Goal: Information Seeking & Learning: Compare options

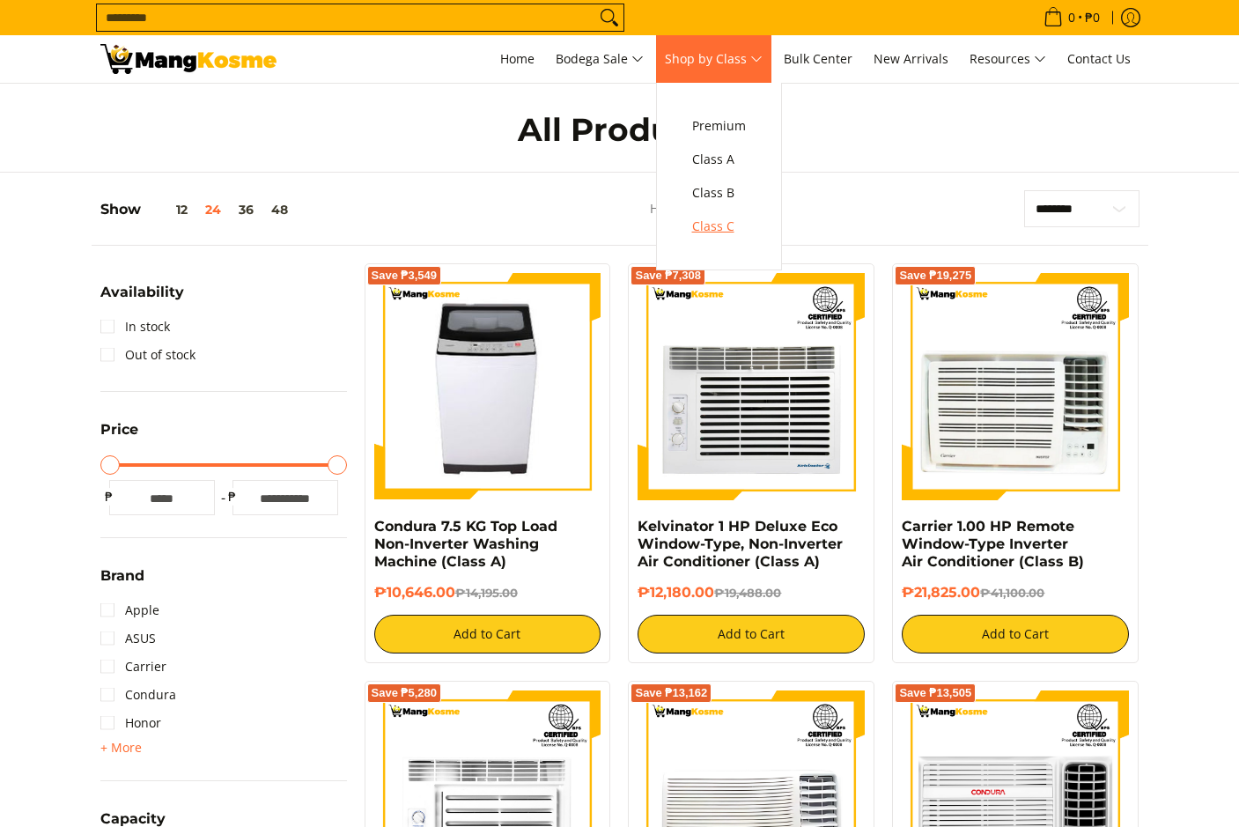
click at [729, 223] on span "Class C" at bounding box center [719, 227] width 54 height 22
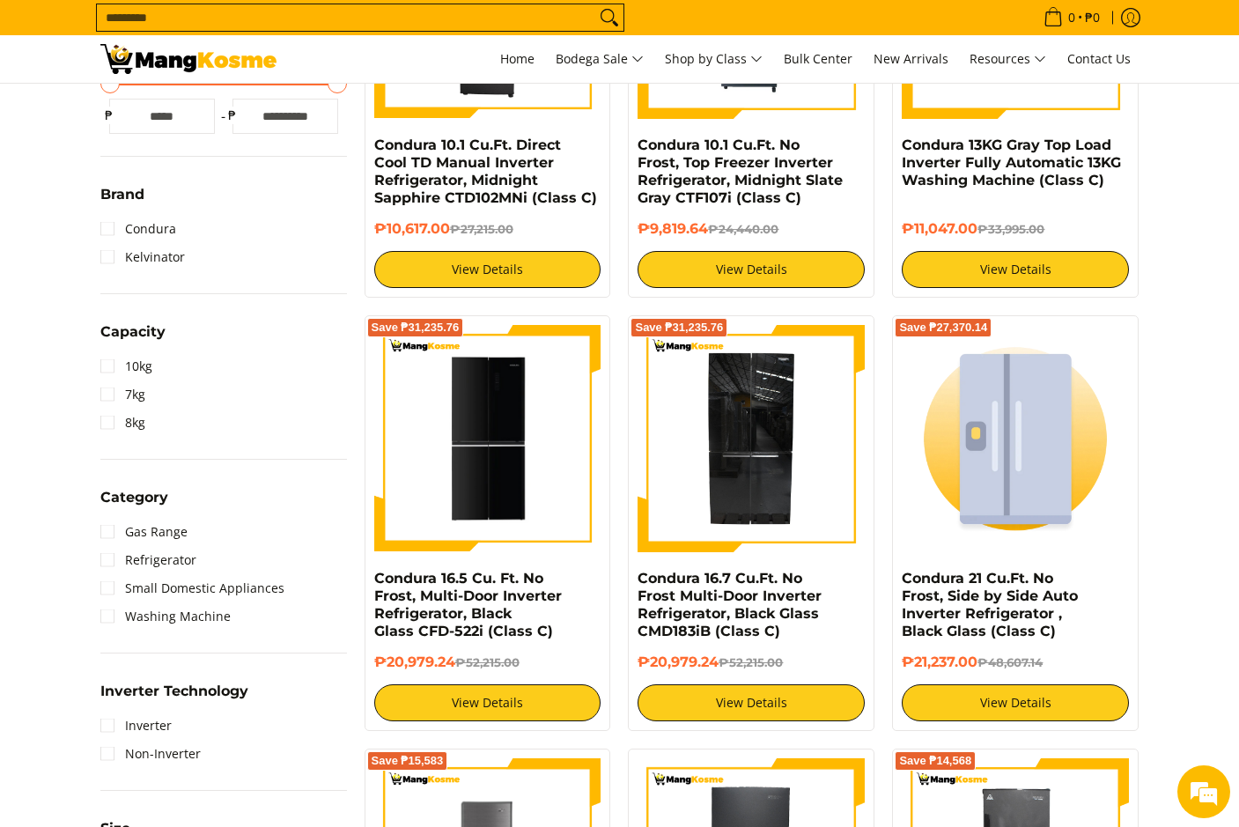
scroll to position [529, 0]
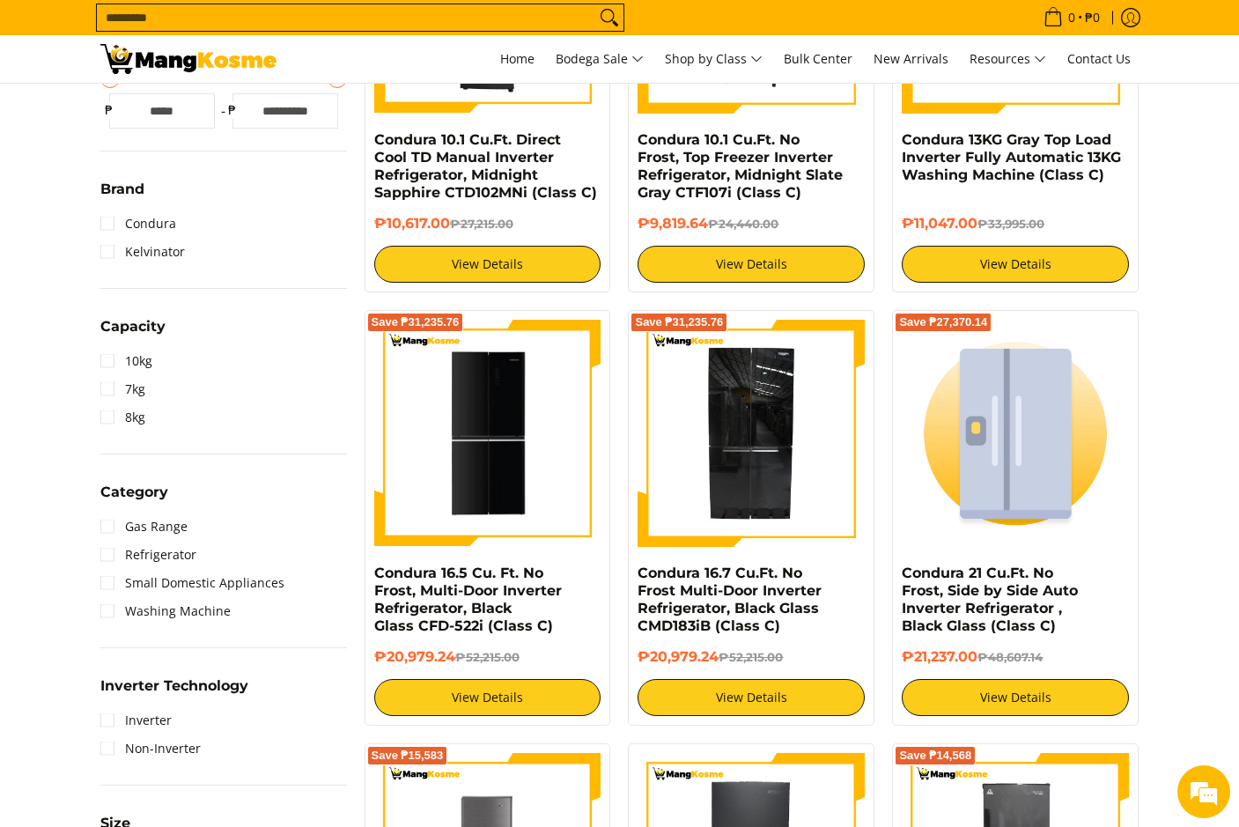
click at [201, 559] on li "Refrigerator" at bounding box center [223, 555] width 247 height 28
click at [126, 554] on link "Refrigerator" at bounding box center [148, 555] width 96 height 28
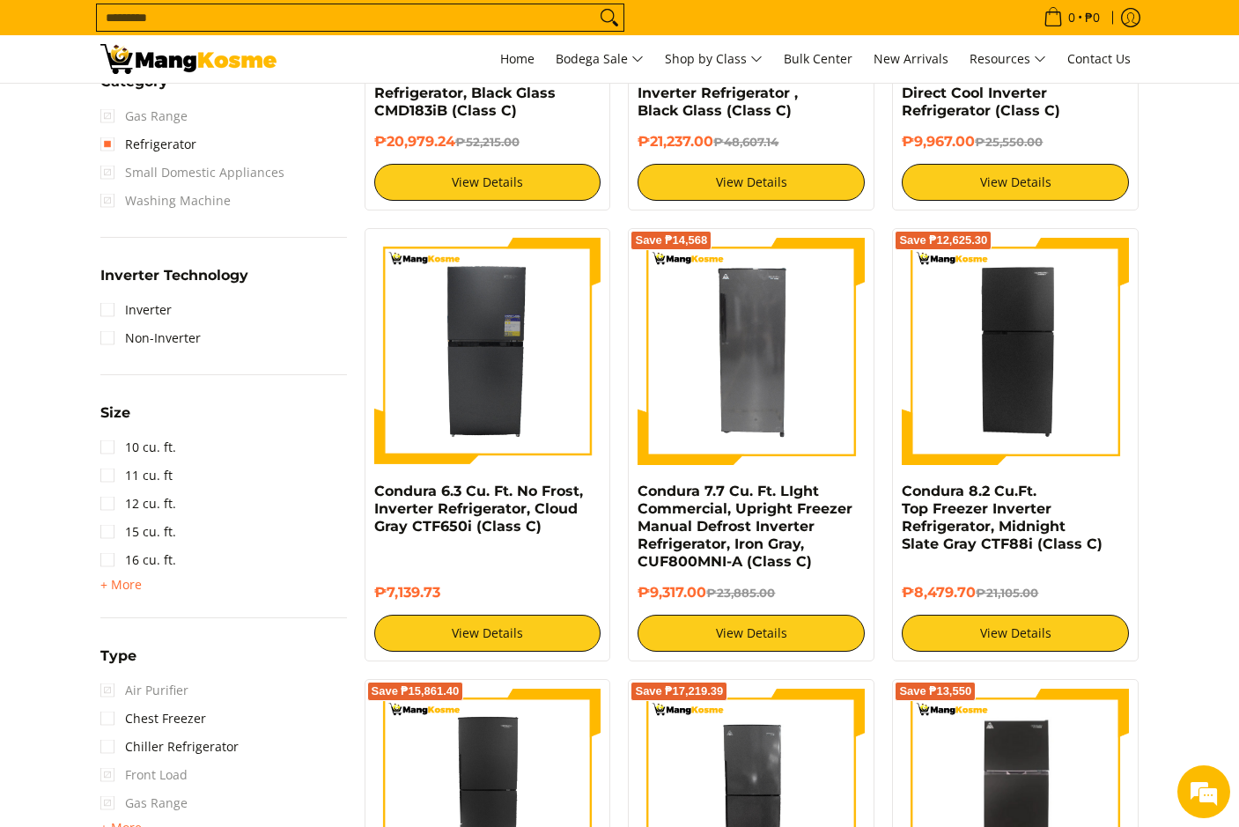
scroll to position [1041, 0]
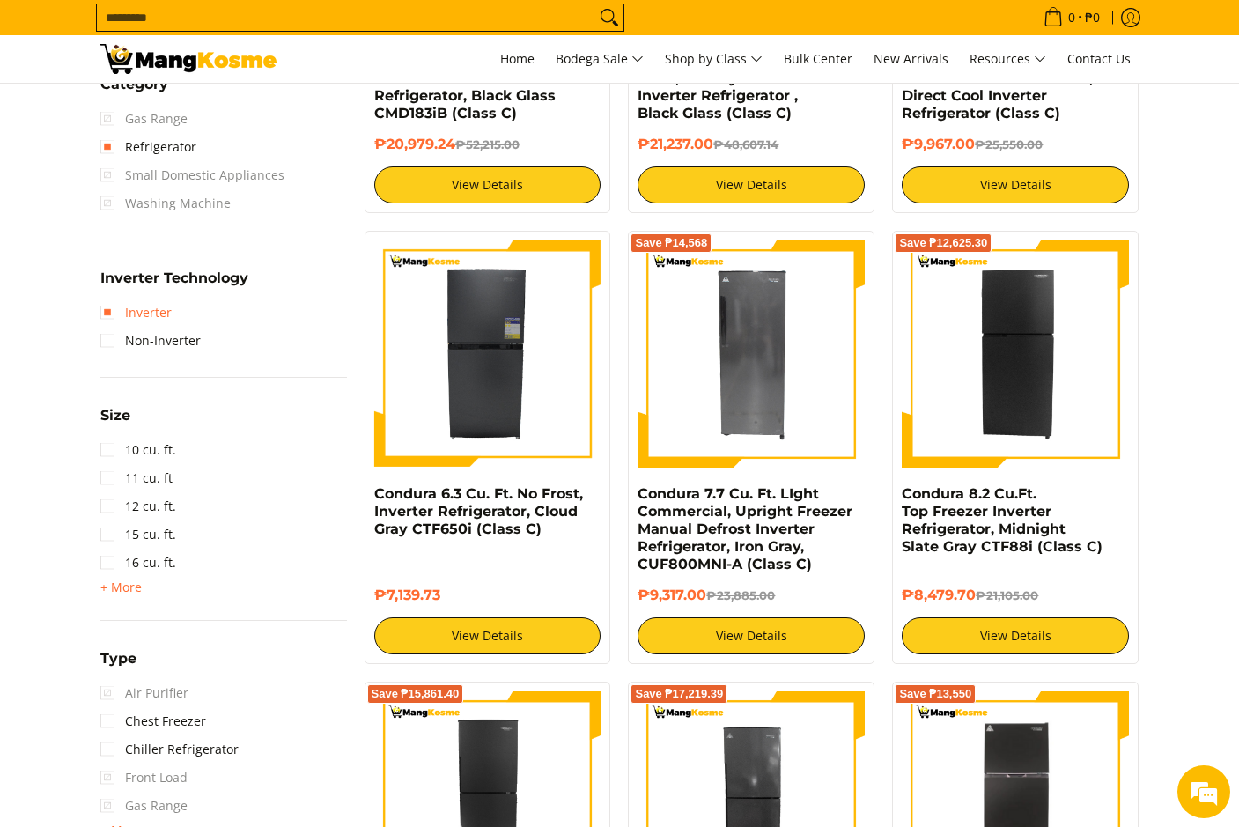
click at [118, 308] on link "Inverter" at bounding box center [135, 313] width 71 height 28
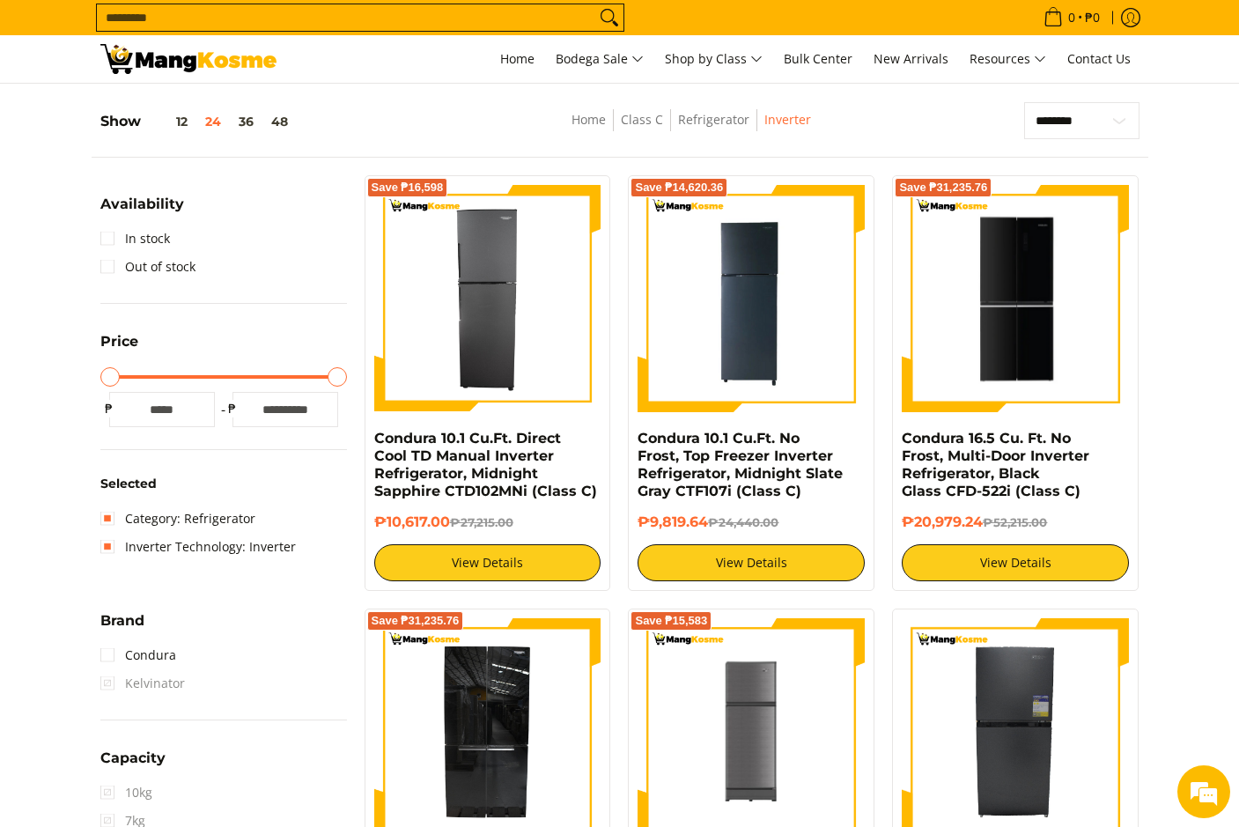
scroll to position [160, 0]
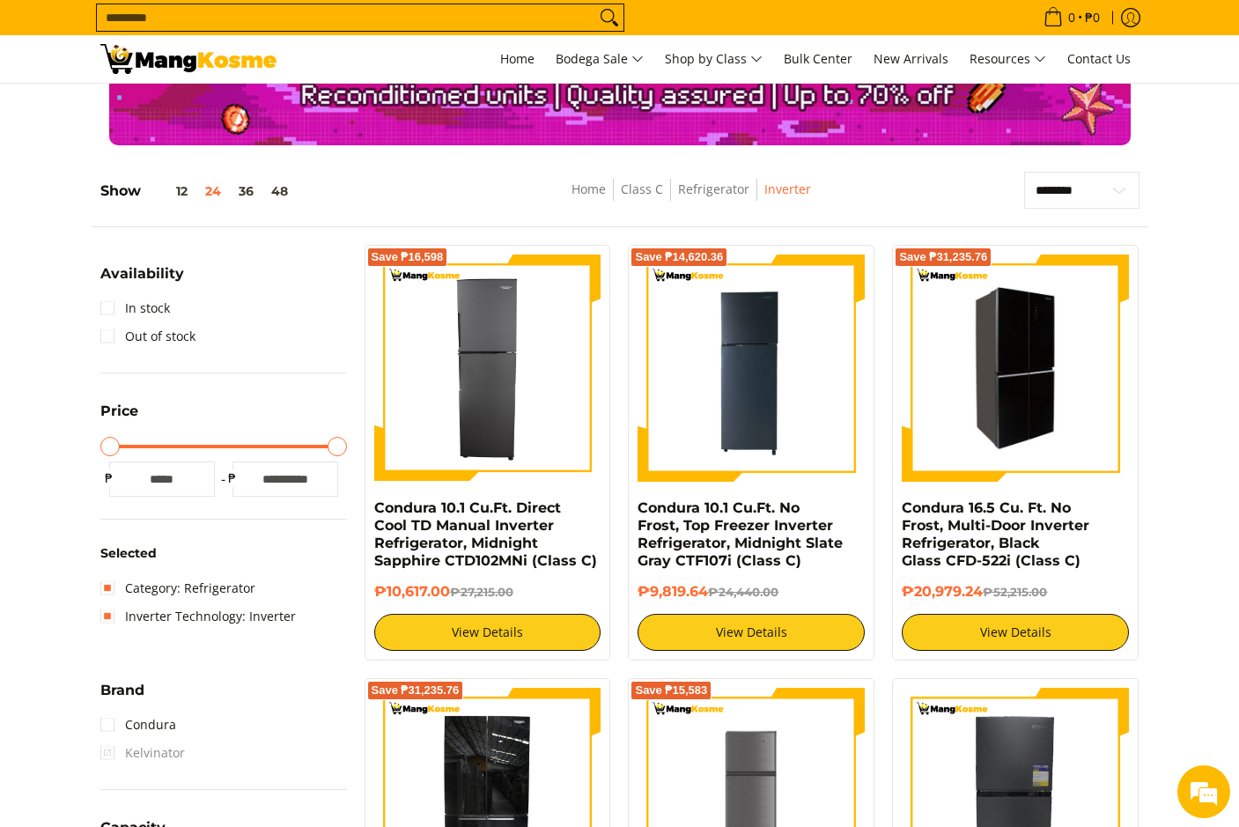
click at [996, 442] on img at bounding box center [1015, 368] width 227 height 222
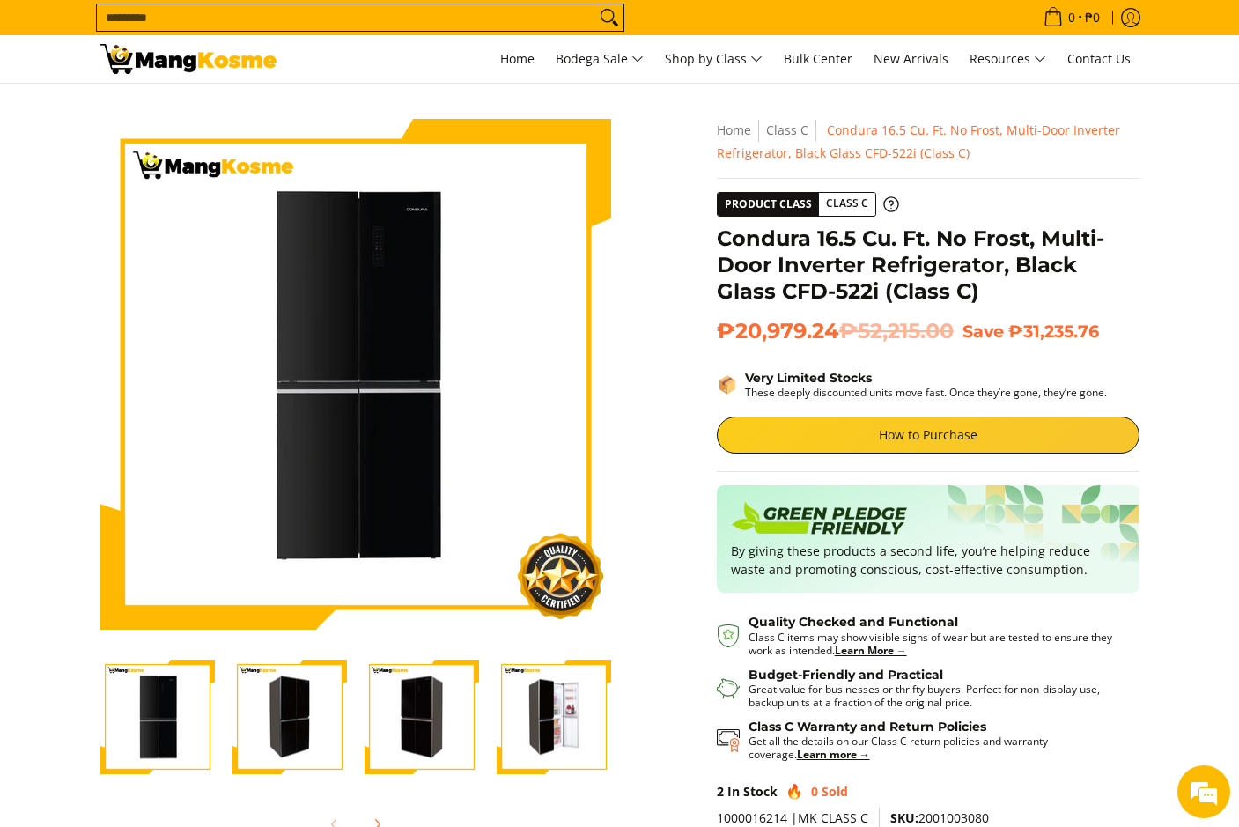
click at [300, 721] on img "Condura 16.5 Cu. Ft. No Frost, Multi-Door Inverter Refrigerator, Black Glass CF…" at bounding box center [290, 718] width 115 height 112
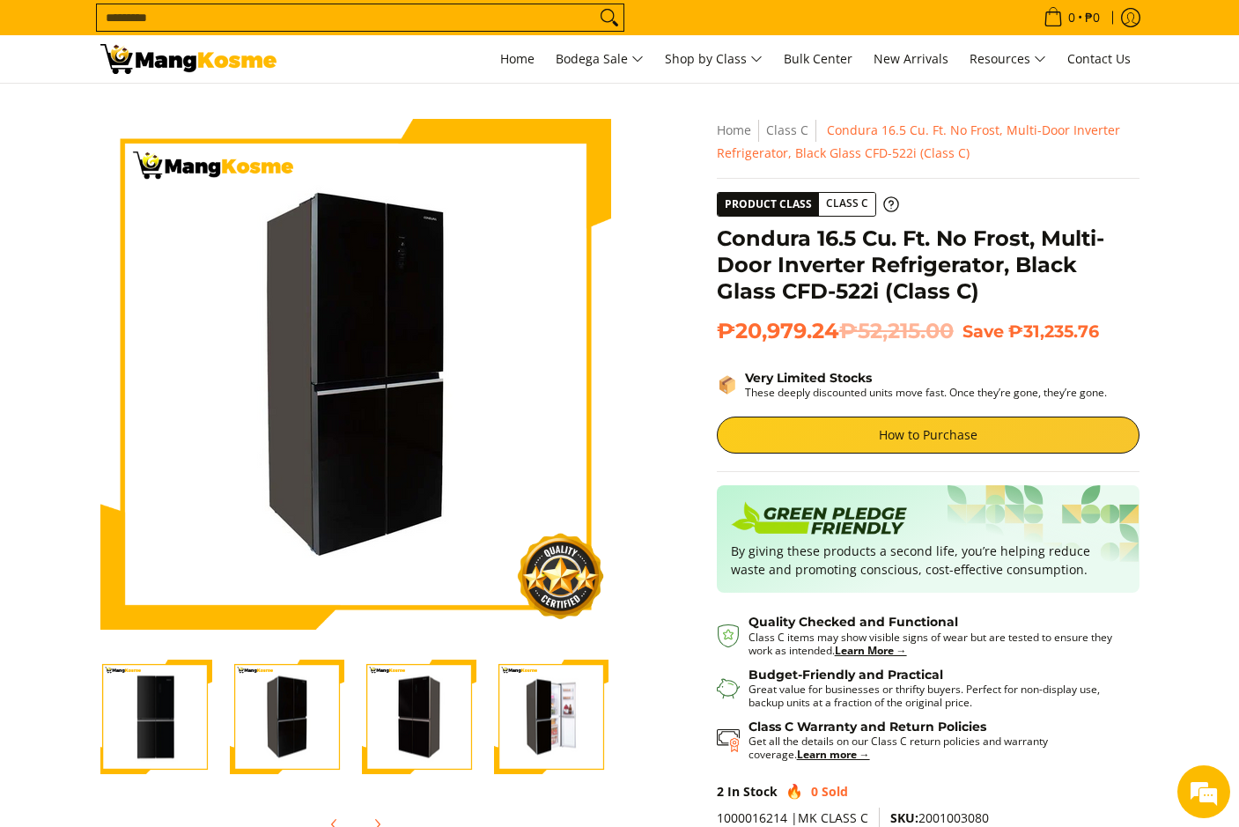
click at [432, 727] on img "Condura 16.5 Cu. Ft. No Frost, Multi-Door Inverter Refrigerator, Black Glass CF…" at bounding box center [419, 718] width 115 height 112
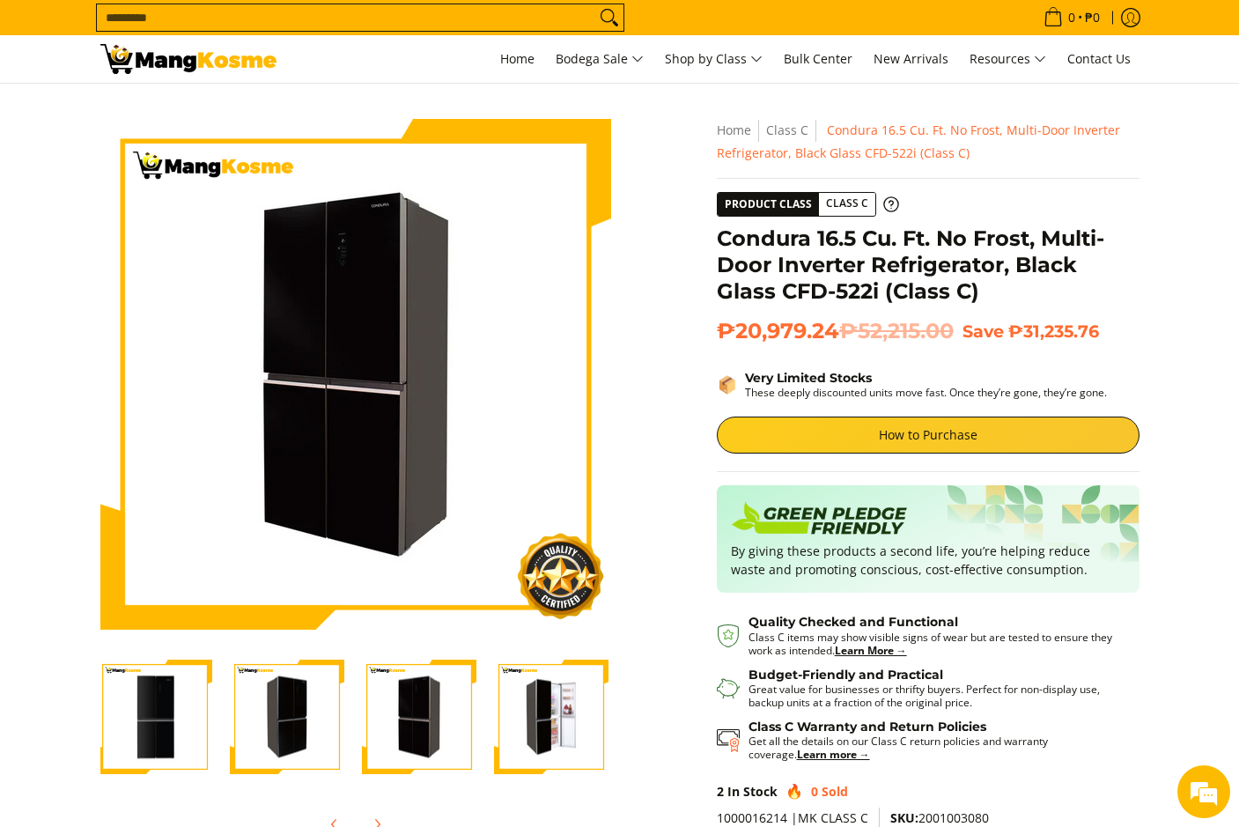
click at [538, 735] on img "Condura 16.5 Cu. Ft. No Frost, Multi-Door Inverter Refrigerator, Black Glass CF…" at bounding box center [551, 718] width 115 height 112
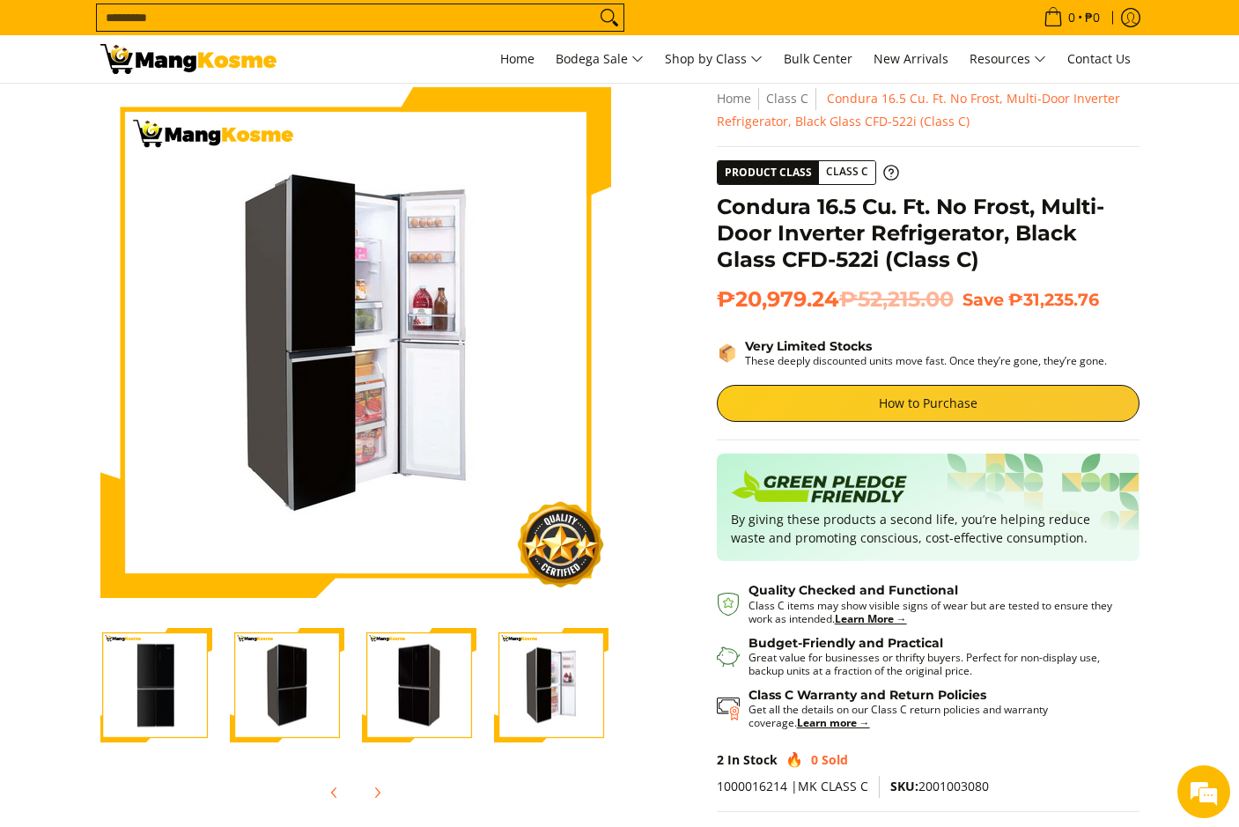
scroll to position [0, 0]
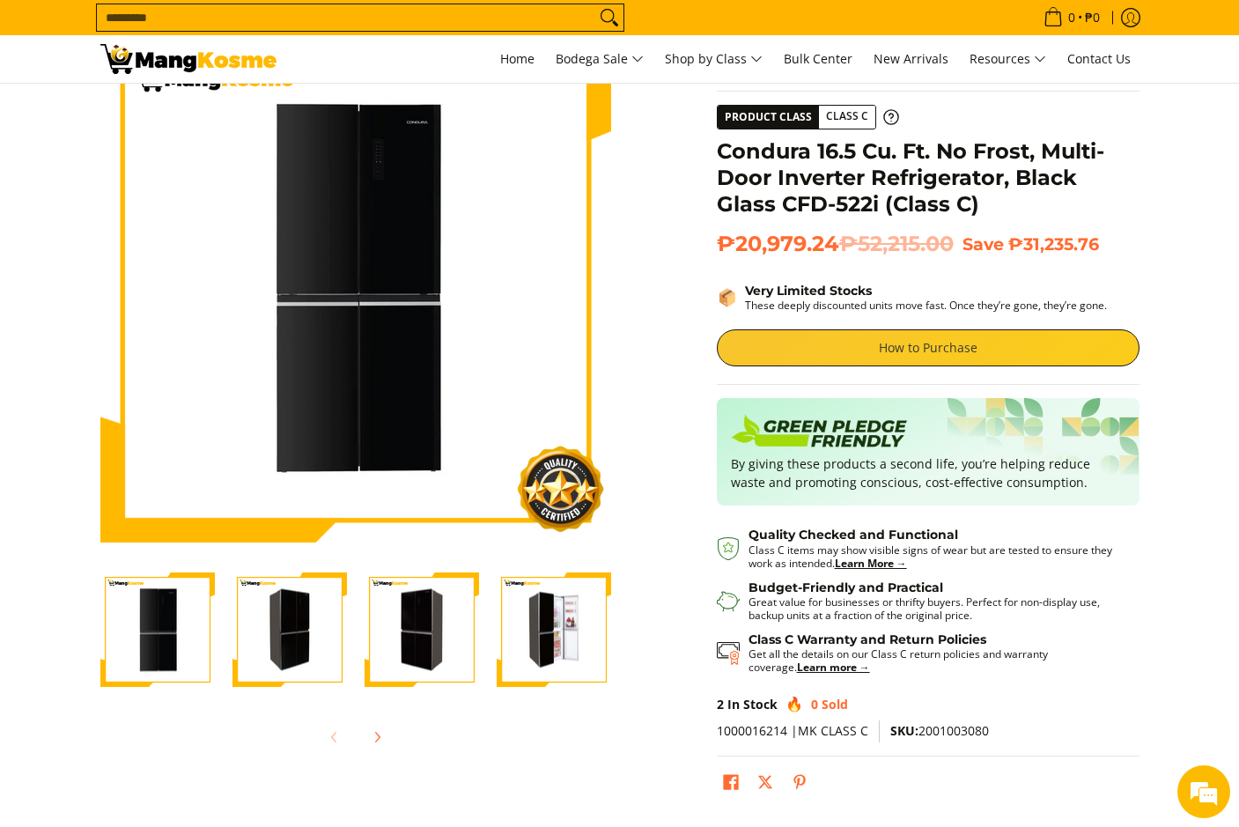
scroll to position [88, 0]
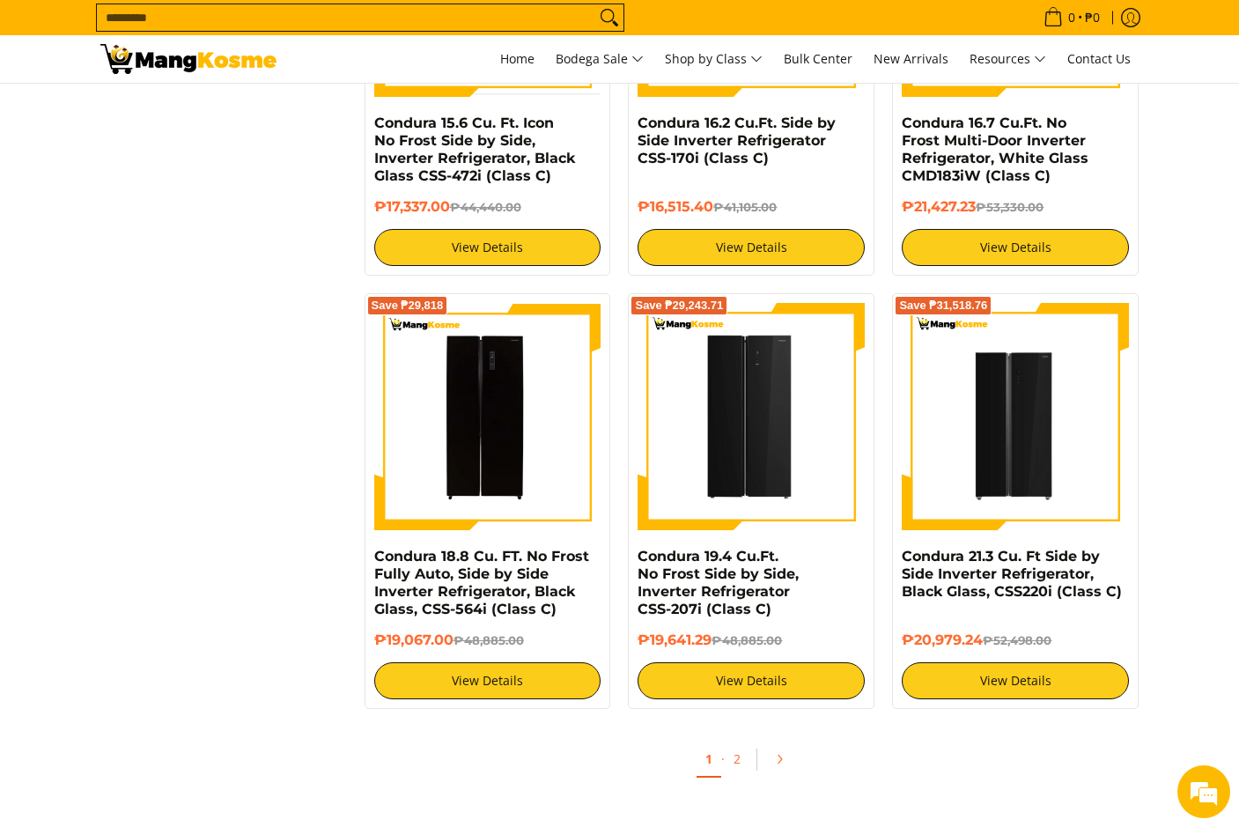
scroll to position [3067, 0]
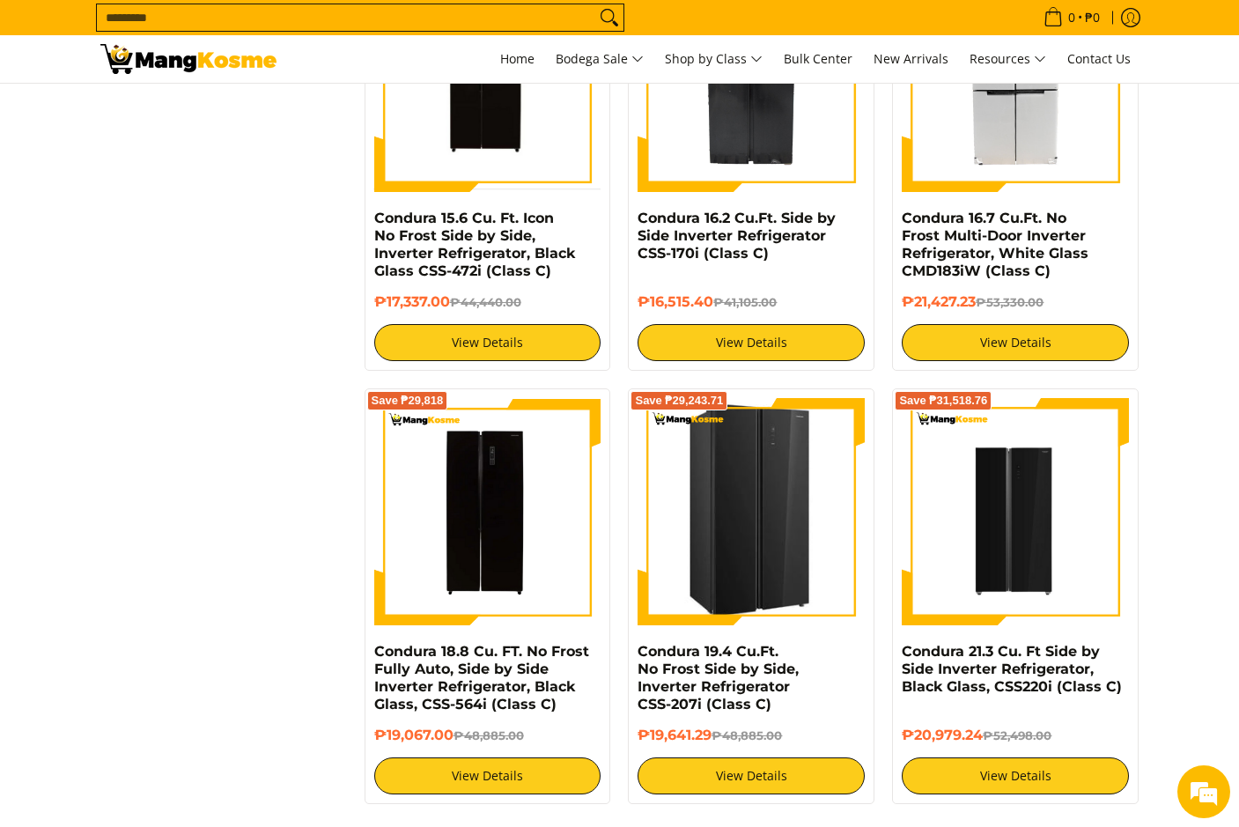
click at [765, 538] on img at bounding box center [751, 511] width 225 height 227
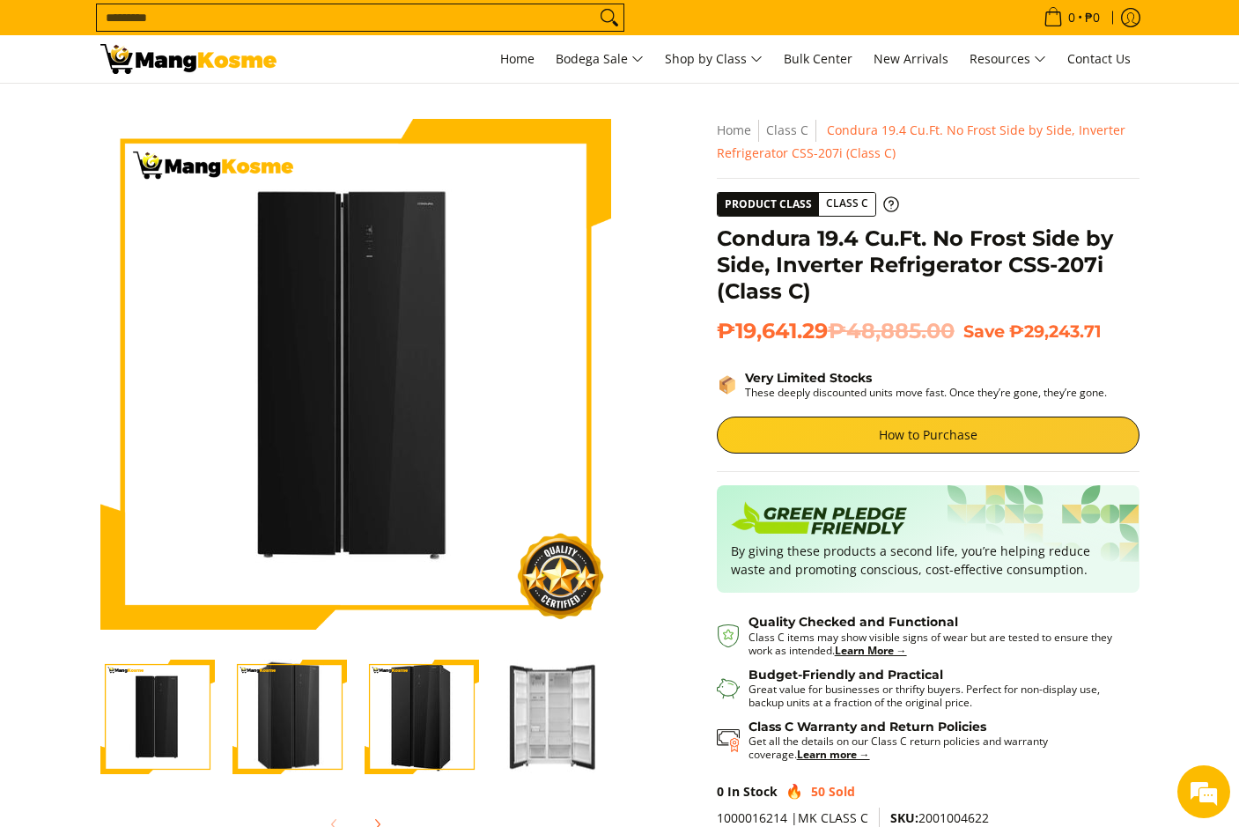
click at [543, 702] on img "Condura 19.4 Cu.Ft. No Frost Side by Side, Inverter Refrigerator CSS-207i (Clas…" at bounding box center [554, 718] width 115 height 114
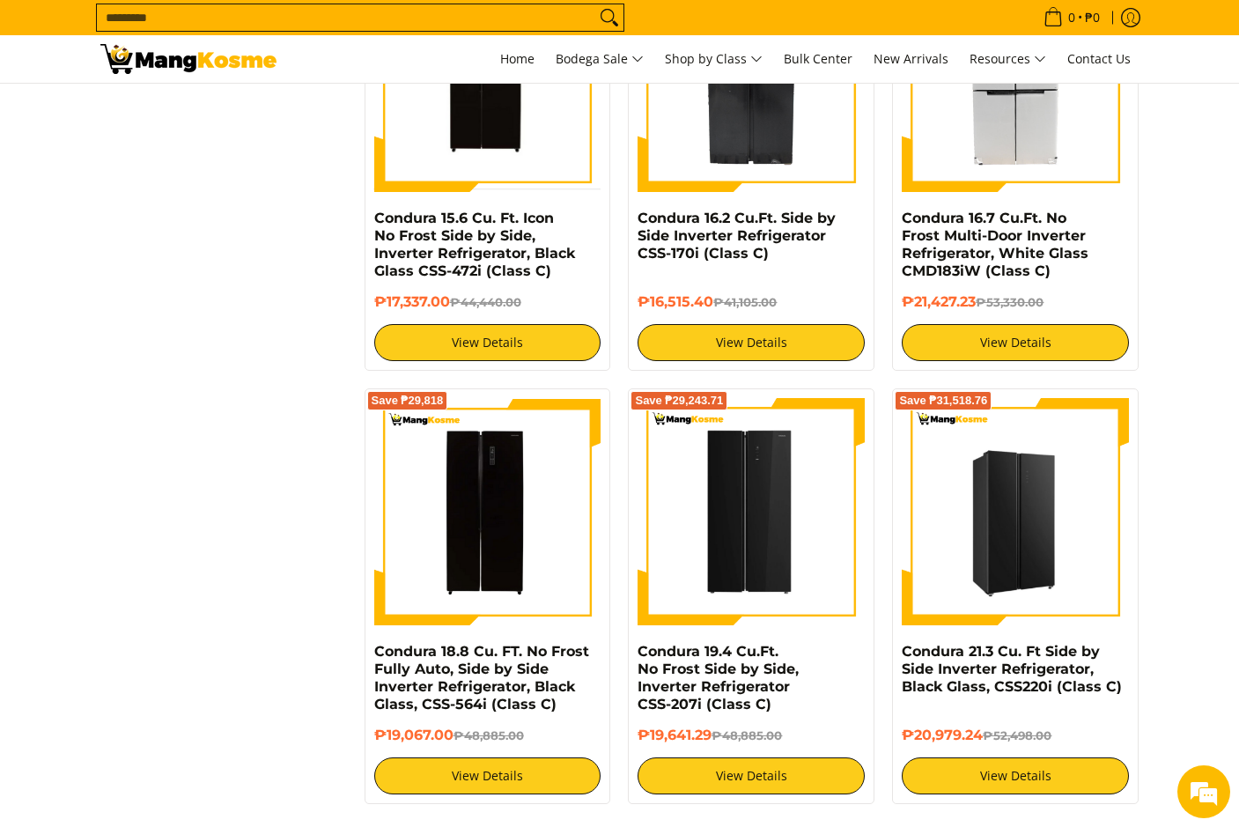
click at [987, 523] on img at bounding box center [1015, 511] width 227 height 227
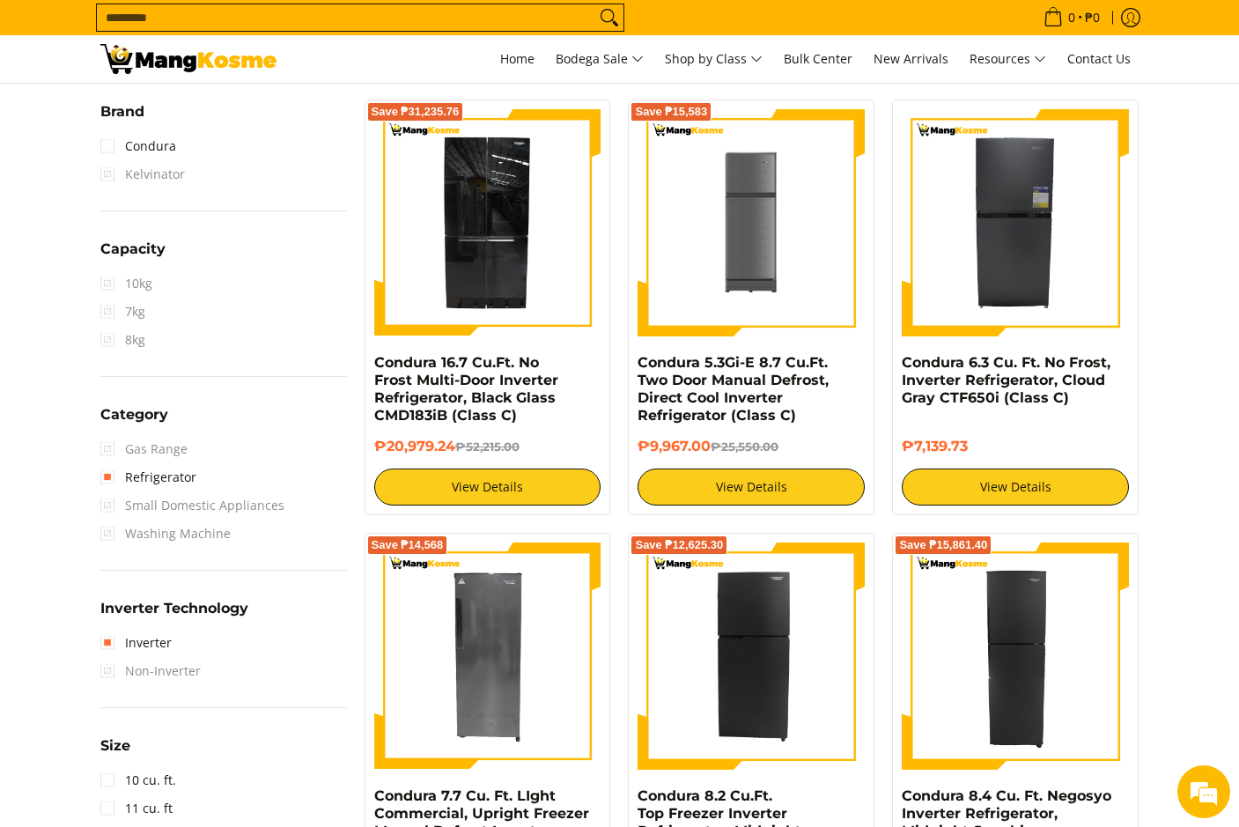
scroll to position [513, 0]
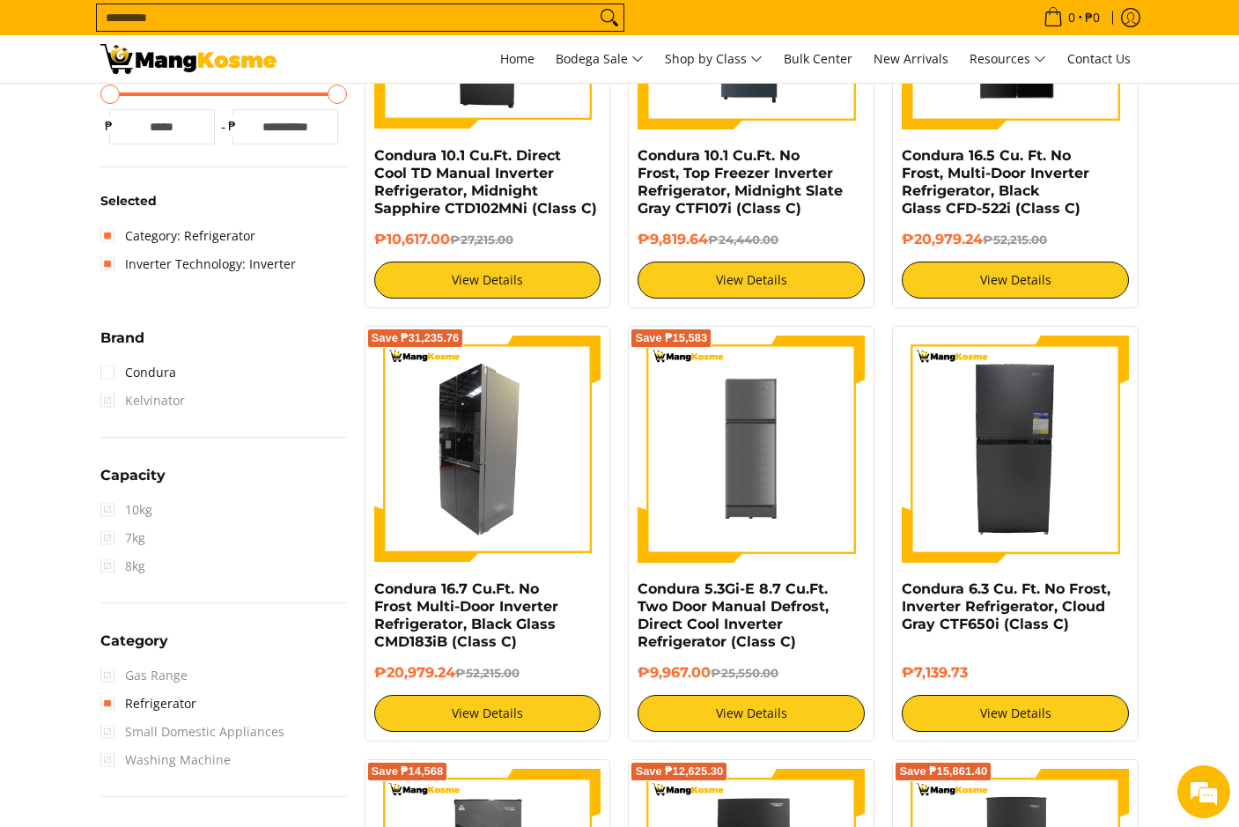
click at [504, 418] on img at bounding box center [487, 449] width 227 height 227
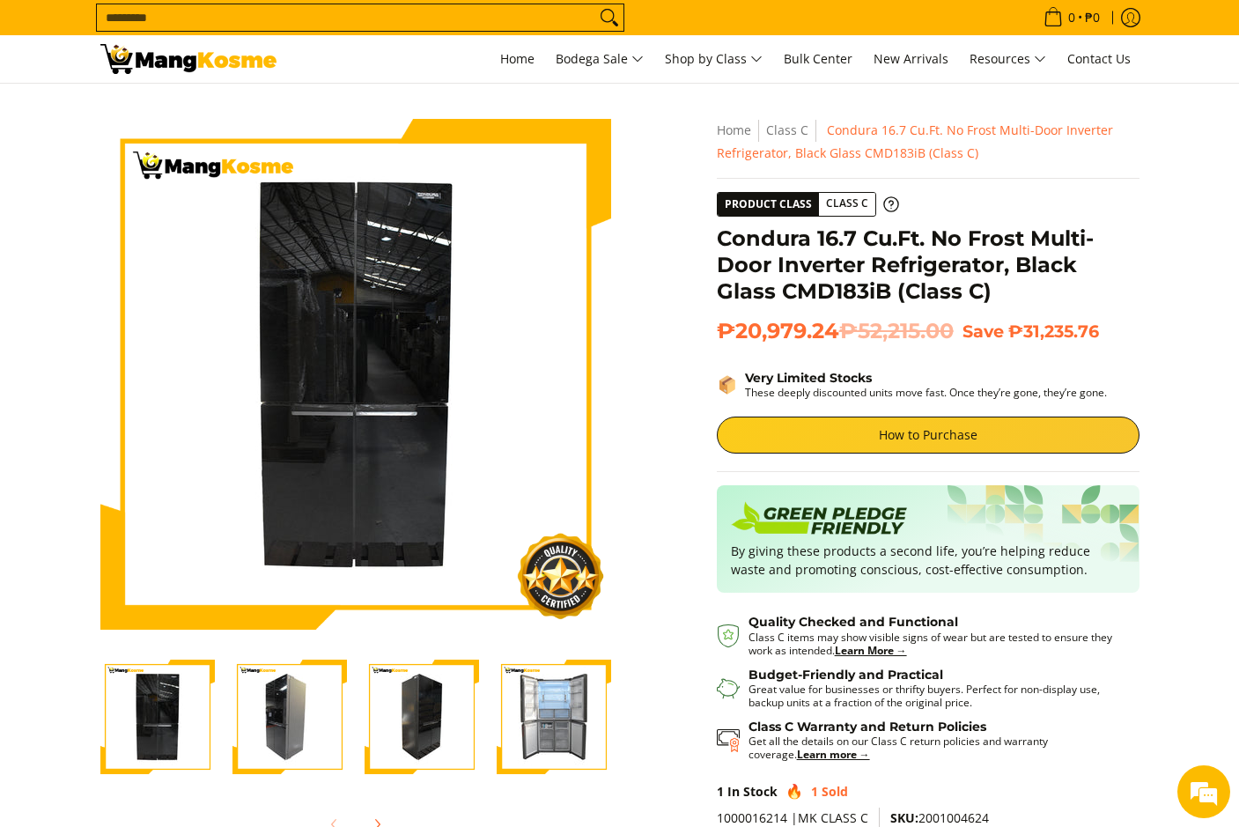
click at [551, 686] on img "Condura 16.7 Cu.Ft. No Frost Multi-Door Inverter Refrigerator, Black Glass CMD1…" at bounding box center [554, 717] width 115 height 115
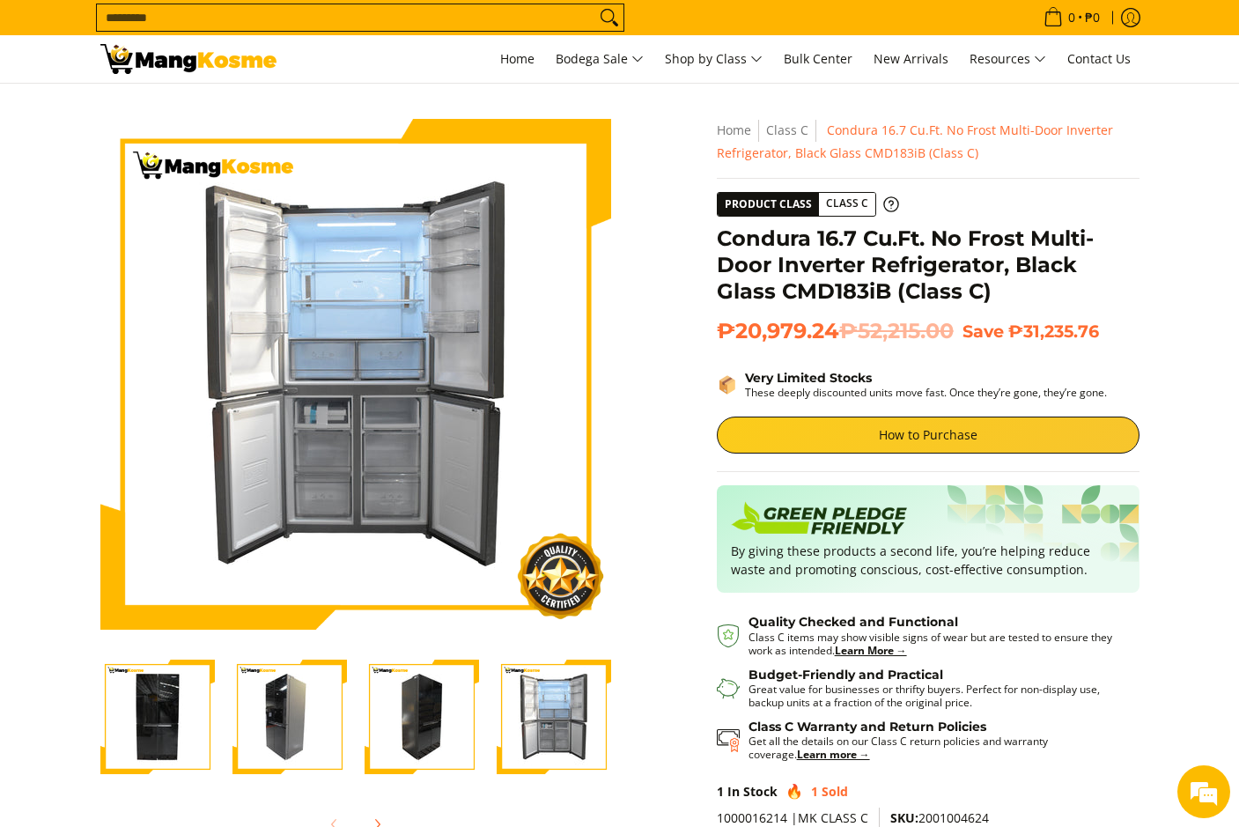
click at [399, 708] on img "Condura 16.7 Cu.Ft. No Frost Multi-Door Inverter Refrigerator, Black Glass CMD1…" at bounding box center [422, 717] width 115 height 115
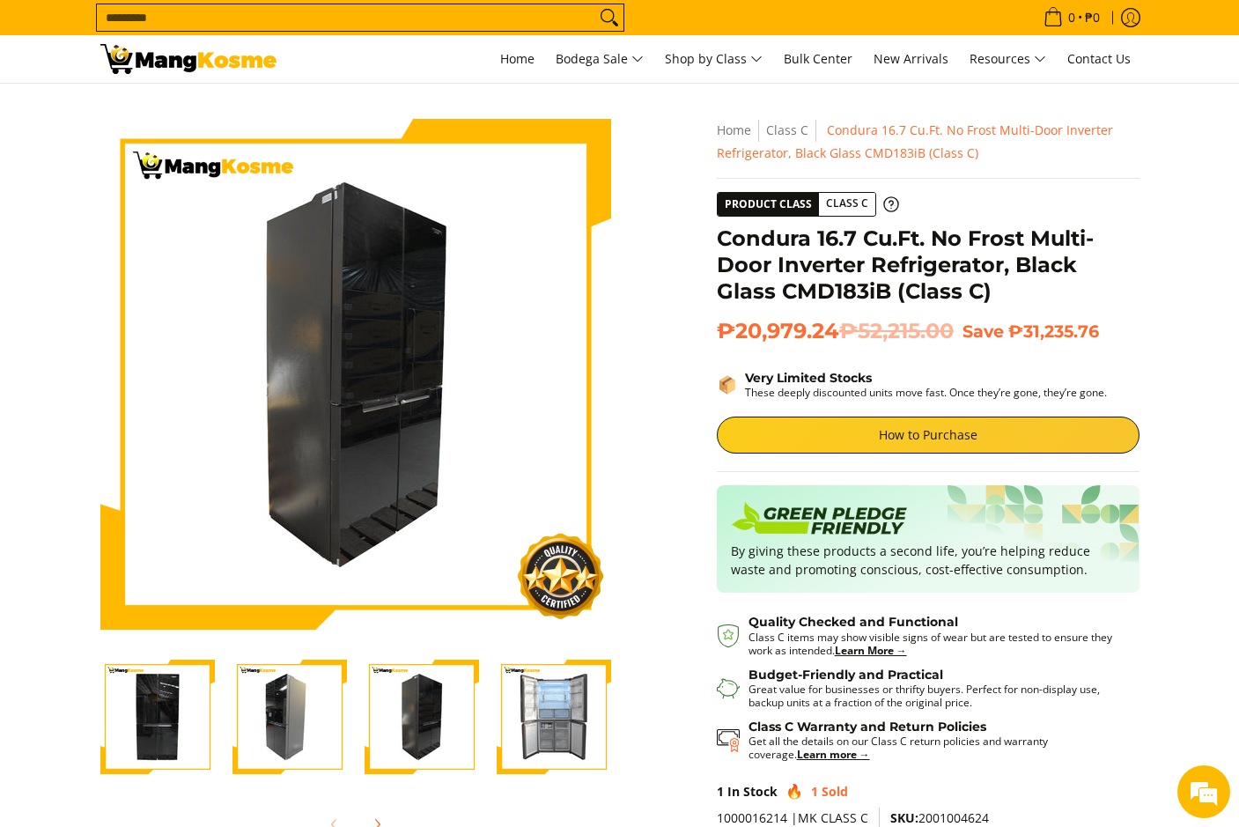
click at [175, 740] on img "Condura 16.7 Cu.Ft. No Frost Multi-Door Inverter Refrigerator, Black Glass CMD1…" at bounding box center [157, 717] width 115 height 115
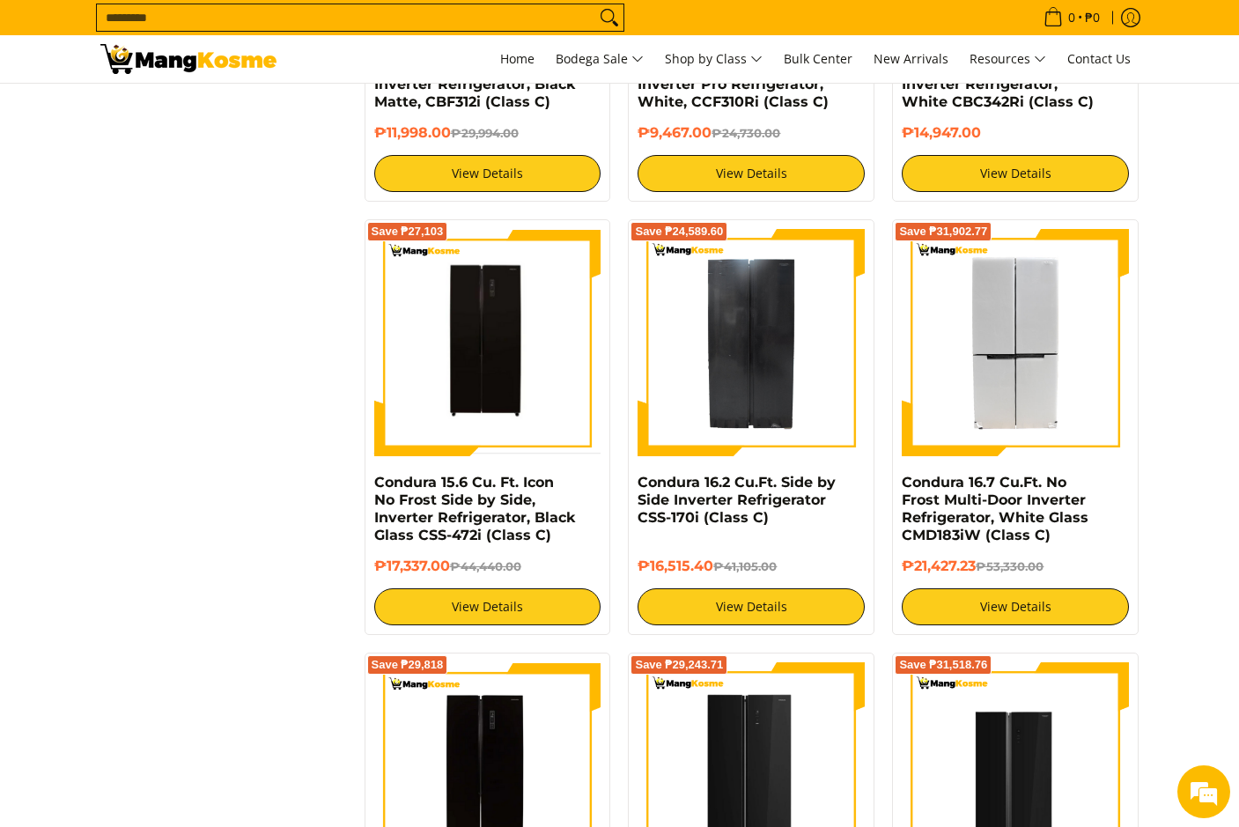
scroll to position [3155, 0]
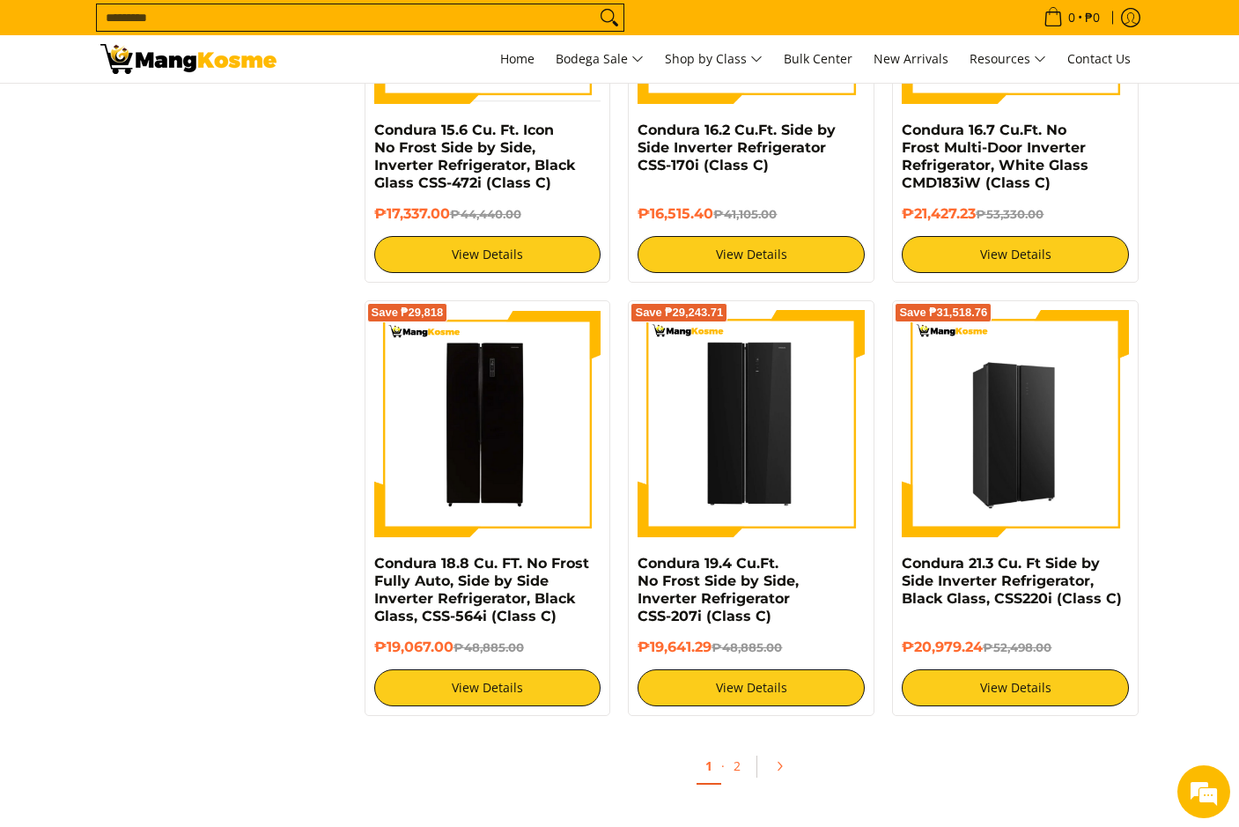
click at [989, 491] on img at bounding box center [1015, 423] width 227 height 227
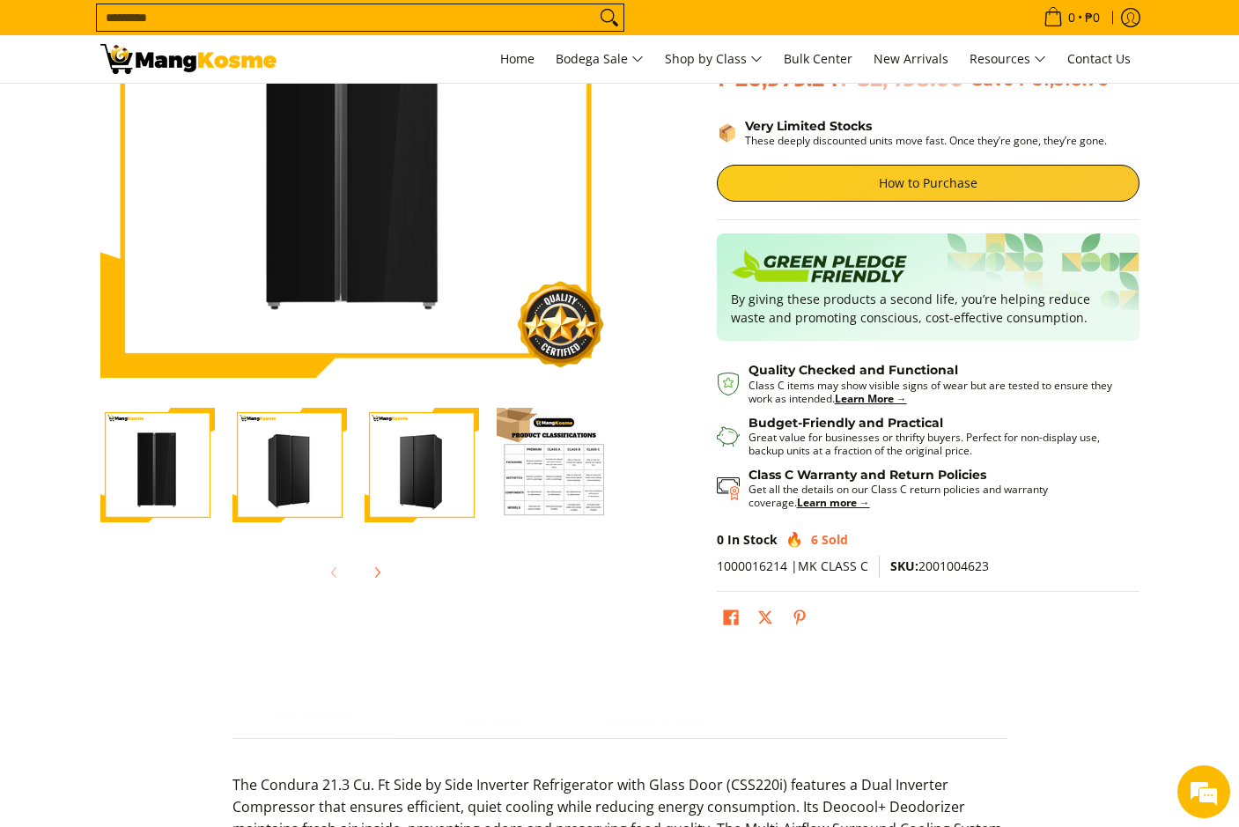
scroll to position [264, 0]
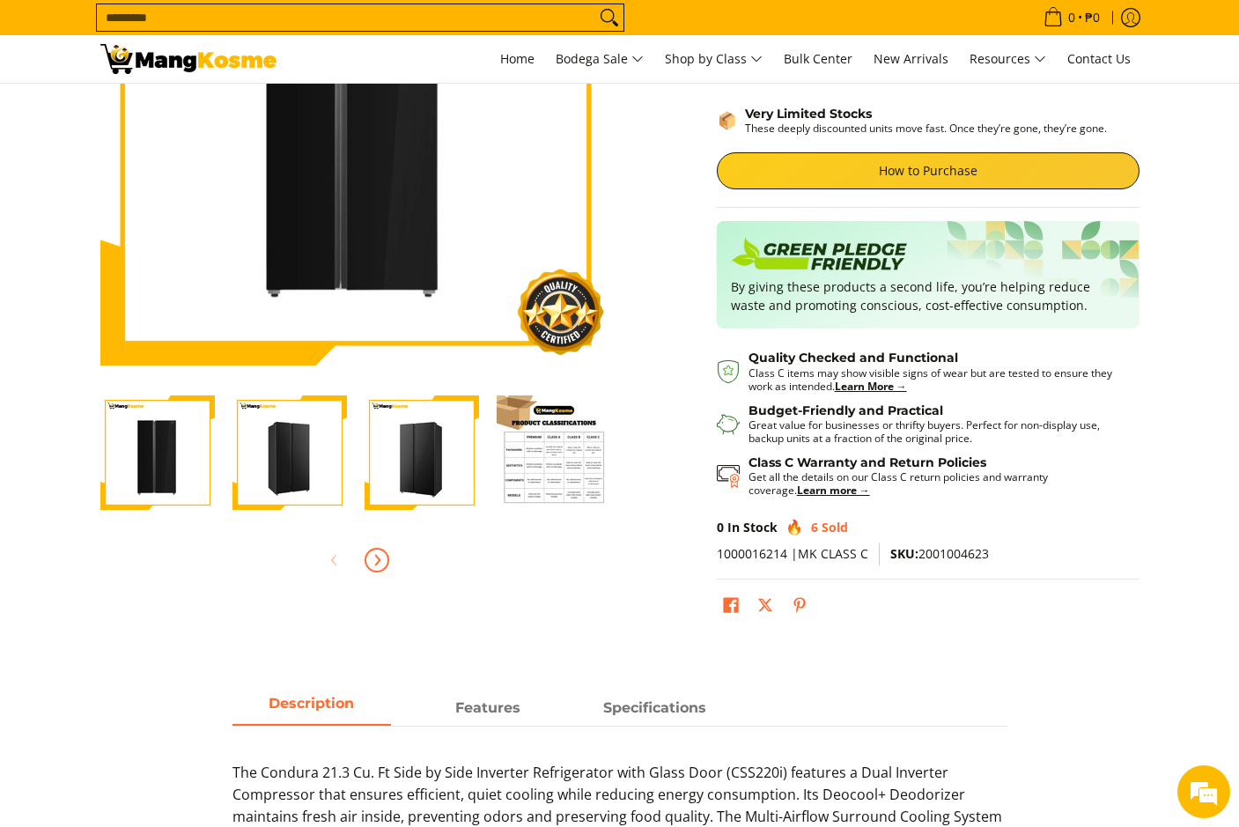
click at [376, 559] on icon "Next" at bounding box center [377, 560] width 14 height 14
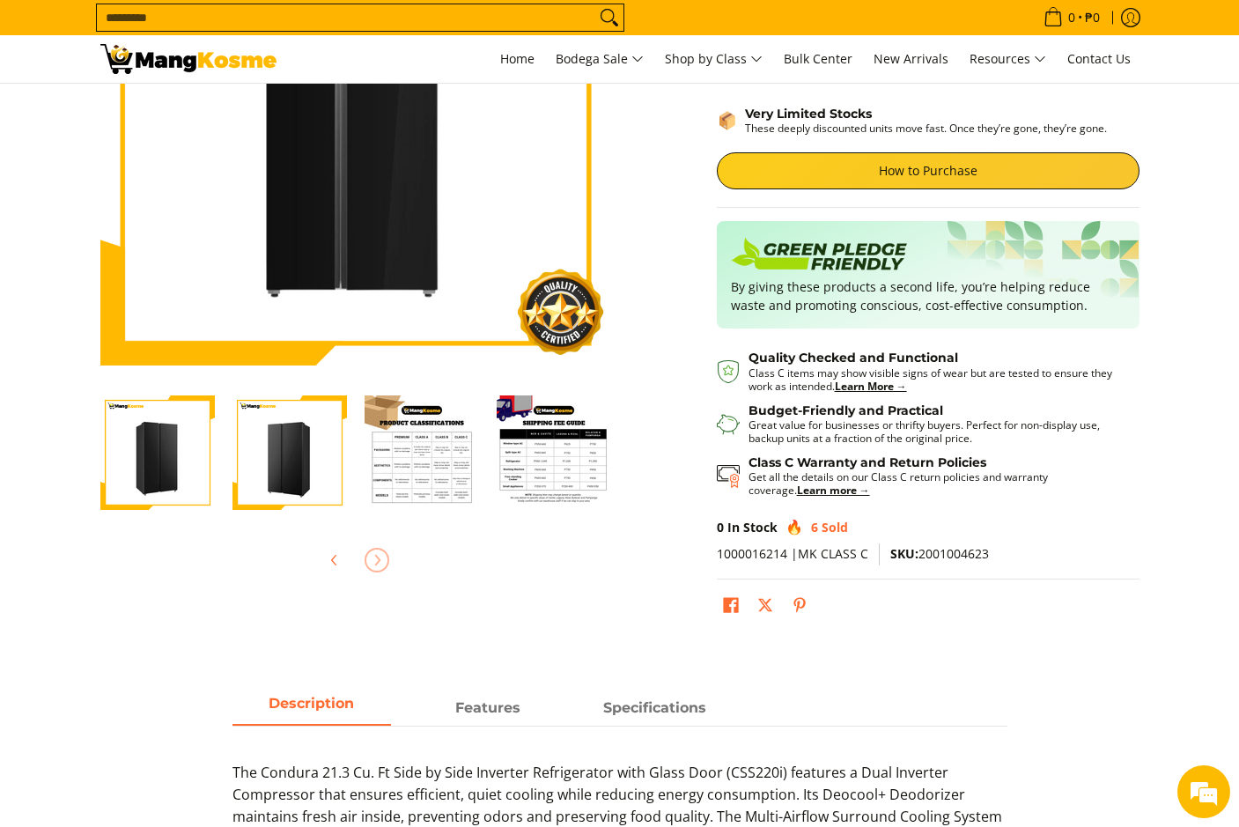
click at [376, 559] on div at bounding box center [355, 560] width 511 height 39
click at [329, 563] on icon "Previous" at bounding box center [335, 560] width 14 height 14
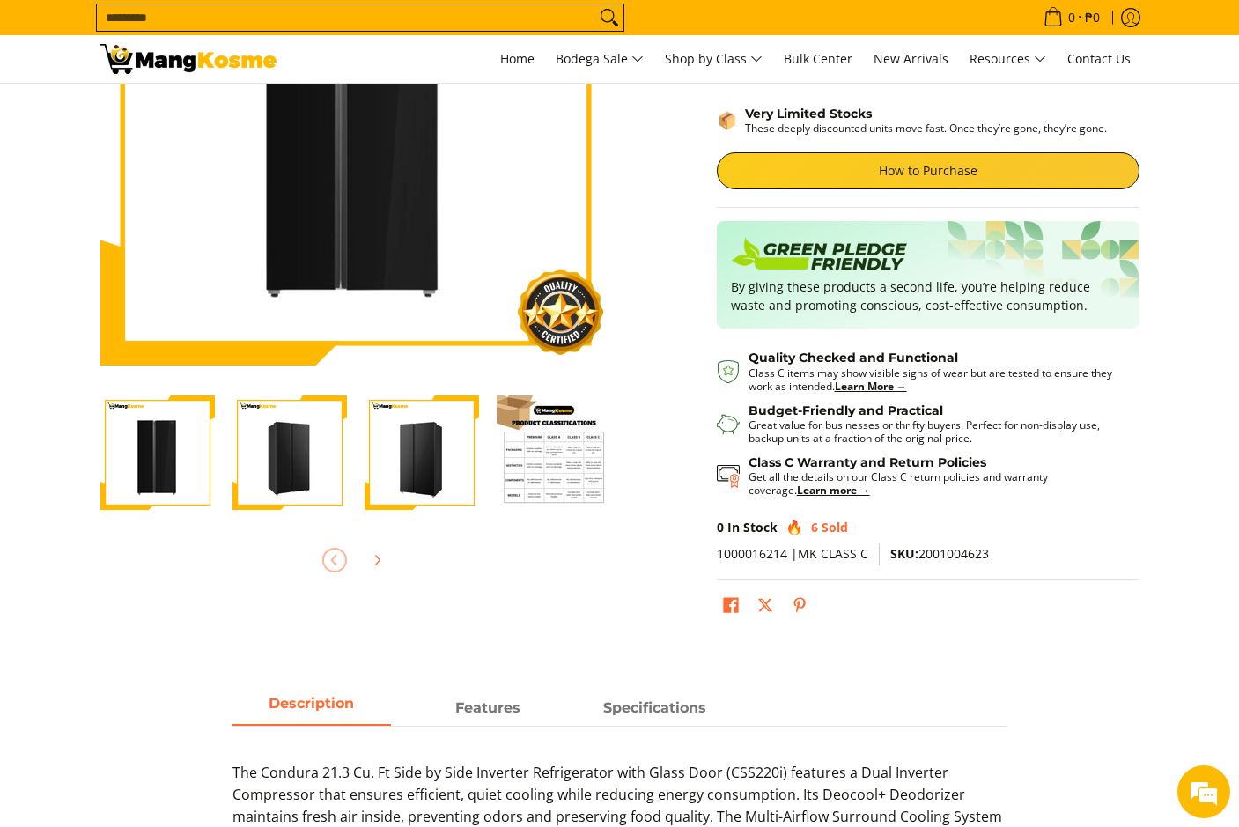
click at [399, 463] on img "Condura 21.3 Cu. Ft Side by Side Inverter Refrigerator, Black Glass, CSS220i (C…" at bounding box center [422, 452] width 115 height 115
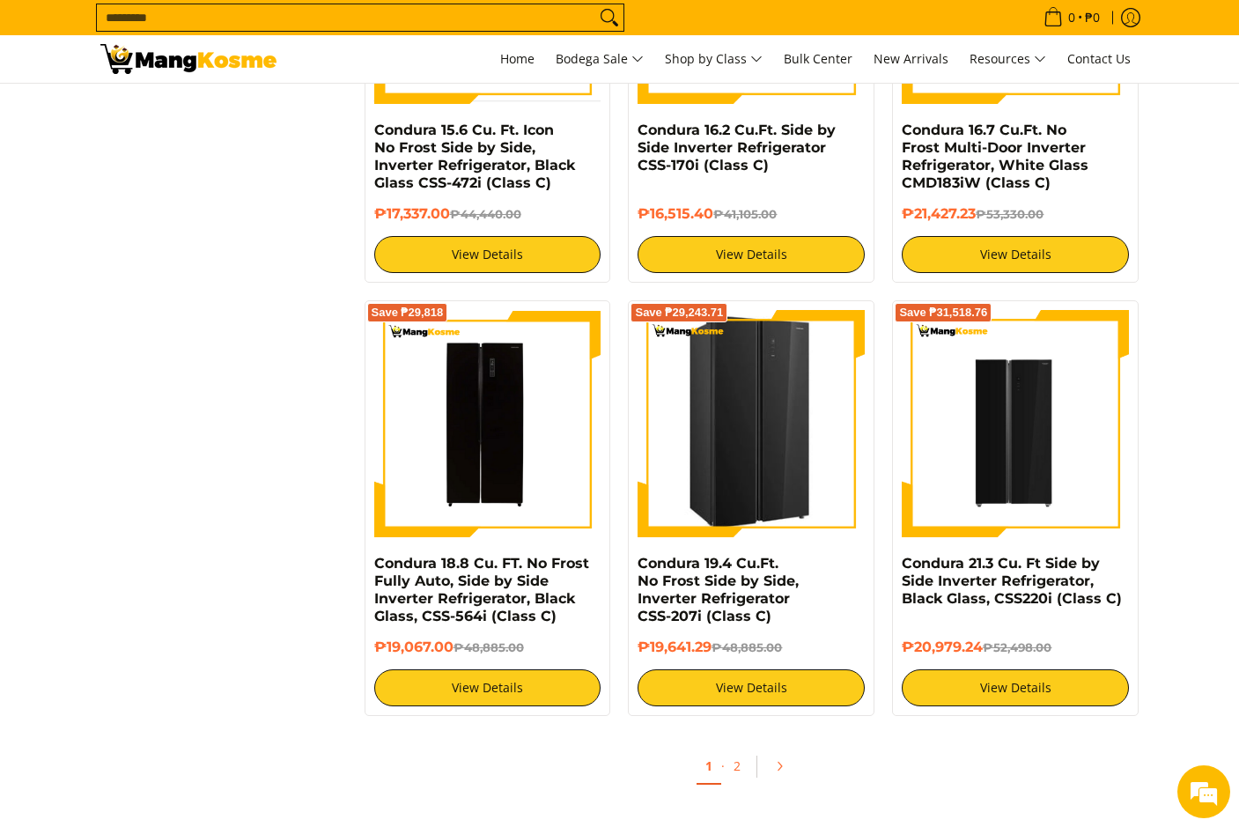
click at [753, 458] on img at bounding box center [751, 423] width 225 height 227
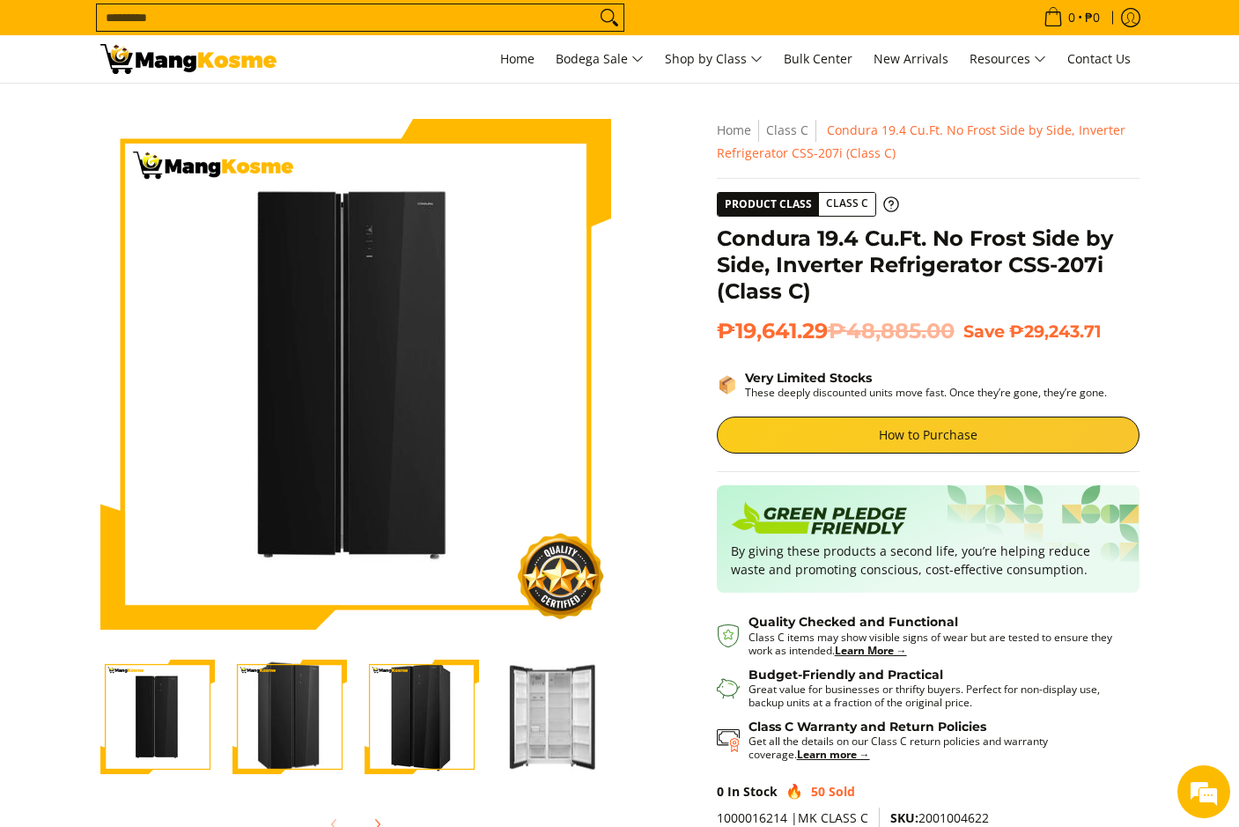
click at [526, 691] on img "Condura 19.4 Cu.Ft. No Frost Side by Side, Inverter Refrigerator CSS-207i (Clas…" at bounding box center [554, 718] width 115 height 114
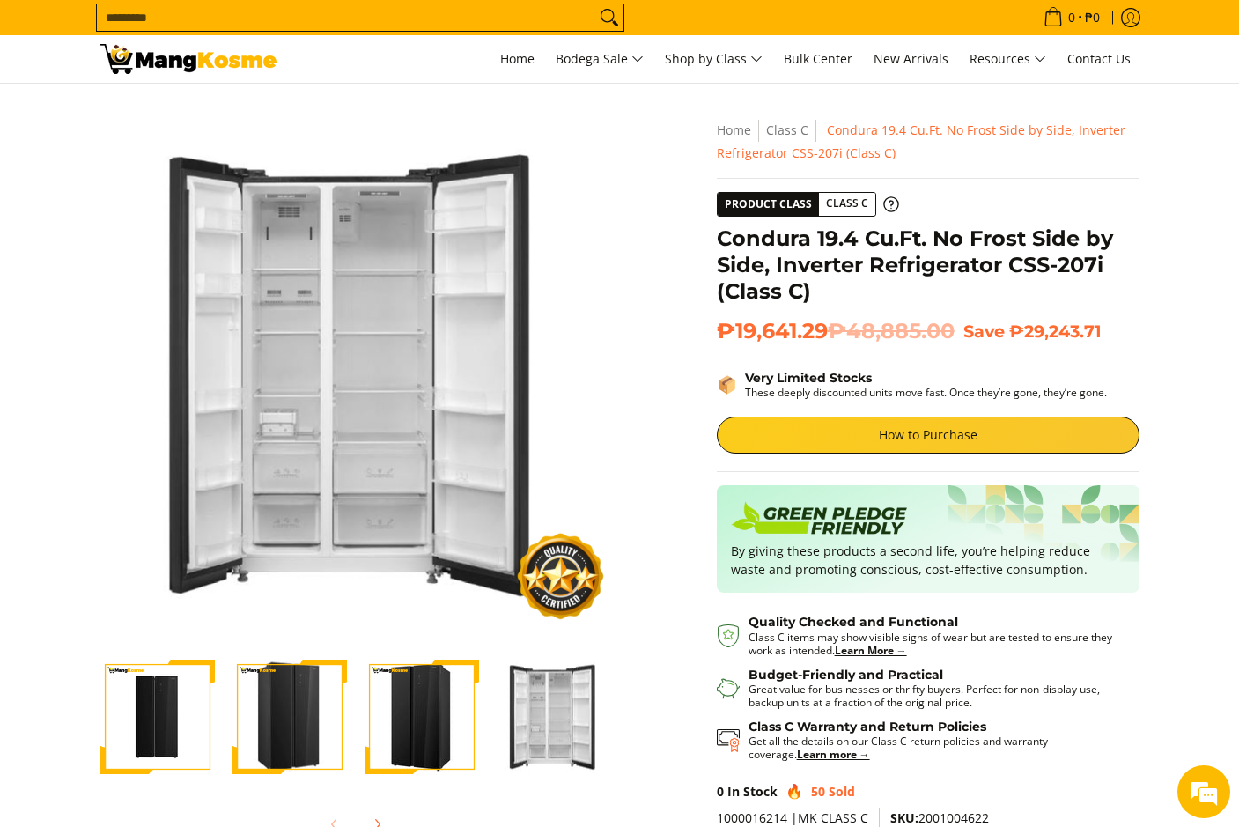
click at [305, 704] on img "Condura 19.4 Cu.Ft. No Frost Side by Side, Inverter Refrigerator CSS-207i (Clas…" at bounding box center [290, 717] width 115 height 137
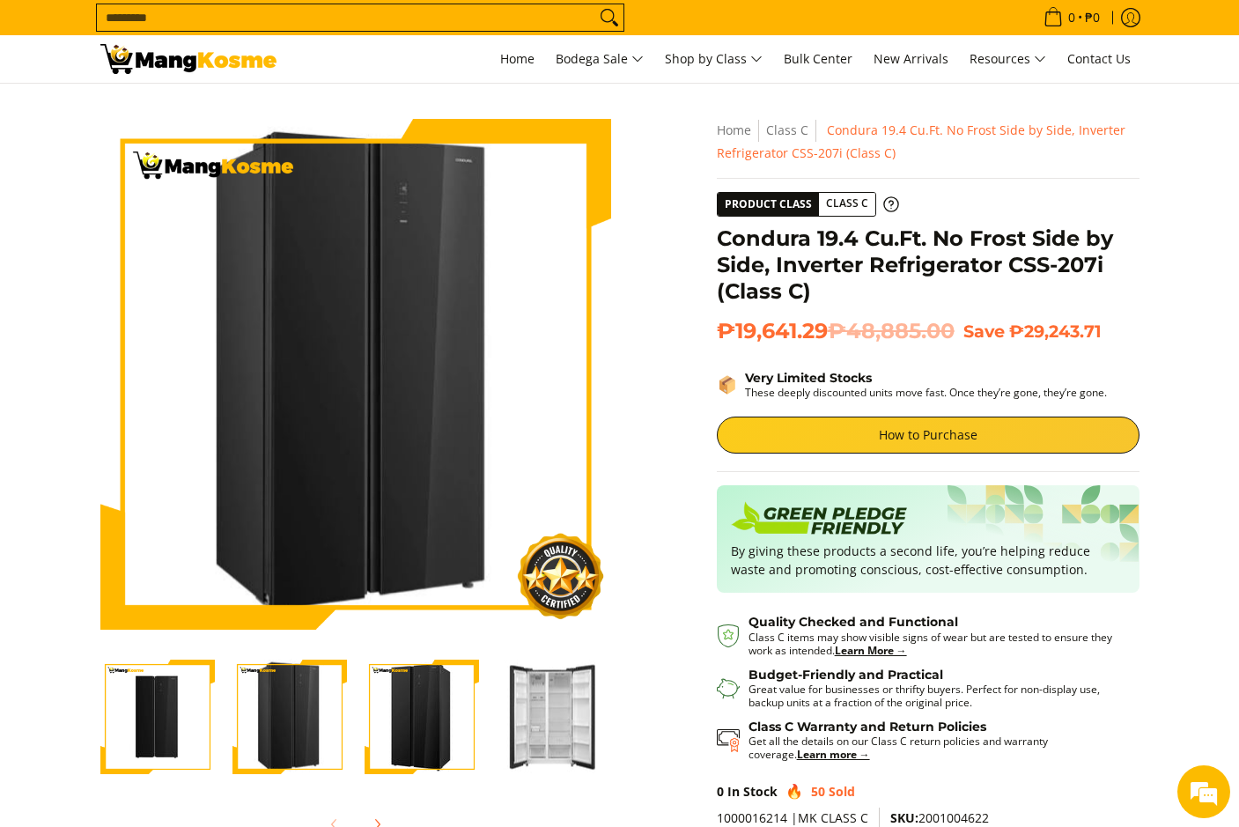
click at [527, 721] on img "Condura 19.4 Cu.Ft. No Frost Side by Side, Inverter Refrigerator CSS-207i (Clas…" at bounding box center [554, 718] width 115 height 114
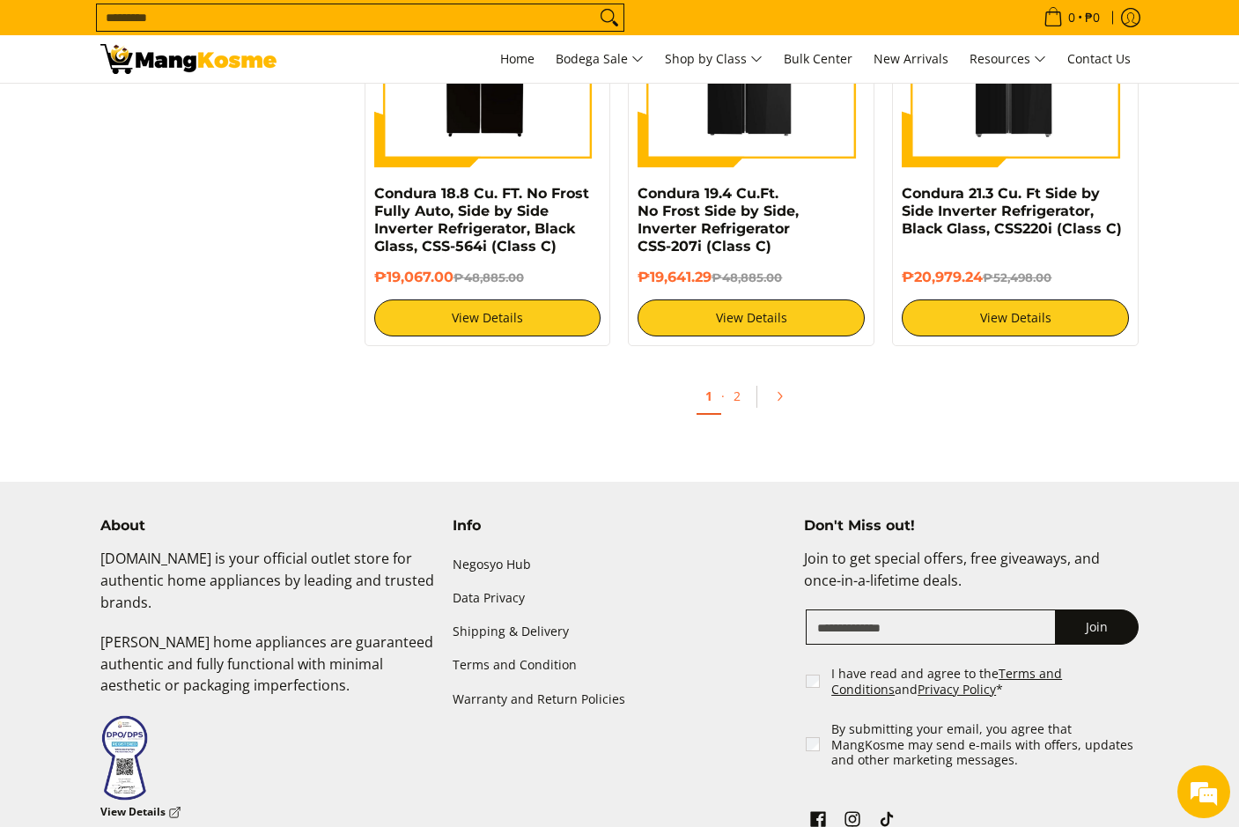
scroll to position [3626, 0]
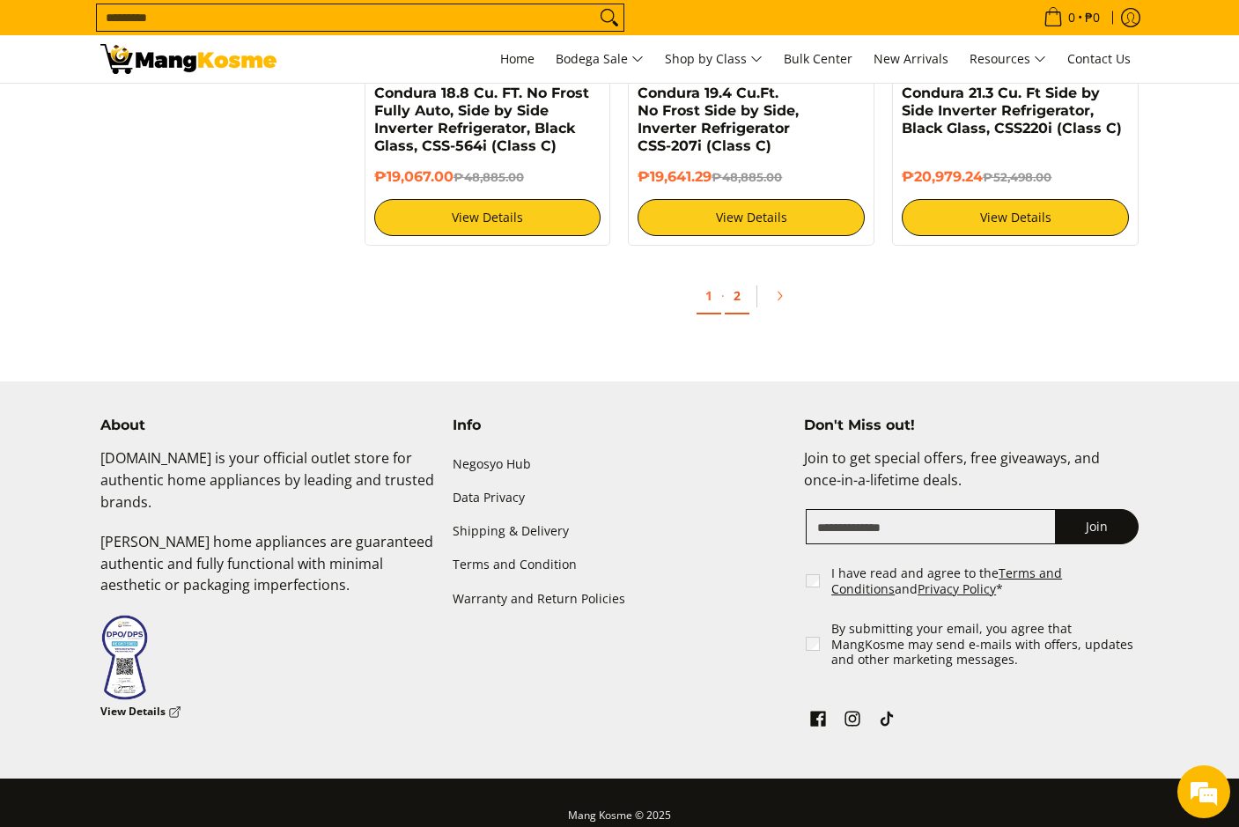
click at [734, 280] on link "2" at bounding box center [737, 296] width 25 height 36
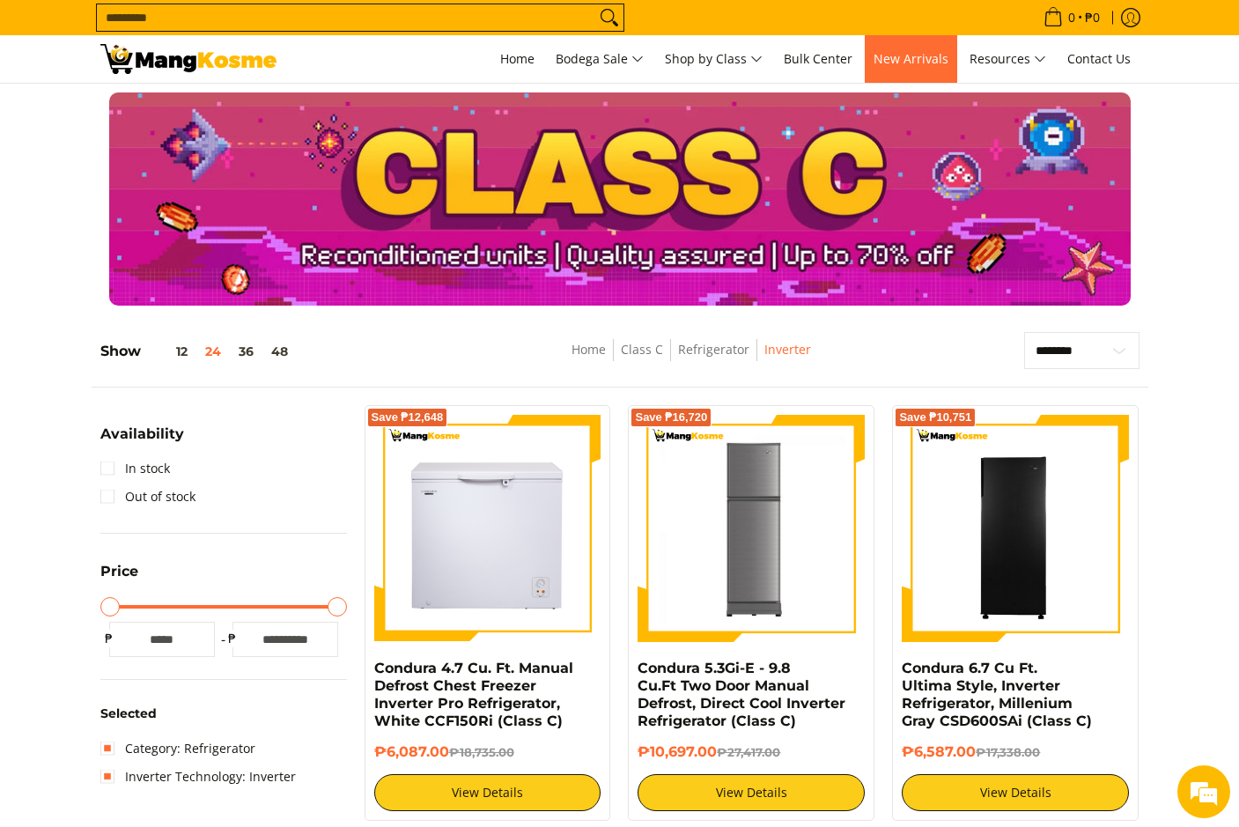
click at [890, 62] on span "New Arrivals" at bounding box center [911, 58] width 75 height 17
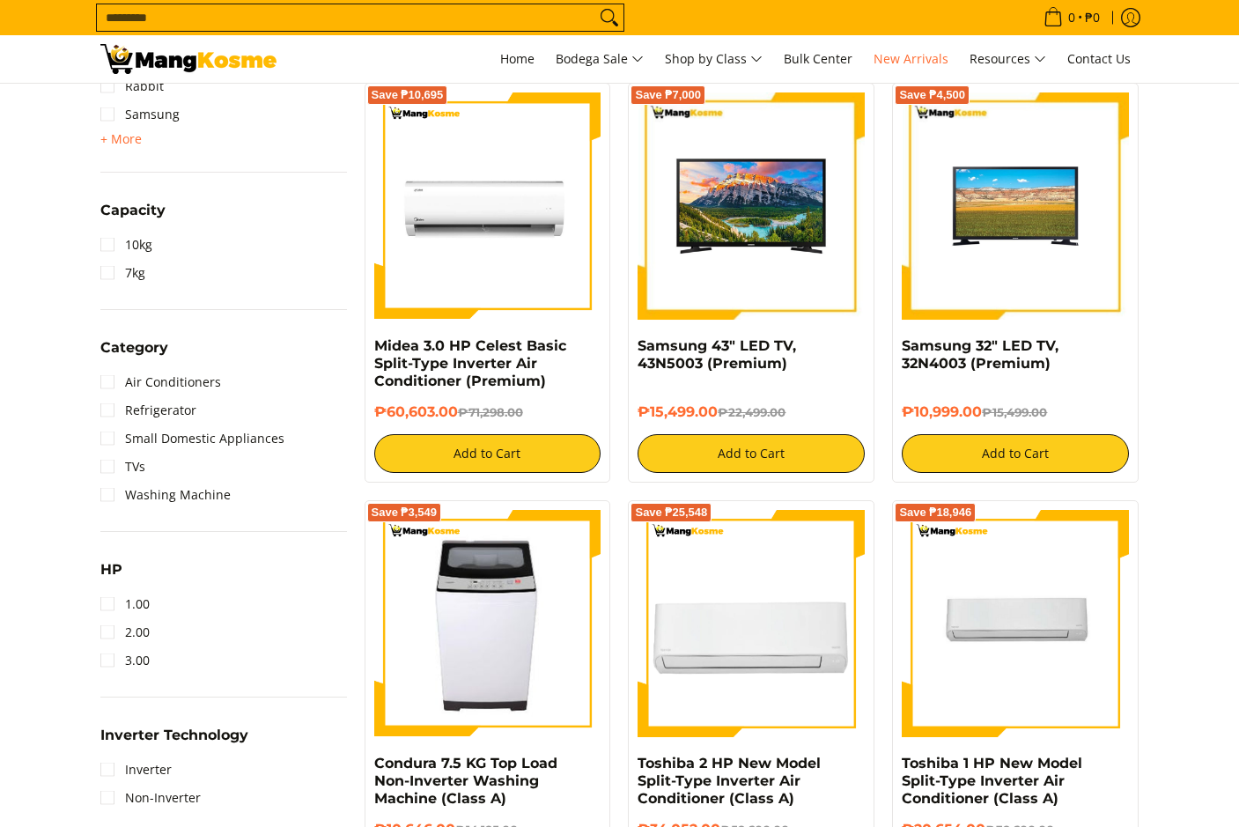
scroll to position [793, 0]
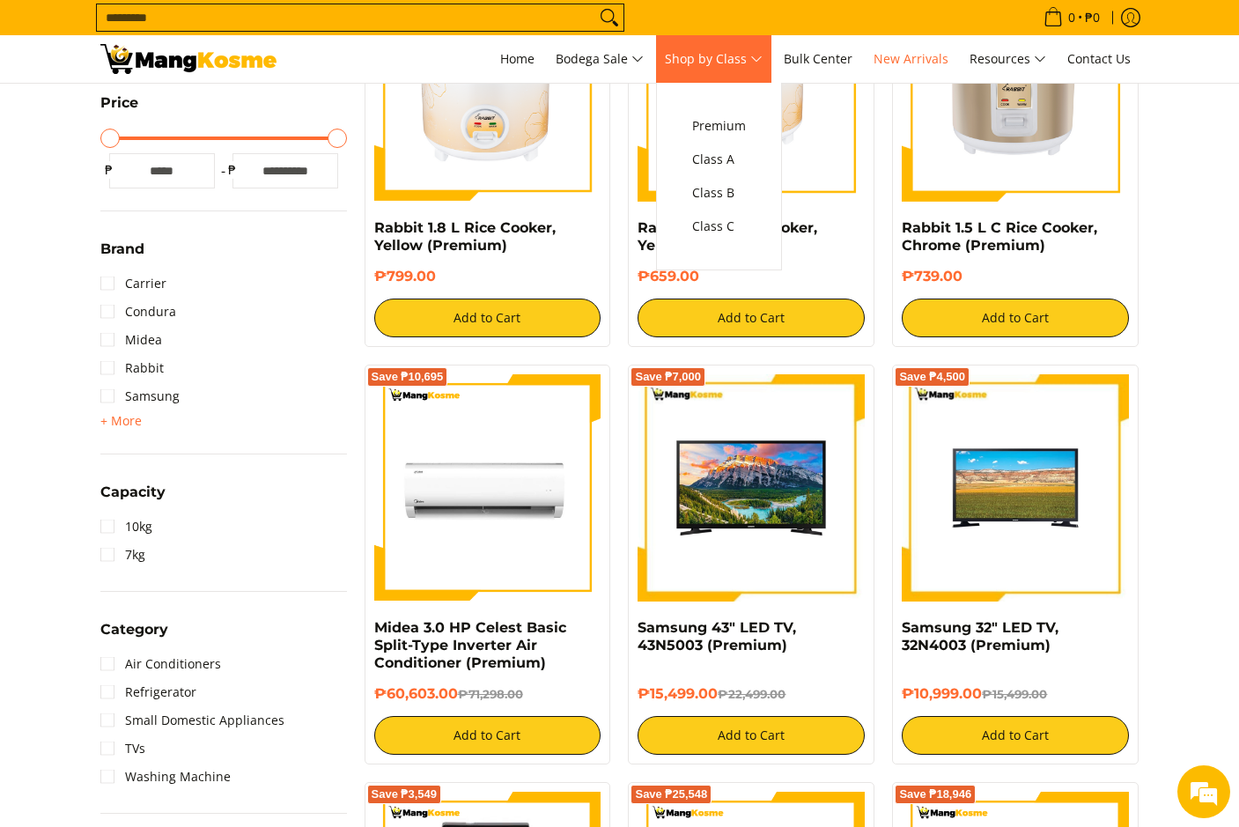
click at [704, 69] on span "Shop by Class" at bounding box center [714, 59] width 98 height 22
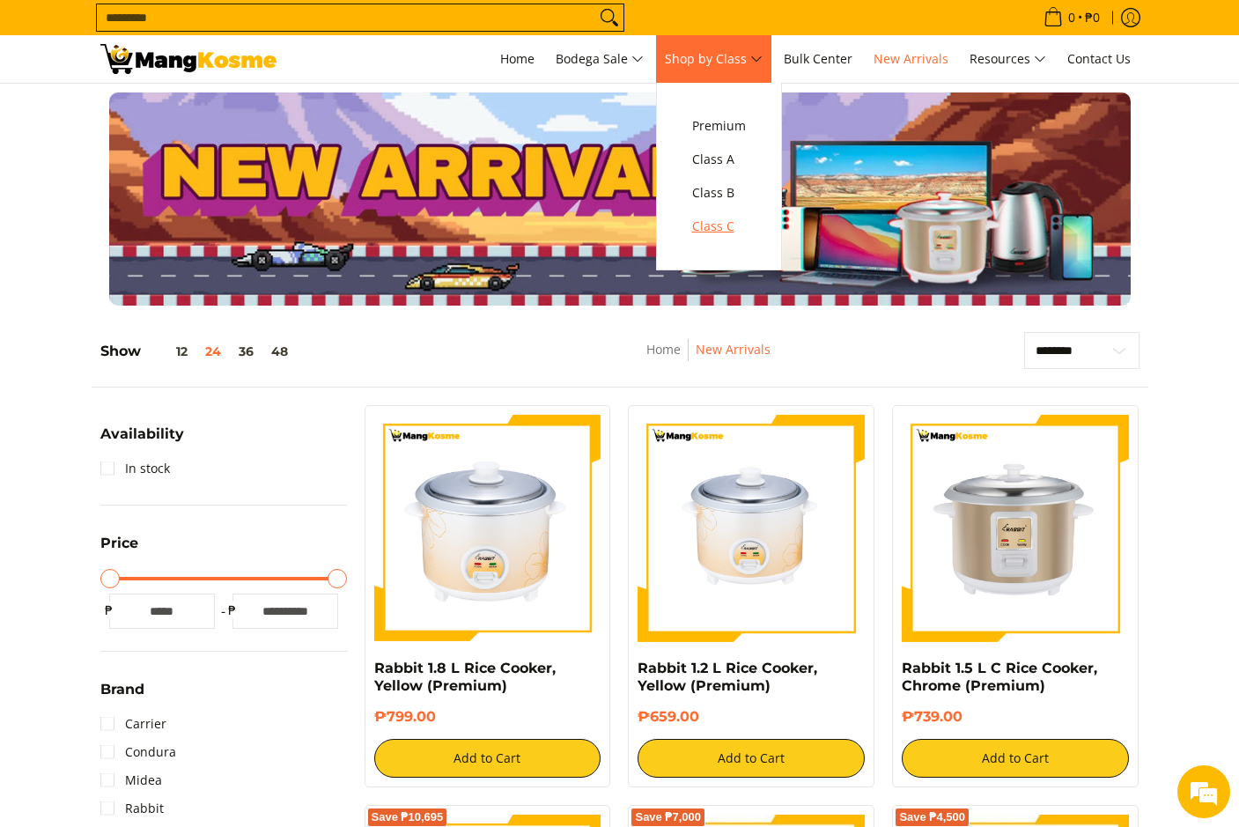
click at [732, 220] on span "Class C" at bounding box center [719, 227] width 54 height 22
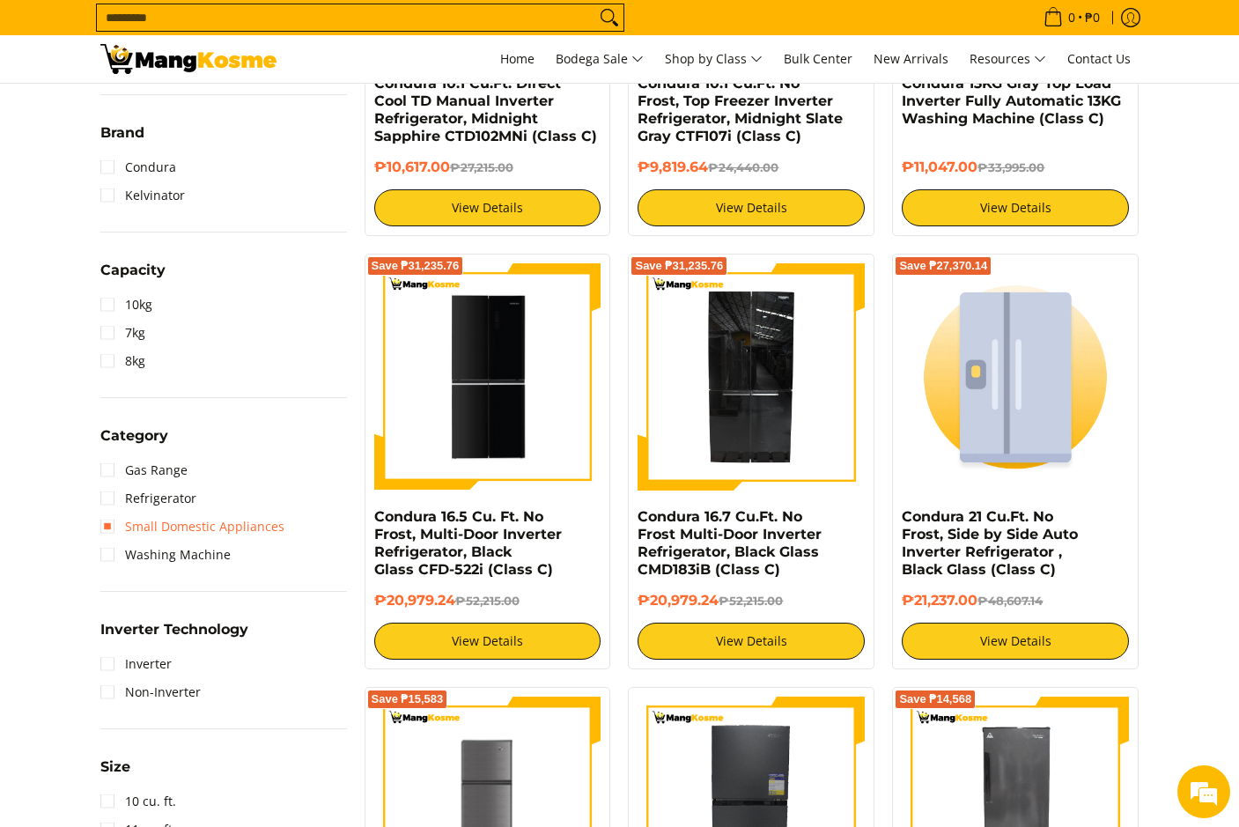
scroll to position [617, 0]
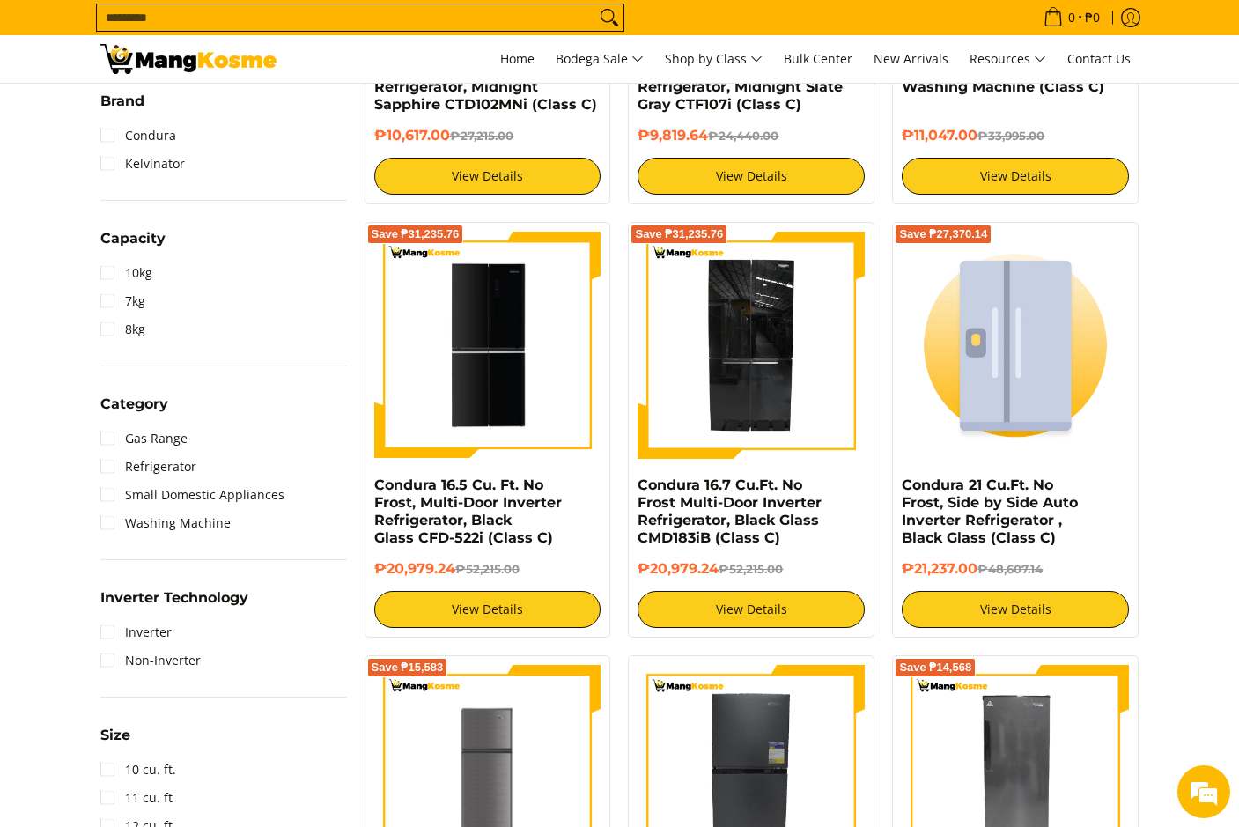
click at [176, 628] on li "Inverter" at bounding box center [223, 632] width 247 height 28
click at [128, 630] on link "Inverter" at bounding box center [135, 632] width 71 height 28
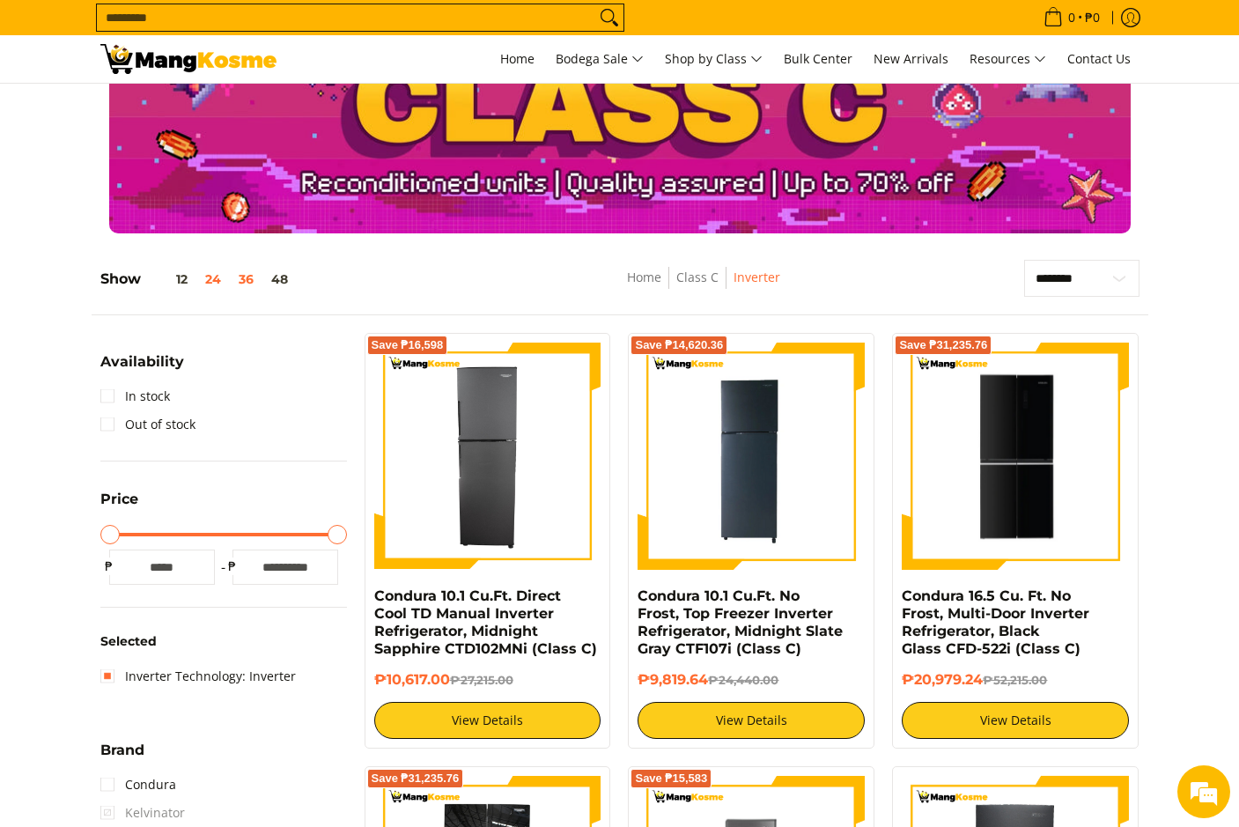
click at [243, 281] on button "36" at bounding box center [246, 279] width 33 height 14
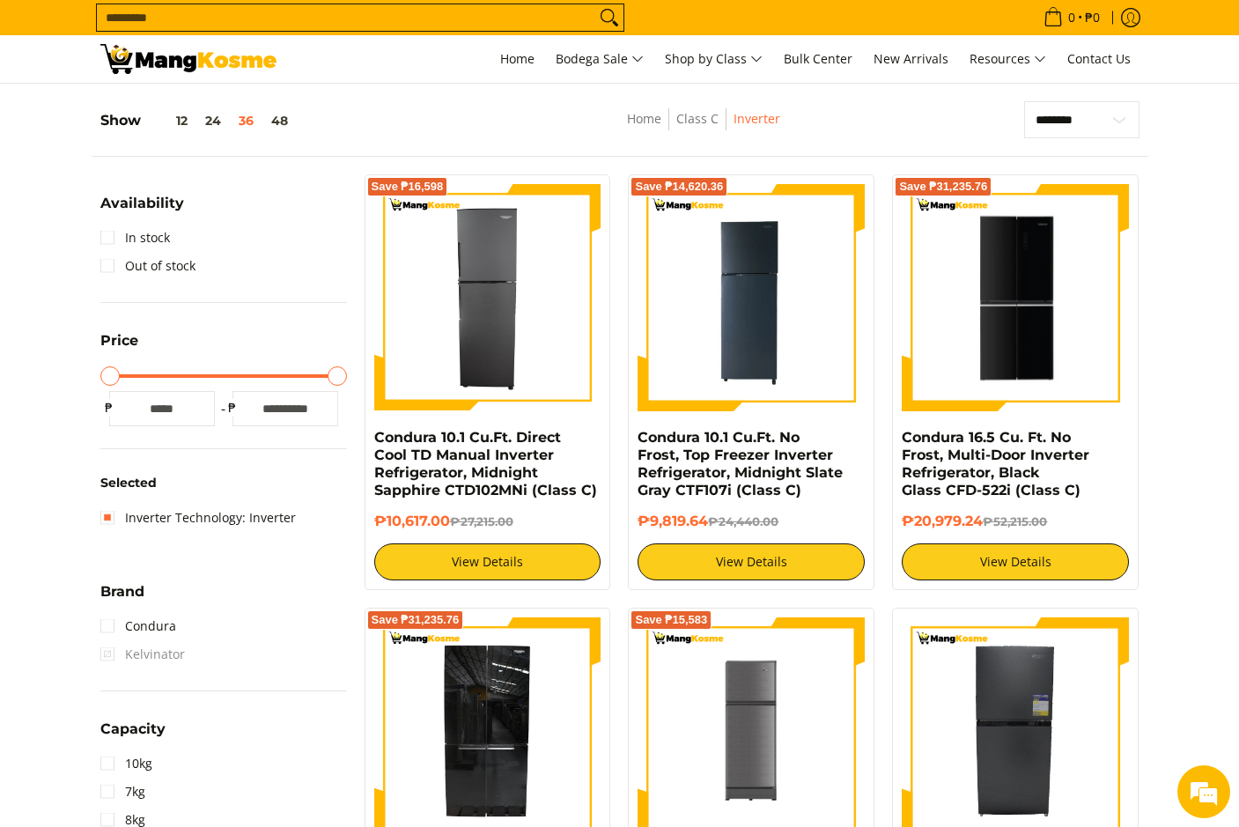
scroll to position [248, 0]
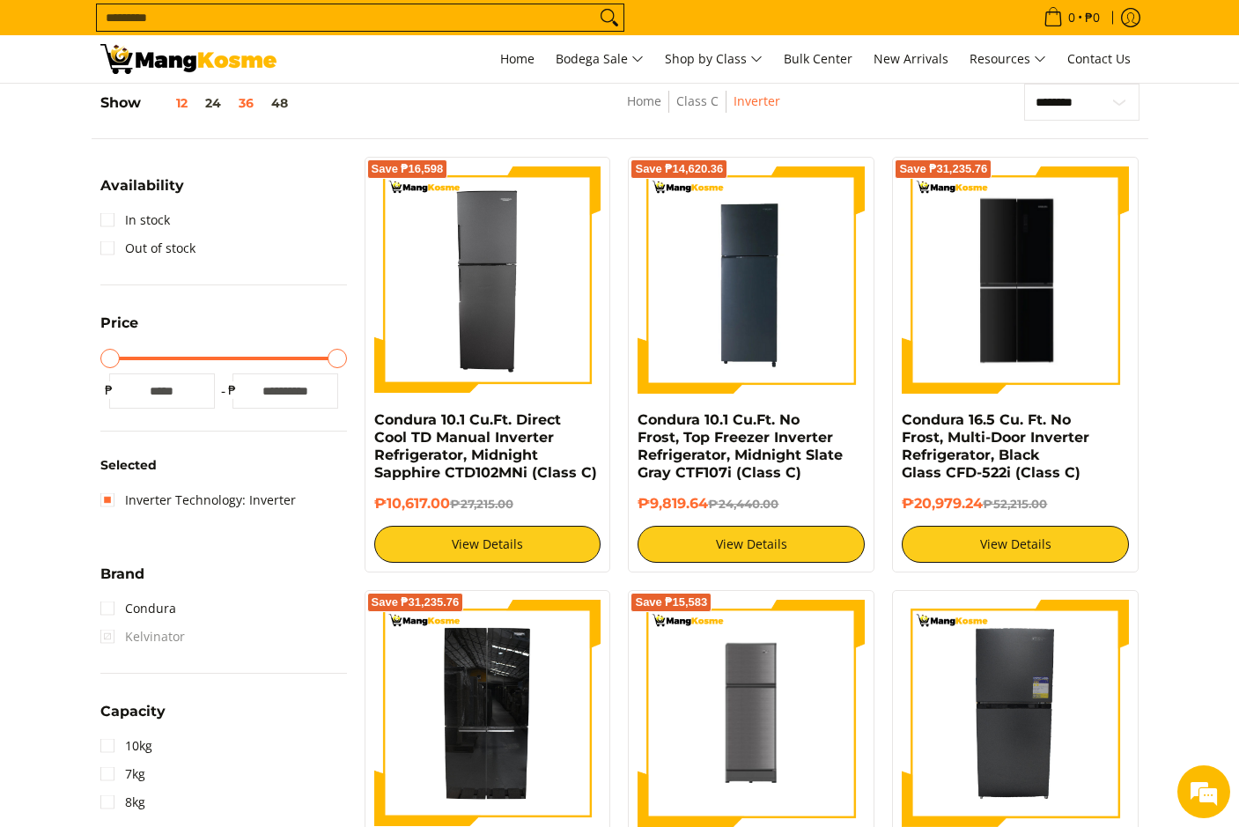
click at [189, 102] on button "12" at bounding box center [168, 103] width 55 height 14
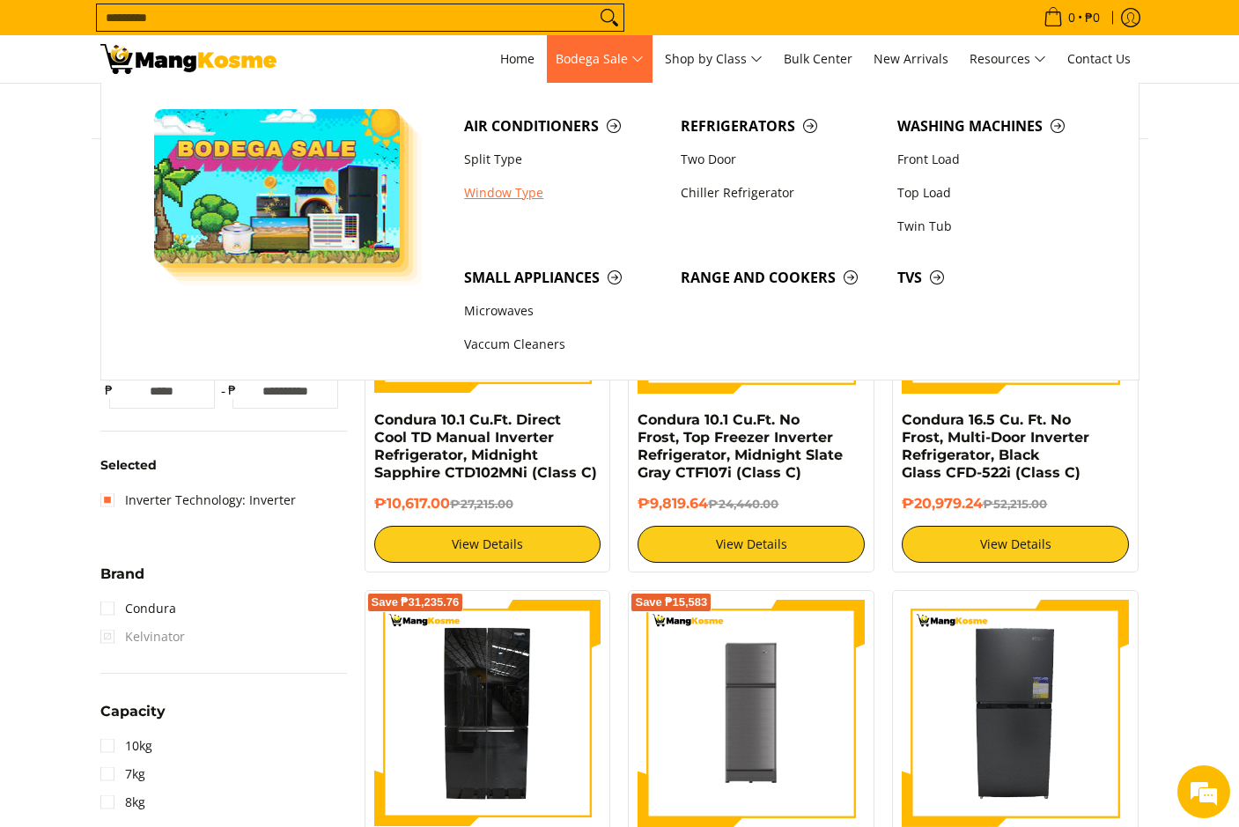
click at [499, 189] on link "Window Type" at bounding box center [563, 192] width 217 height 33
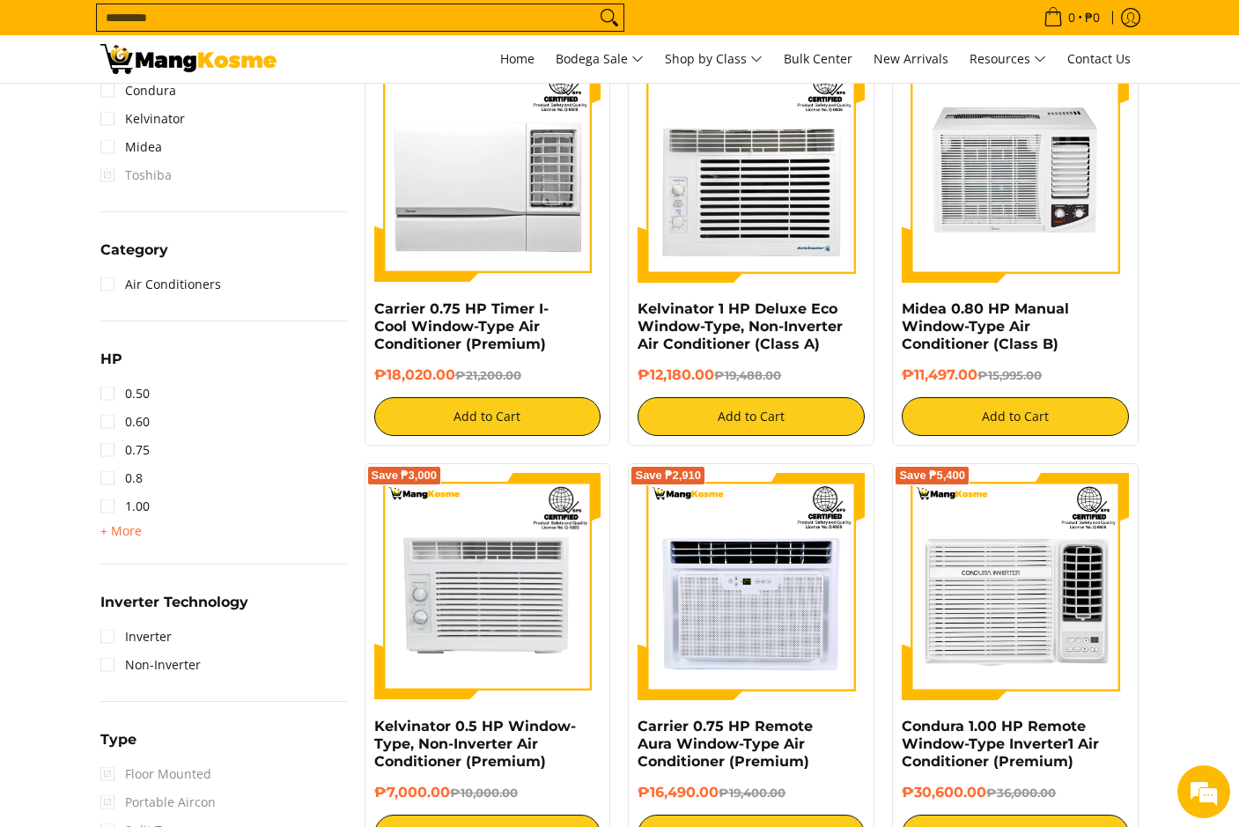
scroll to position [881, 0]
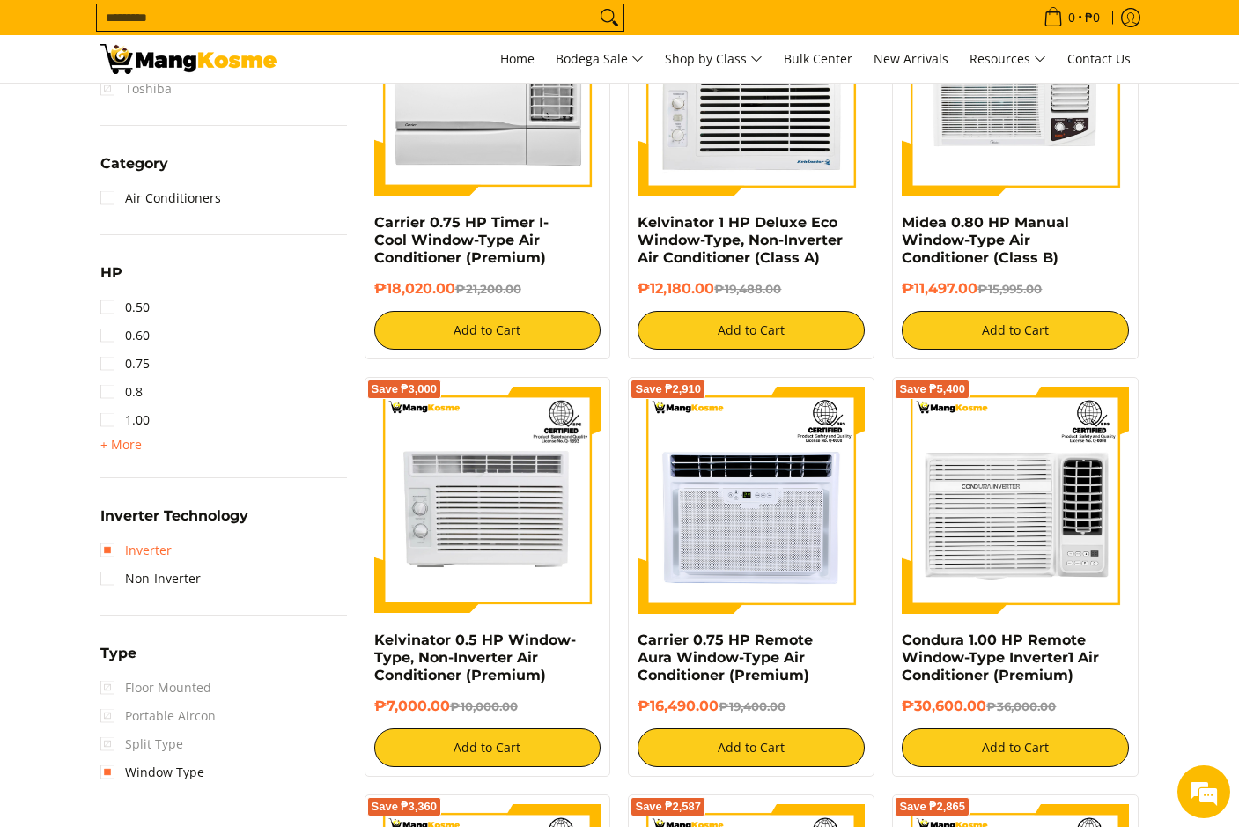
click at [119, 555] on link "Inverter" at bounding box center [135, 550] width 71 height 28
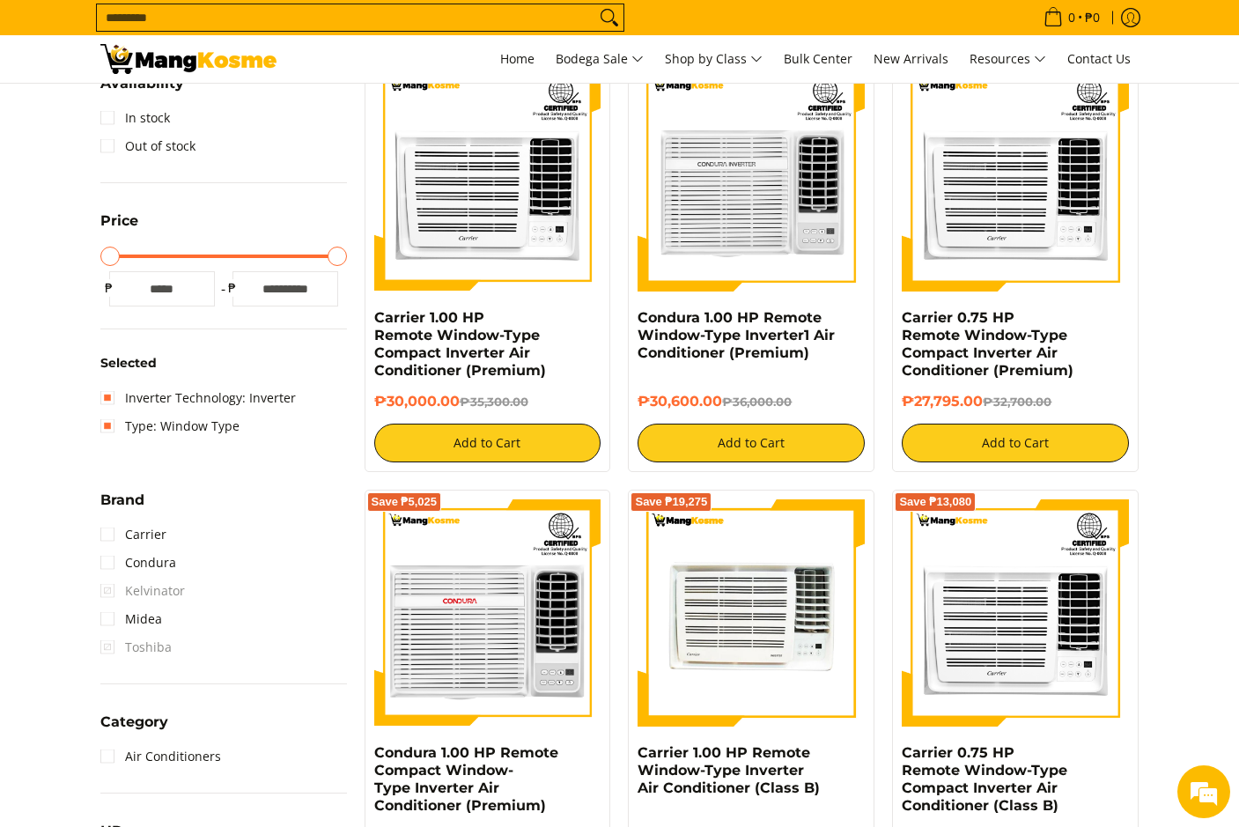
scroll to position [160, 0]
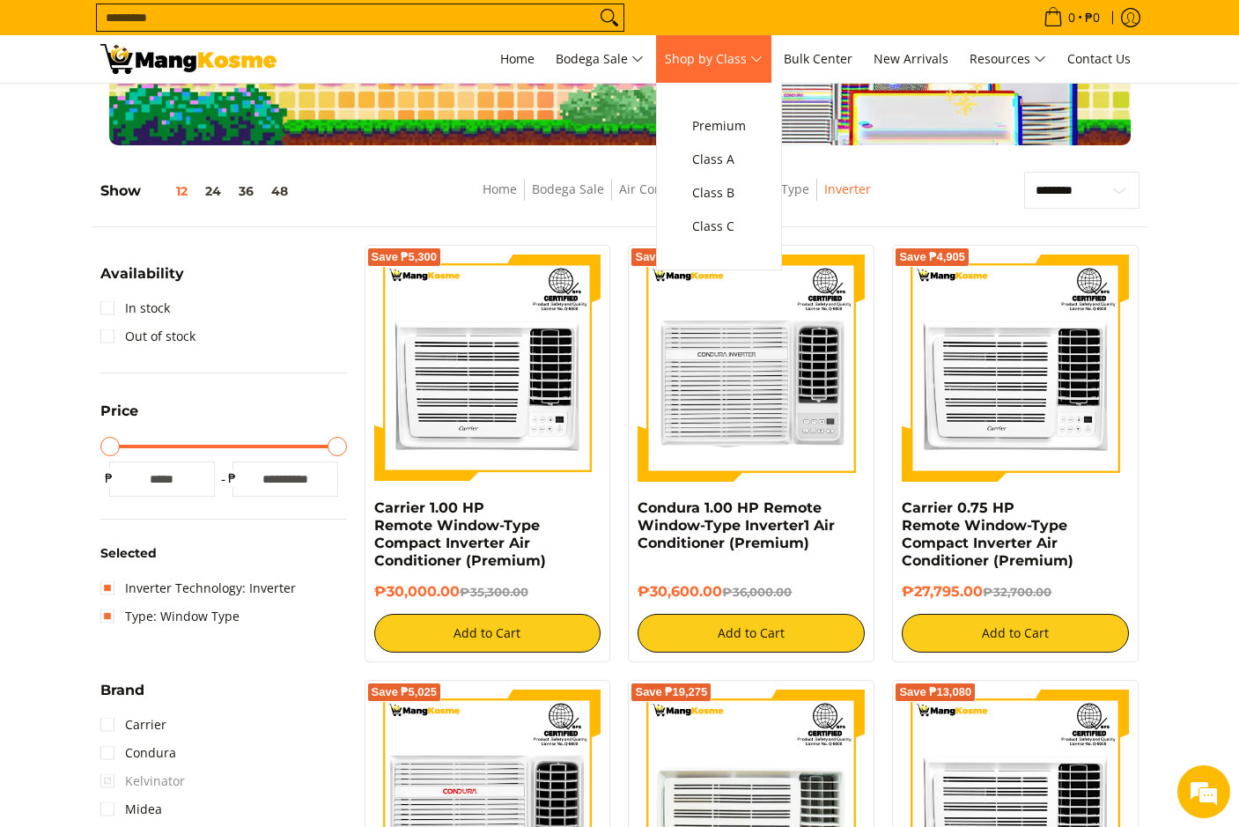
click at [724, 67] on span "Shop by Class" at bounding box center [714, 59] width 98 height 22
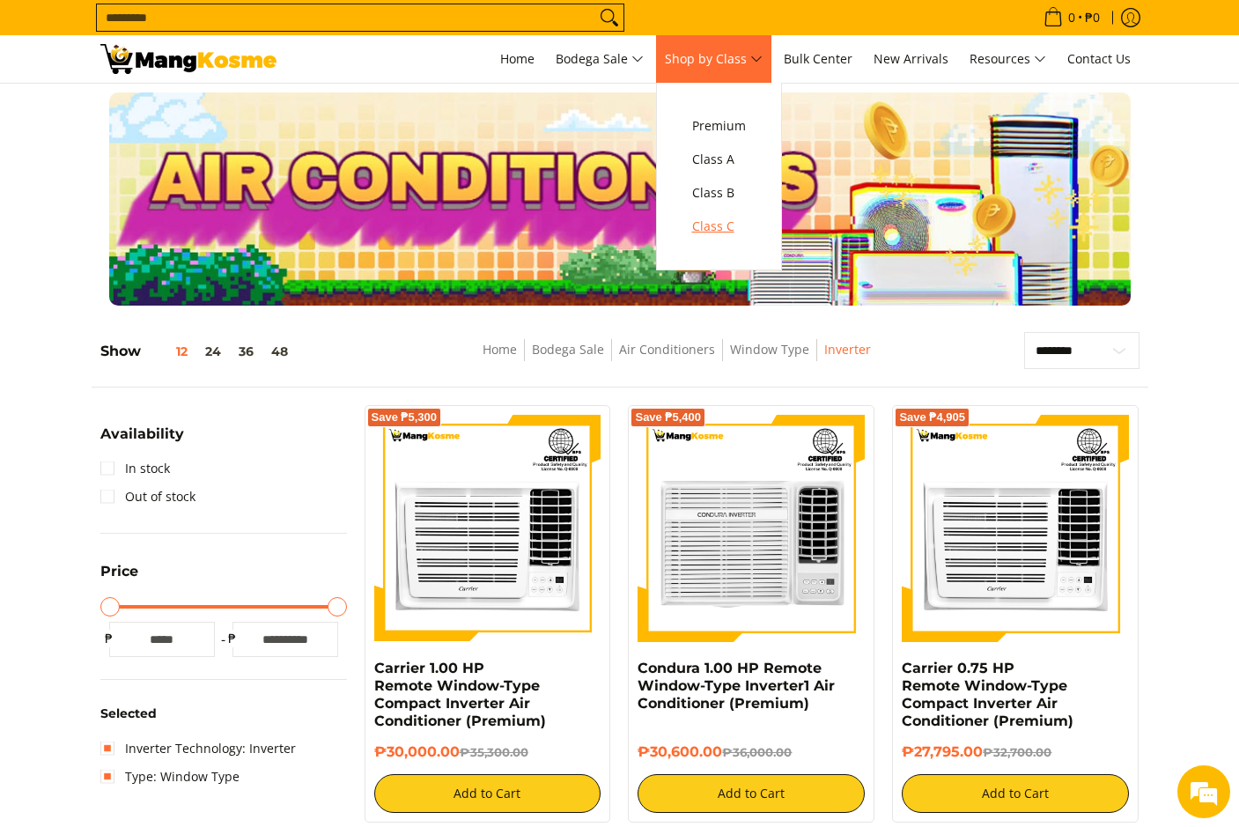
click at [723, 233] on span "Class C" at bounding box center [719, 227] width 54 height 22
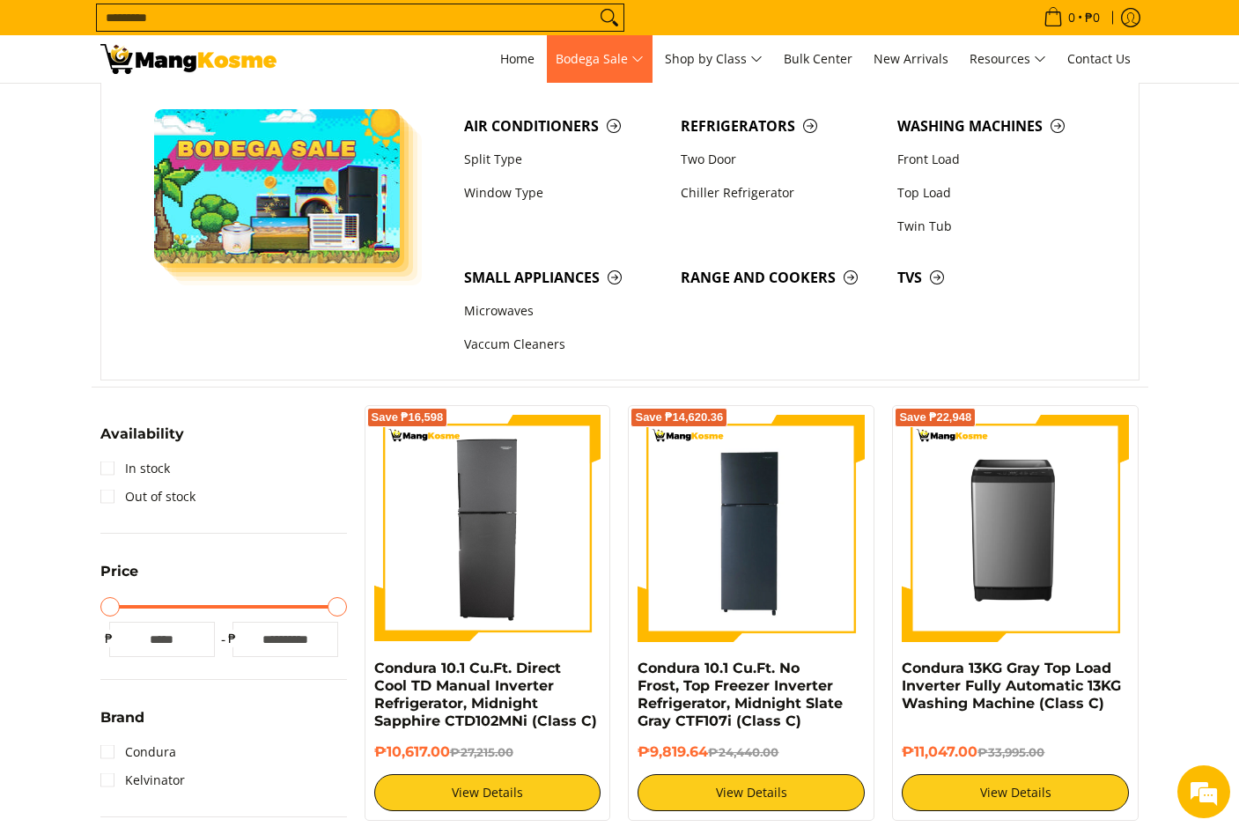
click at [631, 56] on span "Bodega Sale" at bounding box center [600, 59] width 88 height 22
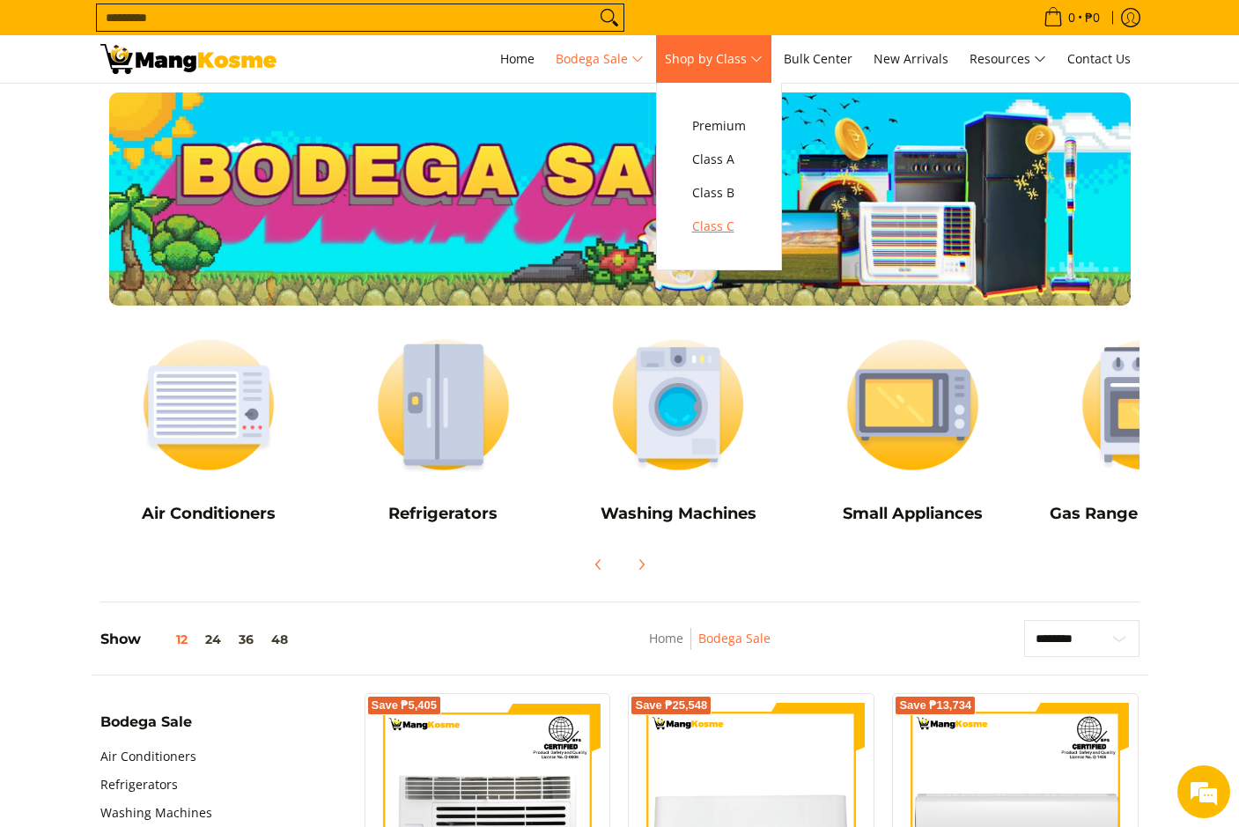
click at [732, 233] on span "Class C" at bounding box center [719, 227] width 54 height 22
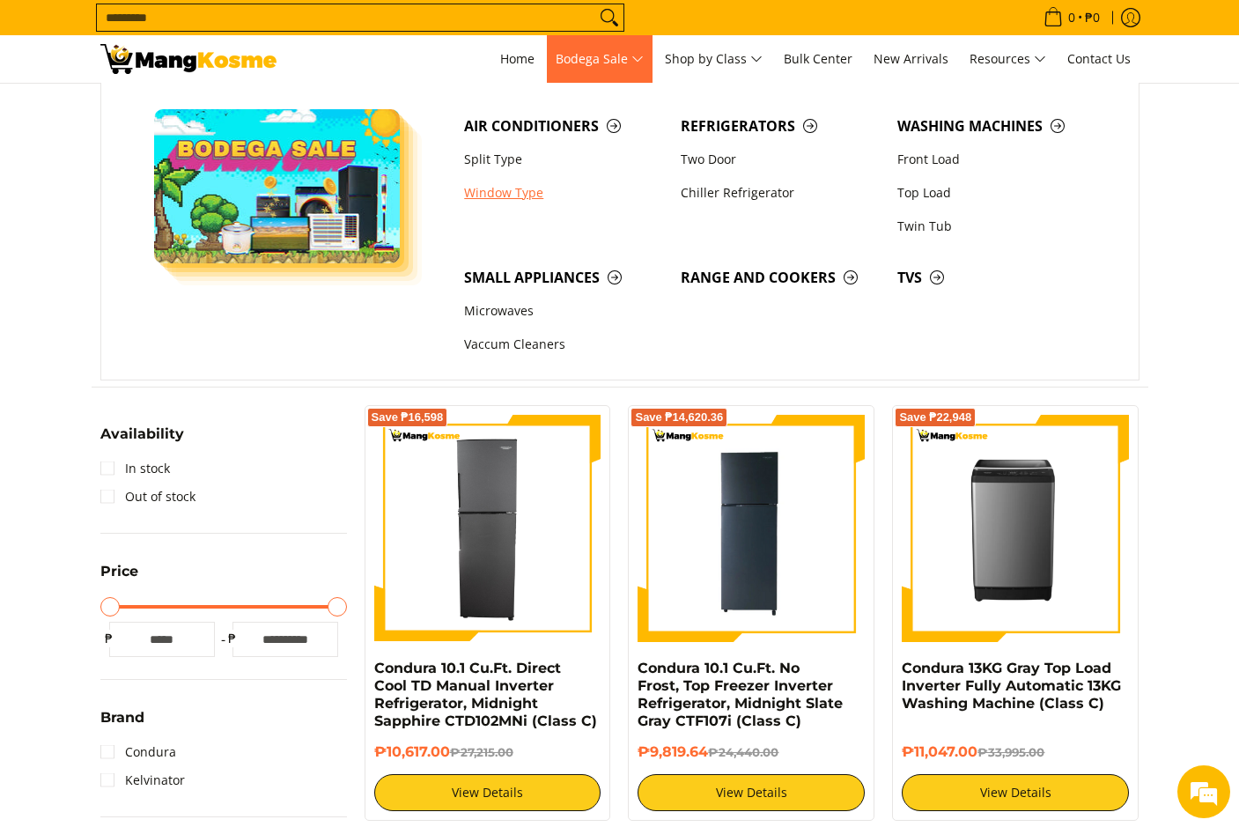
click at [517, 185] on link "Window Type" at bounding box center [563, 192] width 217 height 33
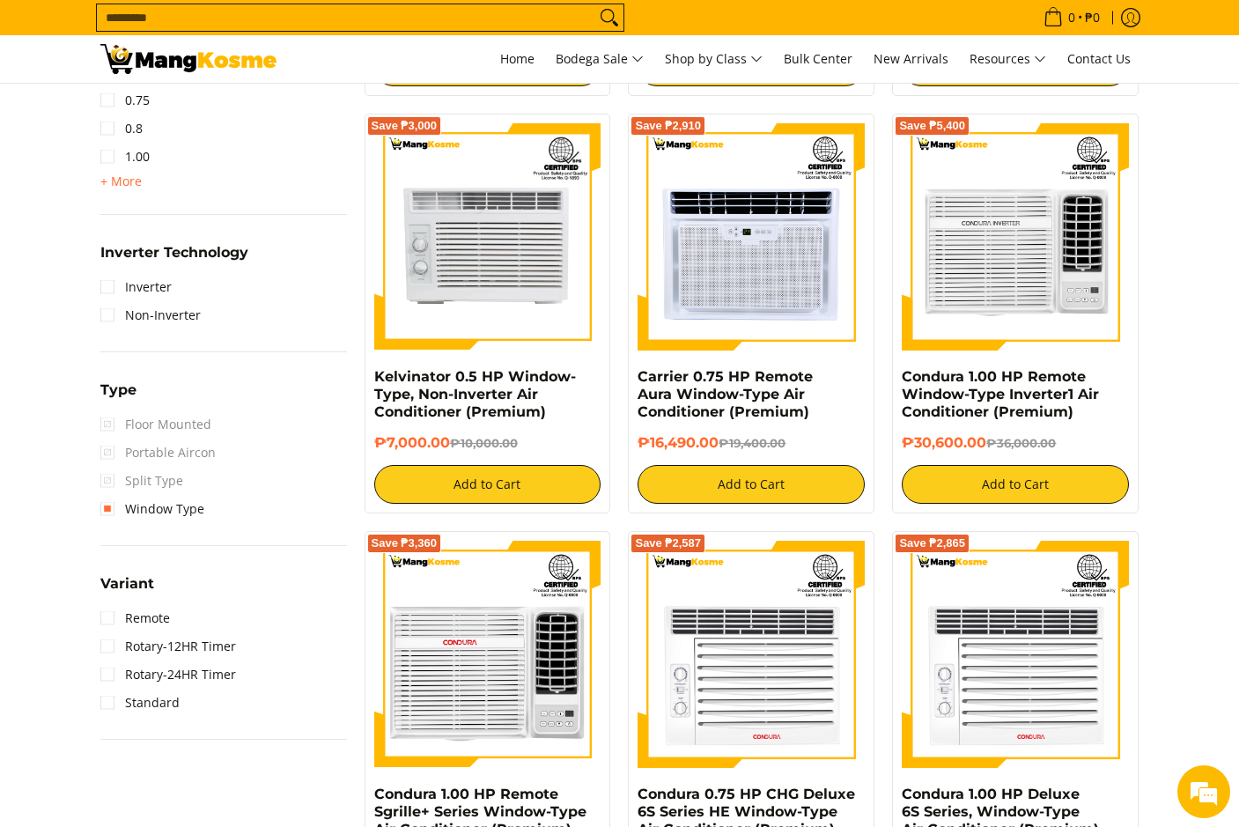
scroll to position [1145, 0]
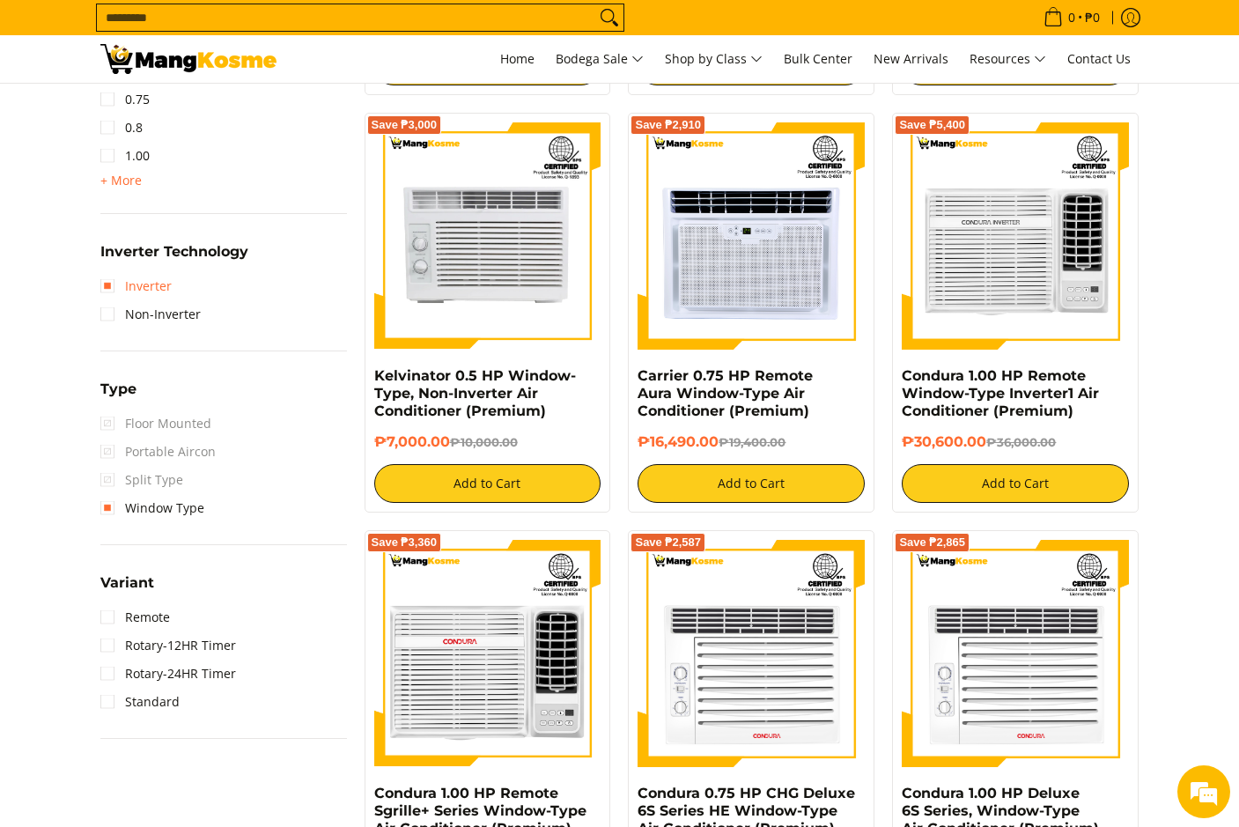
click at [109, 292] on link "Inverter" at bounding box center [135, 286] width 71 height 28
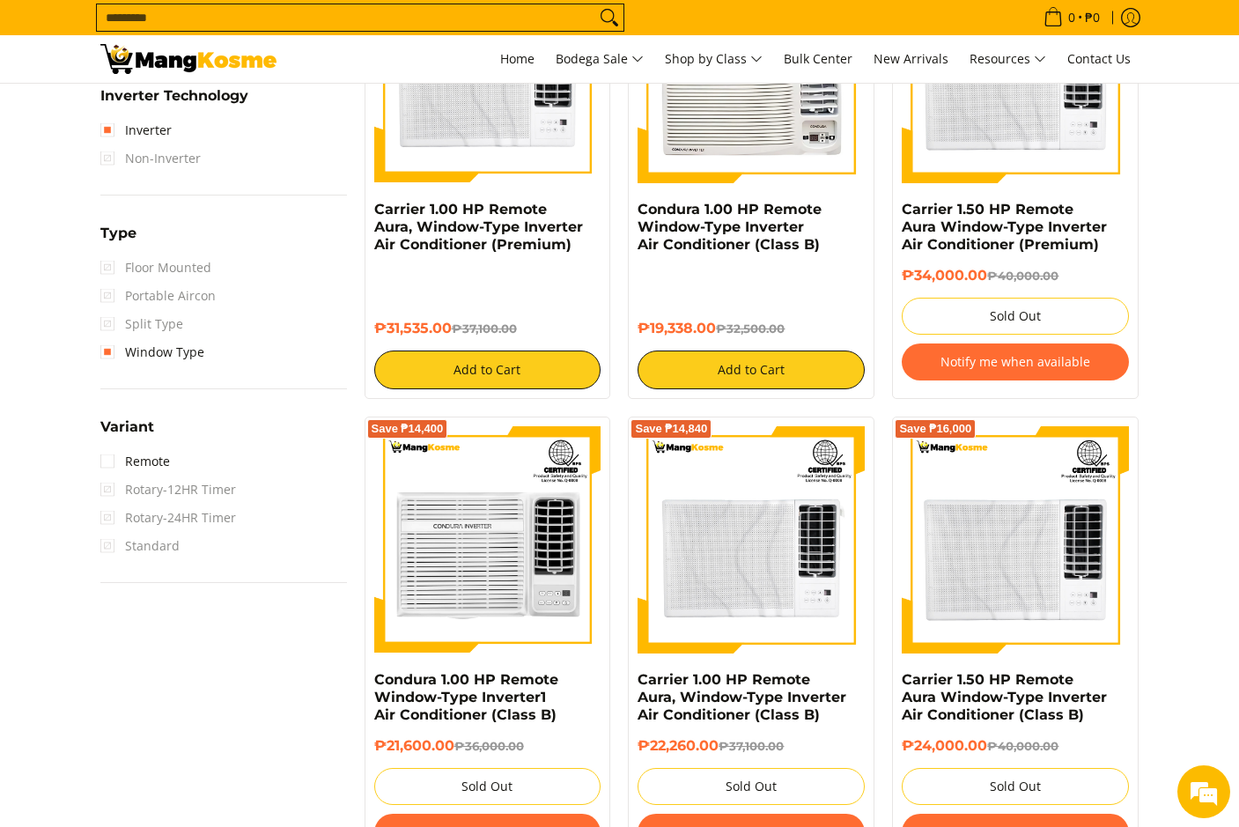
scroll to position [1570, 0]
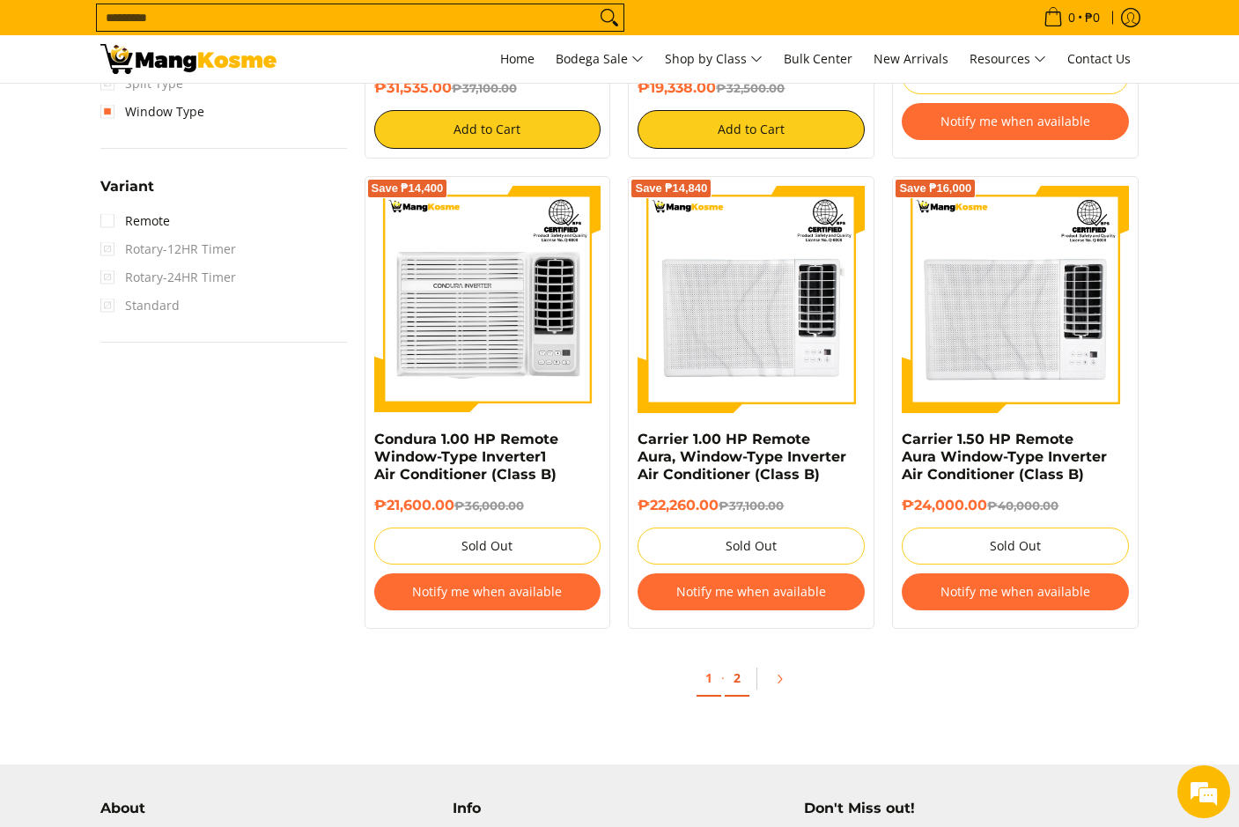
click at [740, 678] on link "2" at bounding box center [737, 679] width 25 height 36
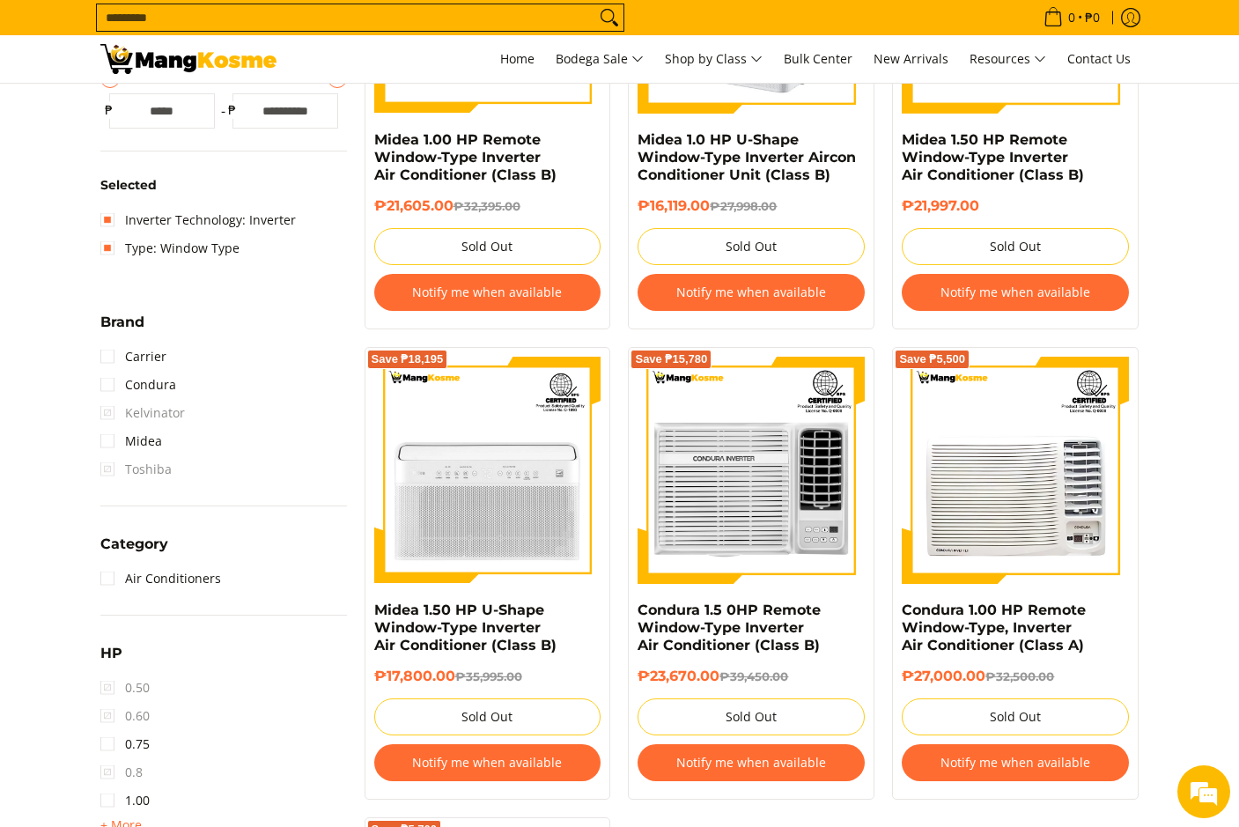
scroll to position [1057, 0]
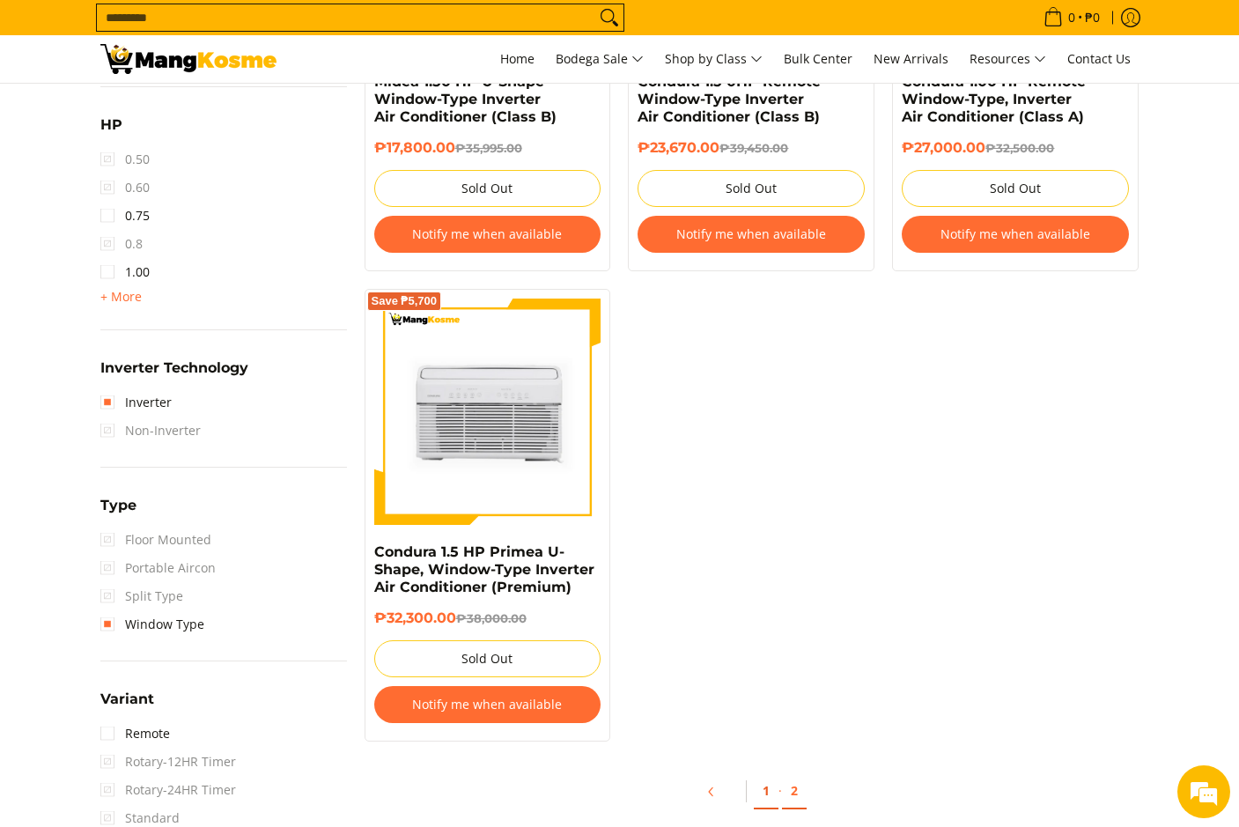
click at [759, 792] on link "1" at bounding box center [766, 791] width 25 height 36
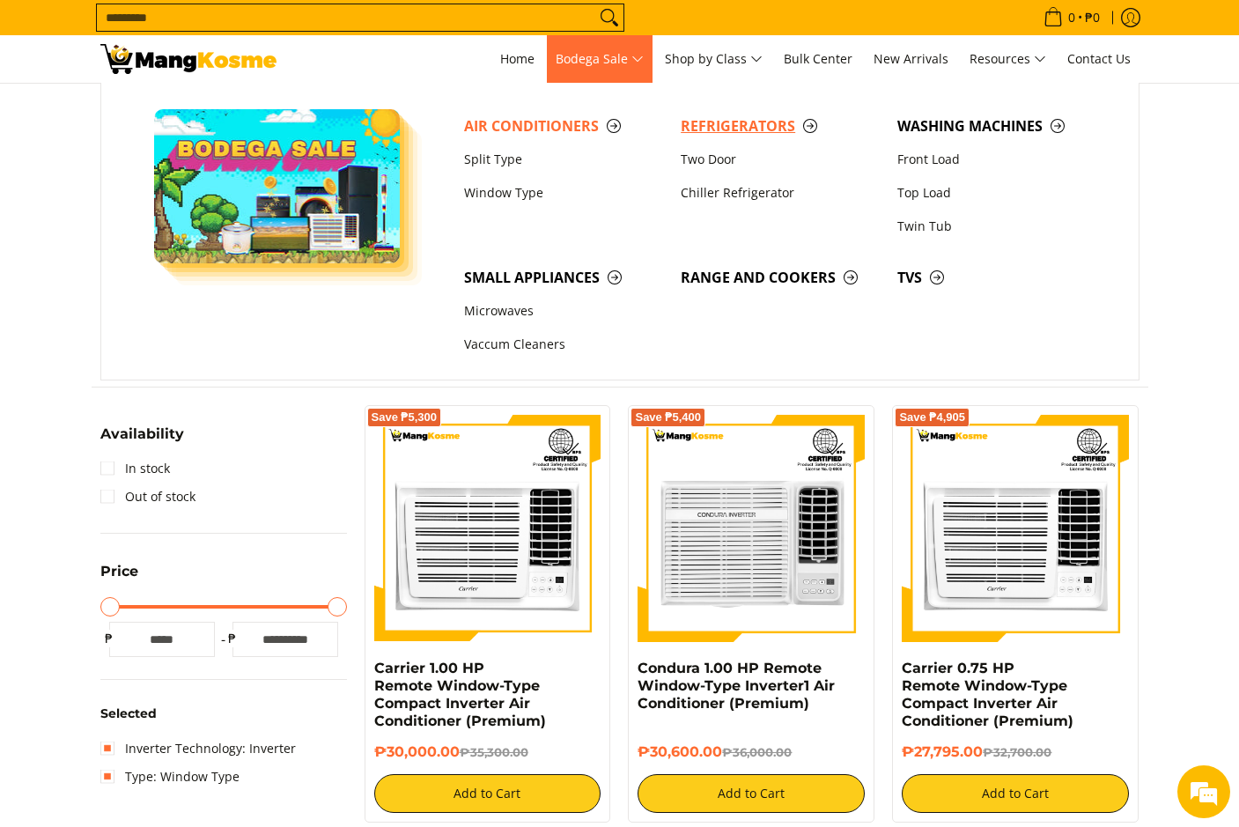
click at [729, 129] on span "Refrigerators" at bounding box center [780, 126] width 199 height 22
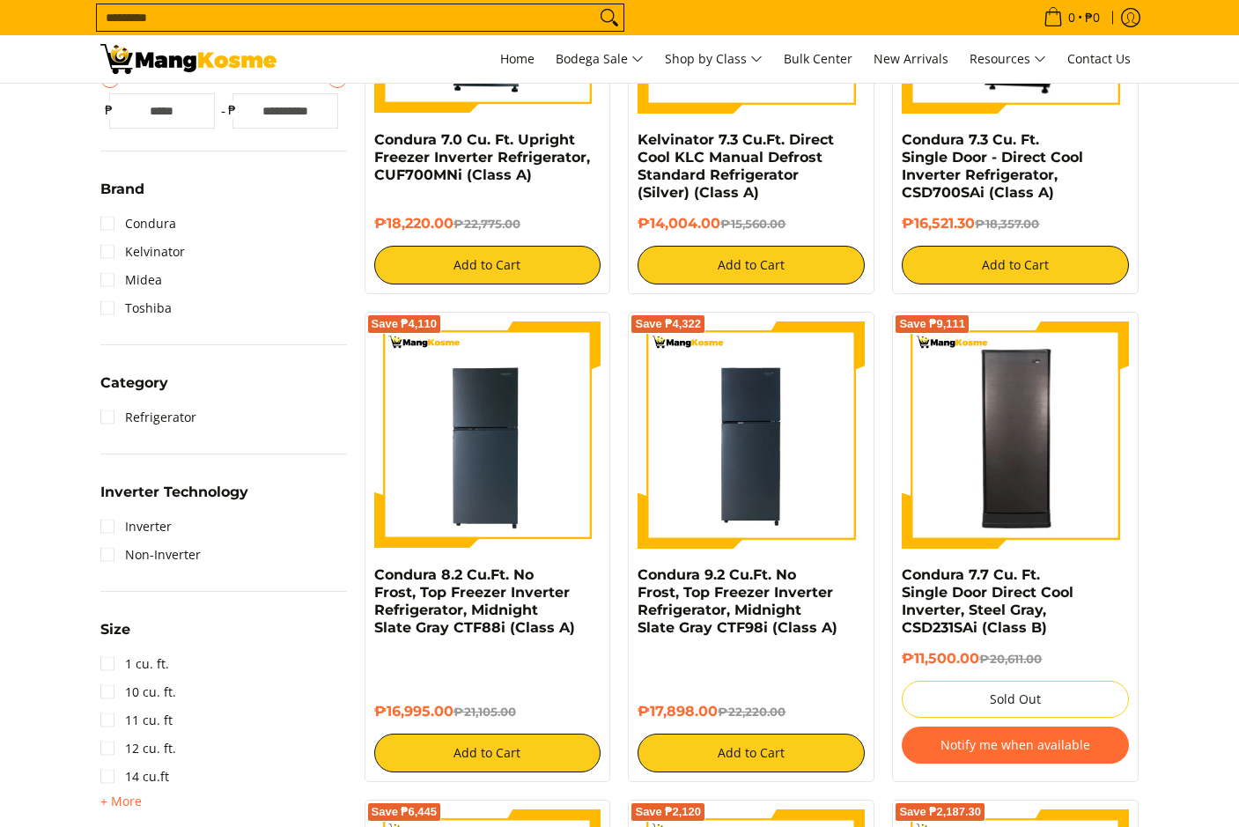
scroll to position [529, 0]
click at [179, 525] on li "Inverter" at bounding box center [223, 527] width 247 height 28
click at [153, 525] on link "Inverter" at bounding box center [135, 527] width 71 height 28
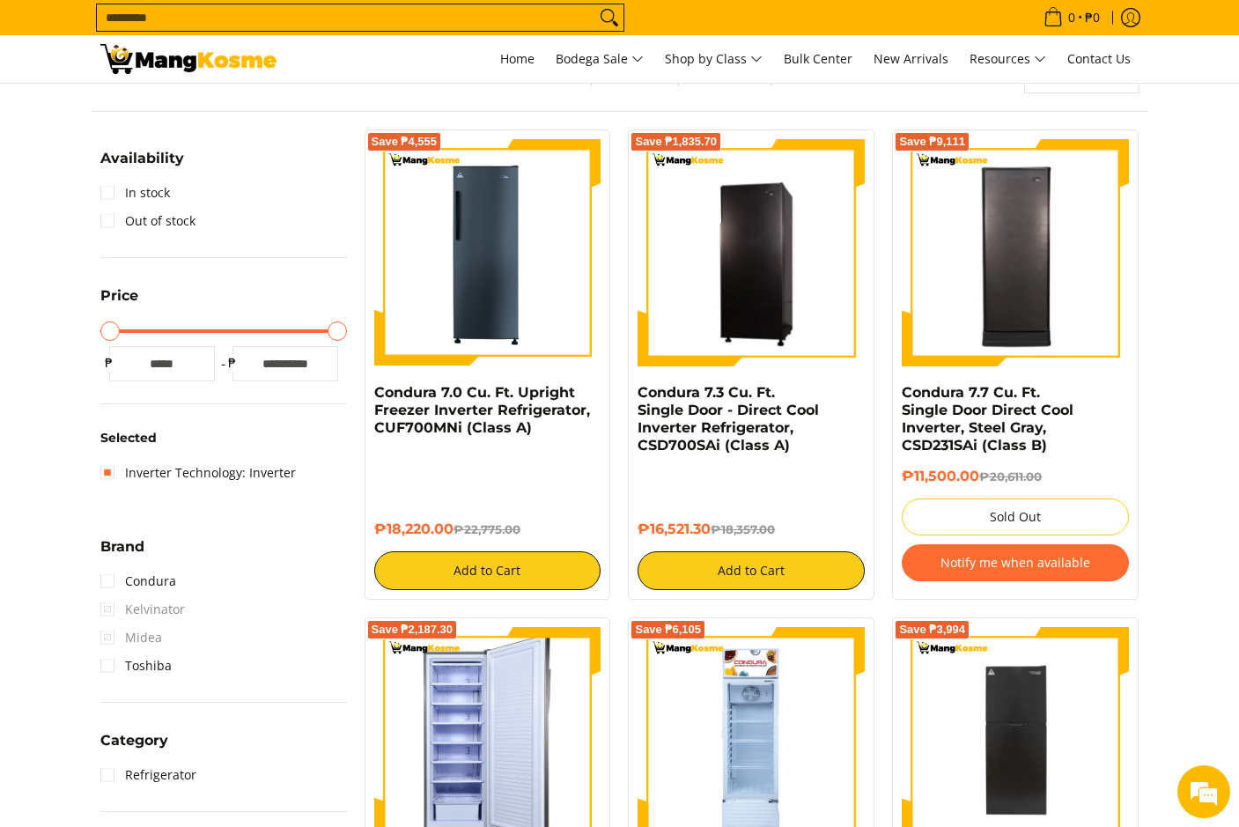
scroll to position [248, 0]
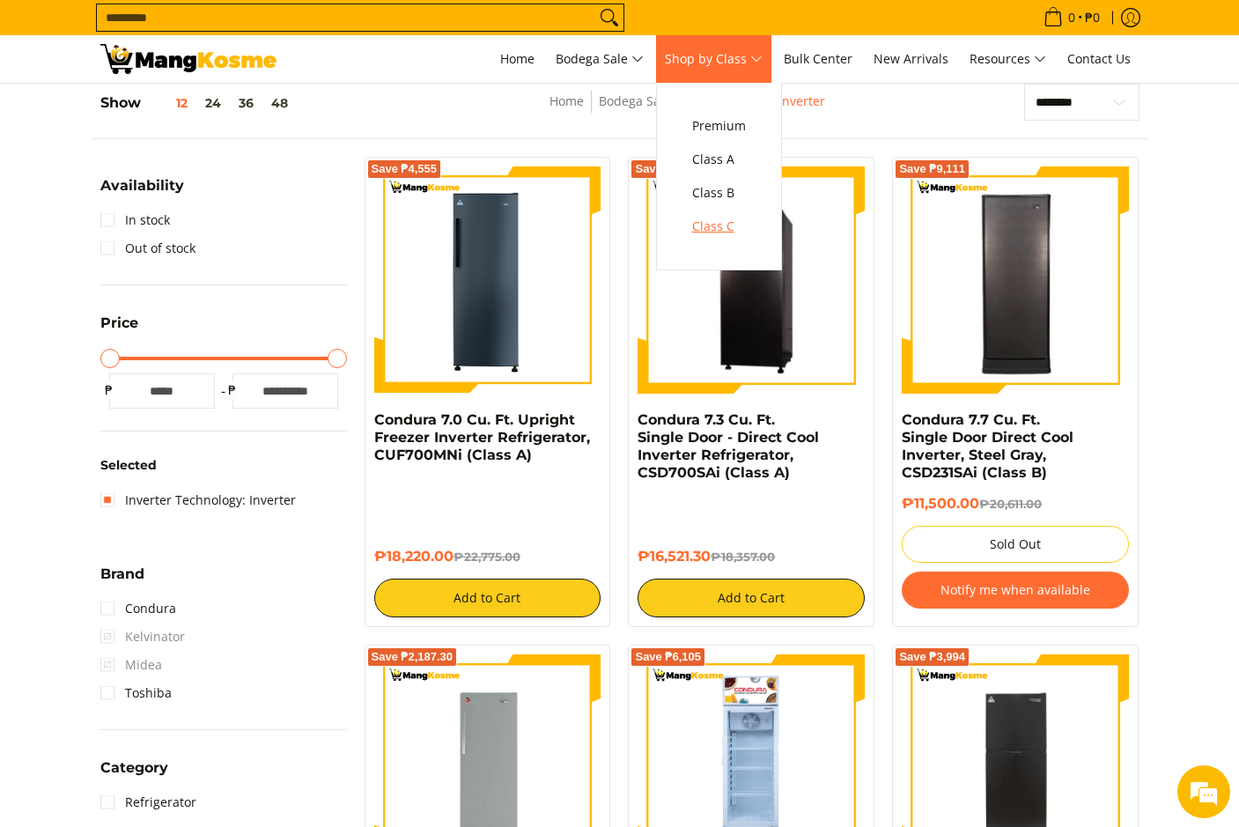
click at [723, 217] on span "Class C" at bounding box center [719, 227] width 54 height 22
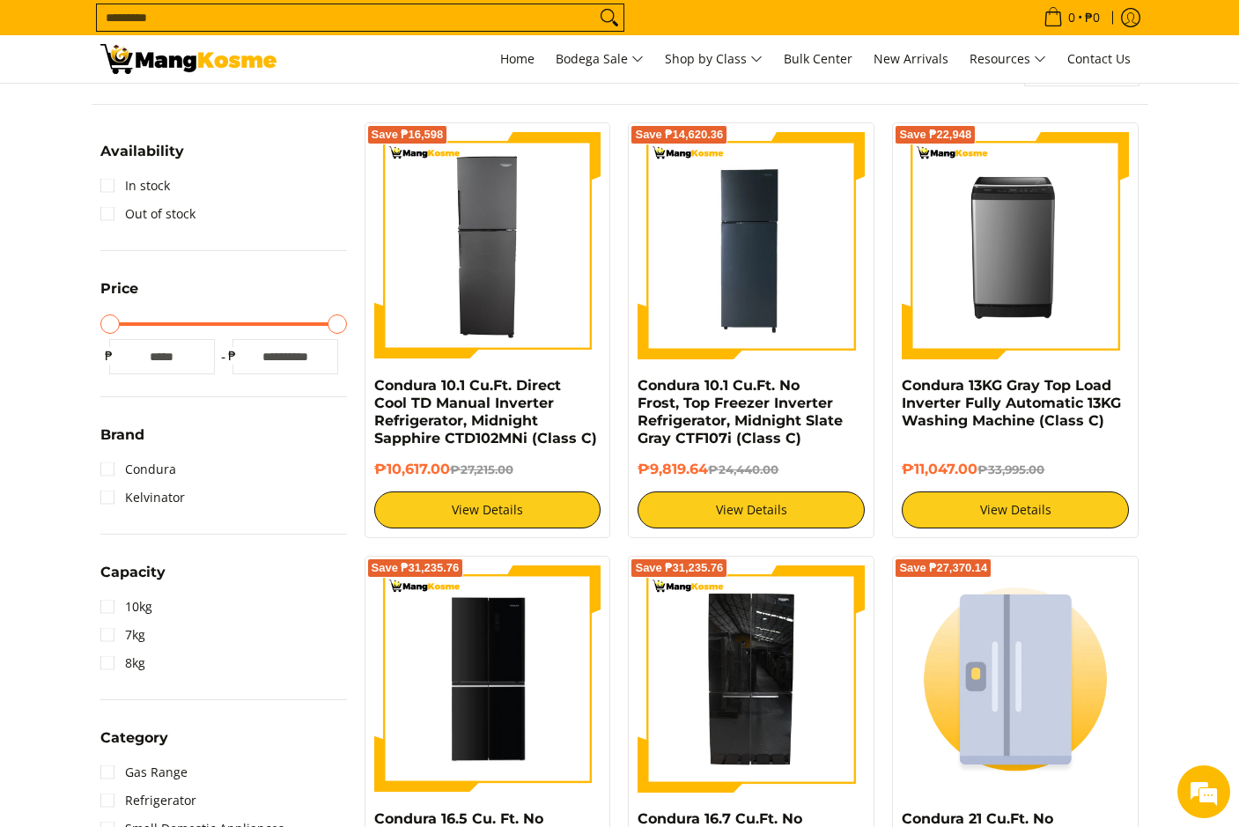
scroll to position [88, 0]
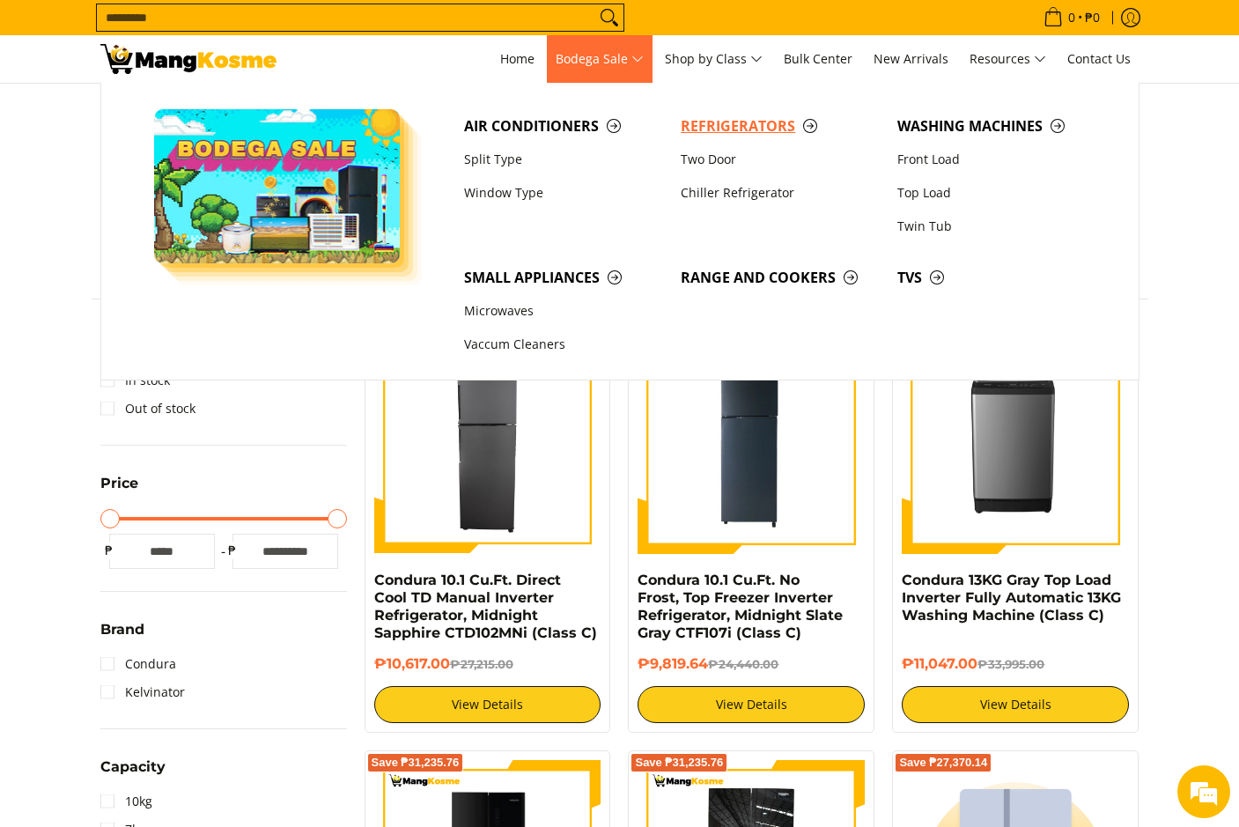
click at [724, 131] on span "Refrigerators" at bounding box center [780, 126] width 199 height 22
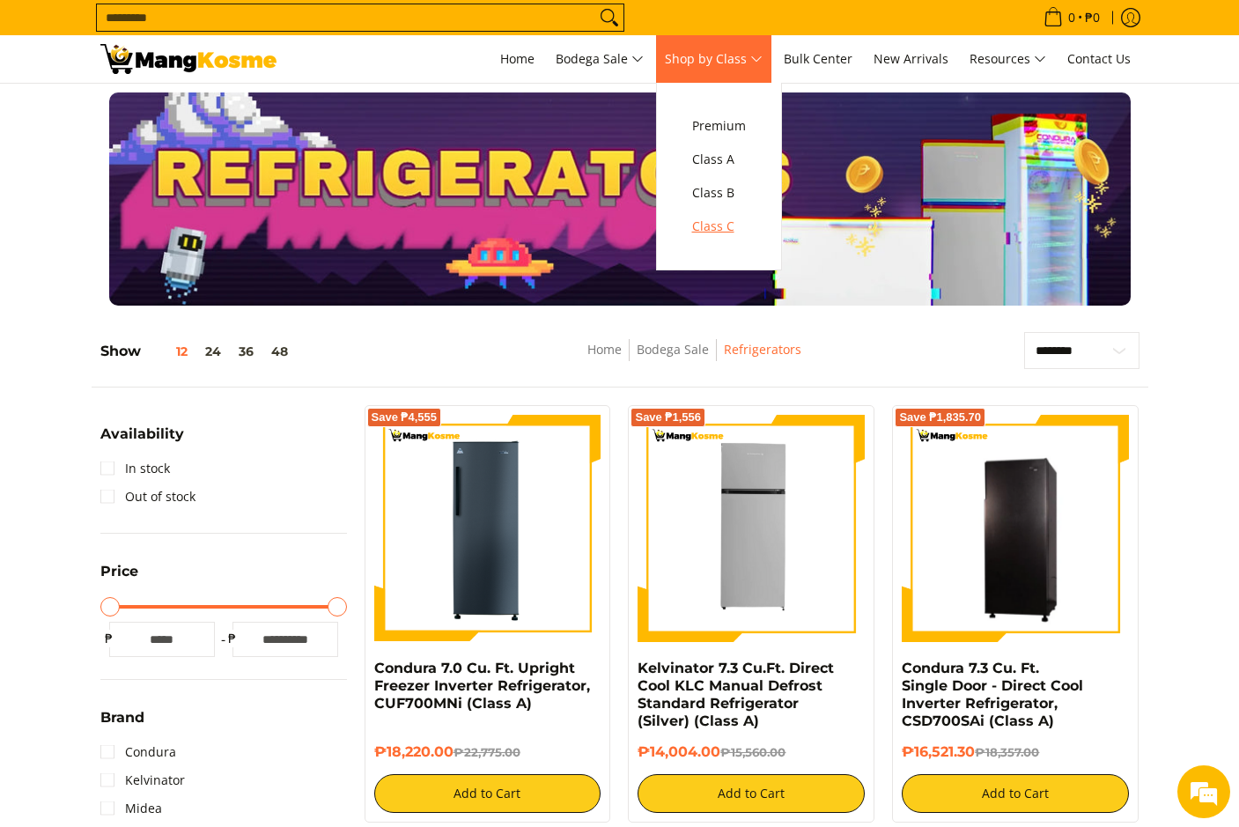
click at [717, 233] on span "Class C" at bounding box center [719, 227] width 54 height 22
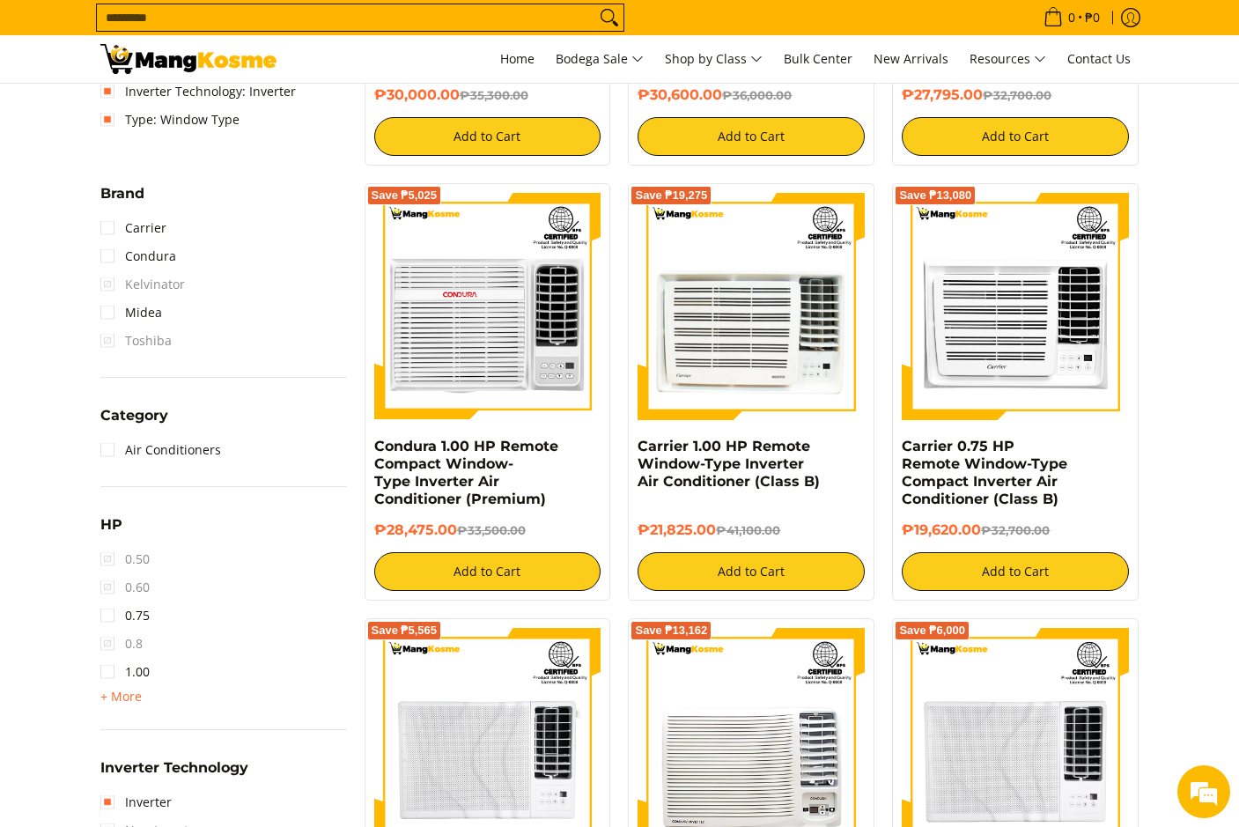
scroll to position [689, 0]
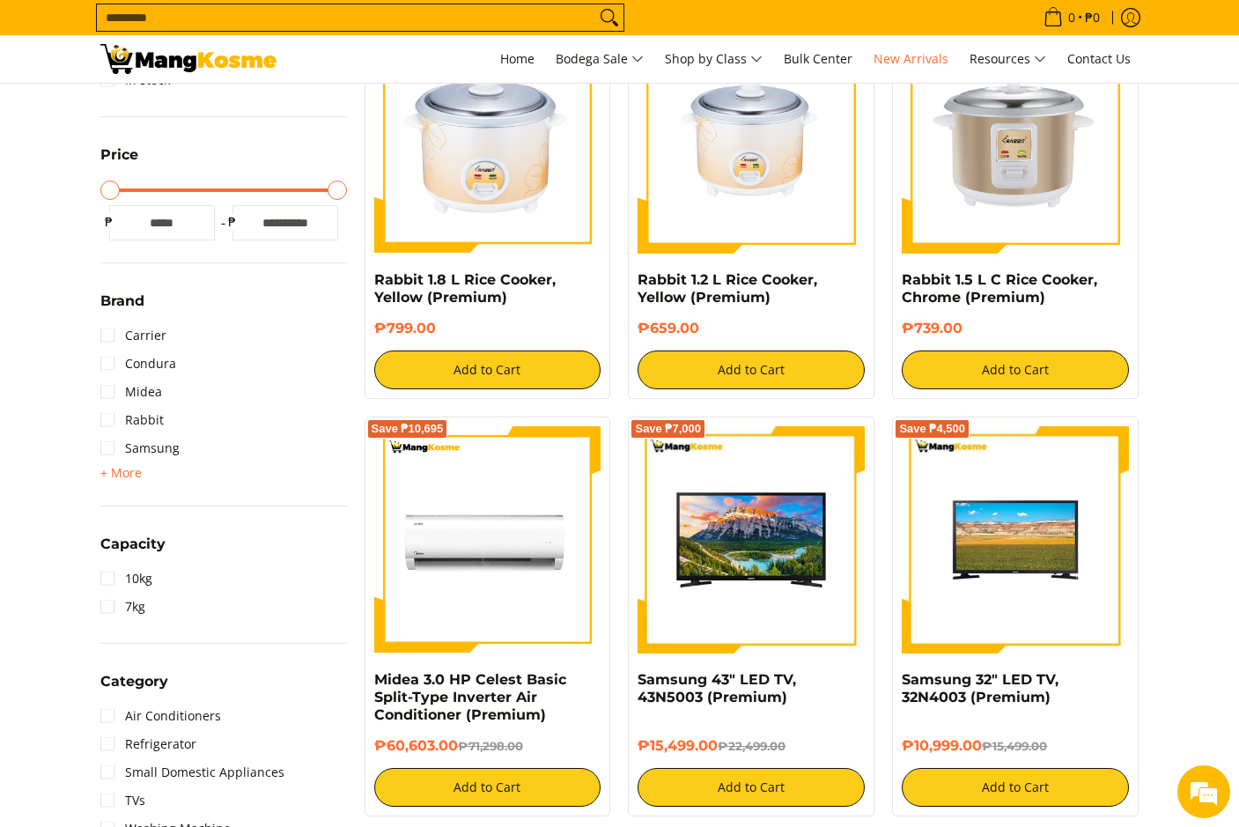
scroll to position [440, 0]
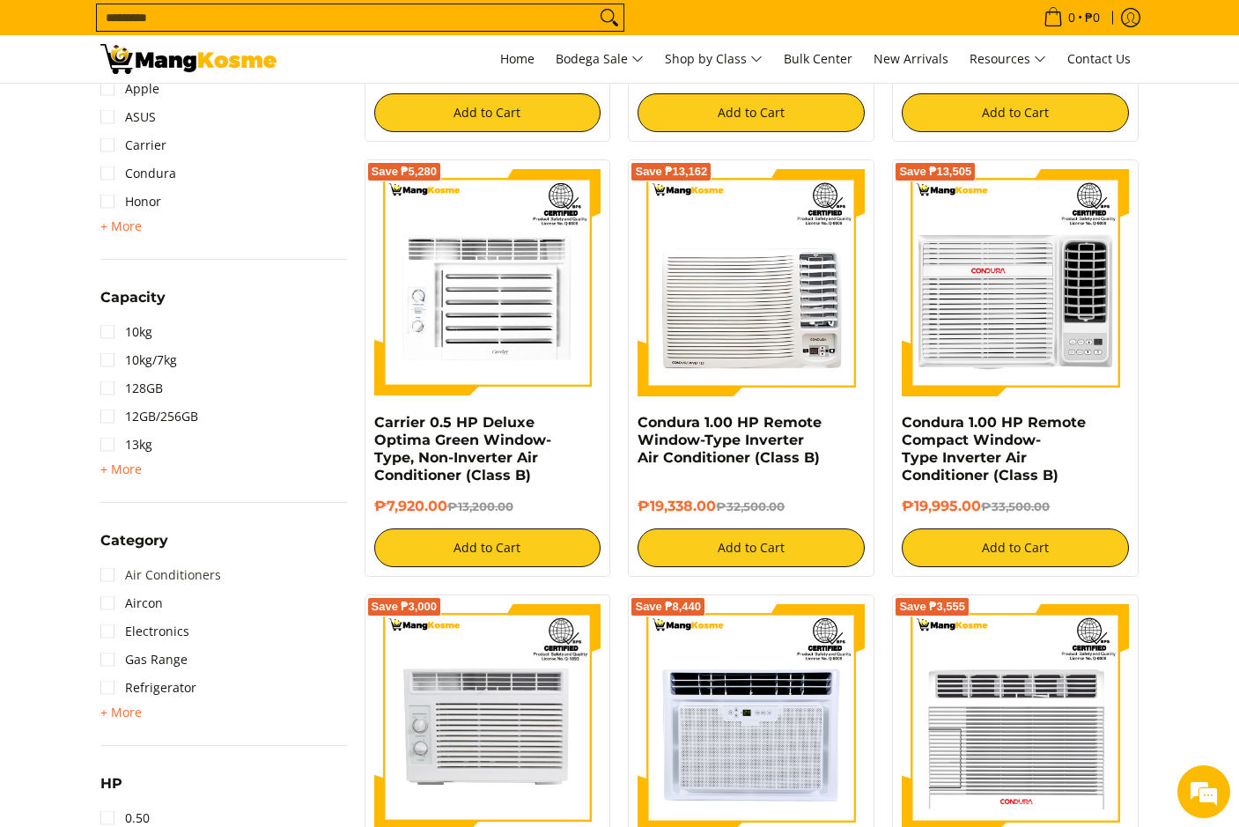
scroll to position [529, 0]
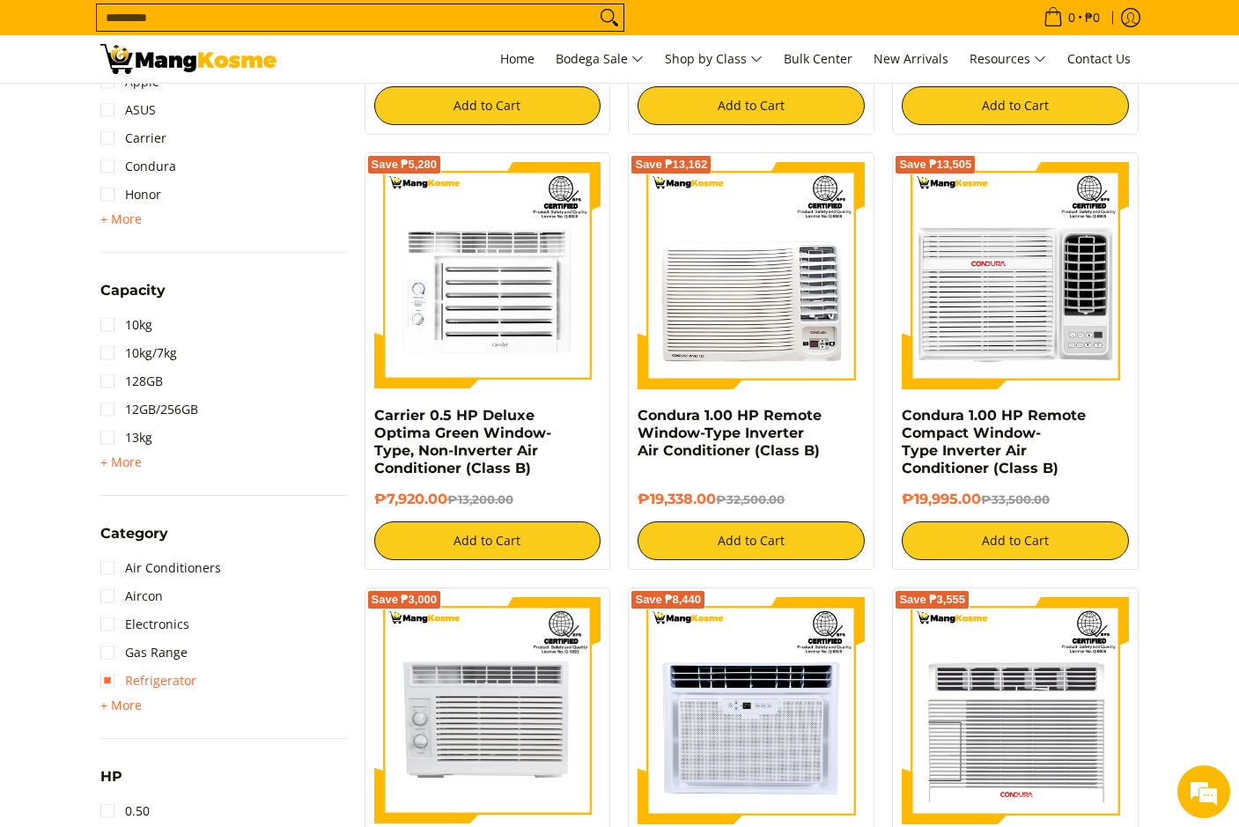
click at [174, 671] on link "Refrigerator" at bounding box center [148, 681] width 96 height 28
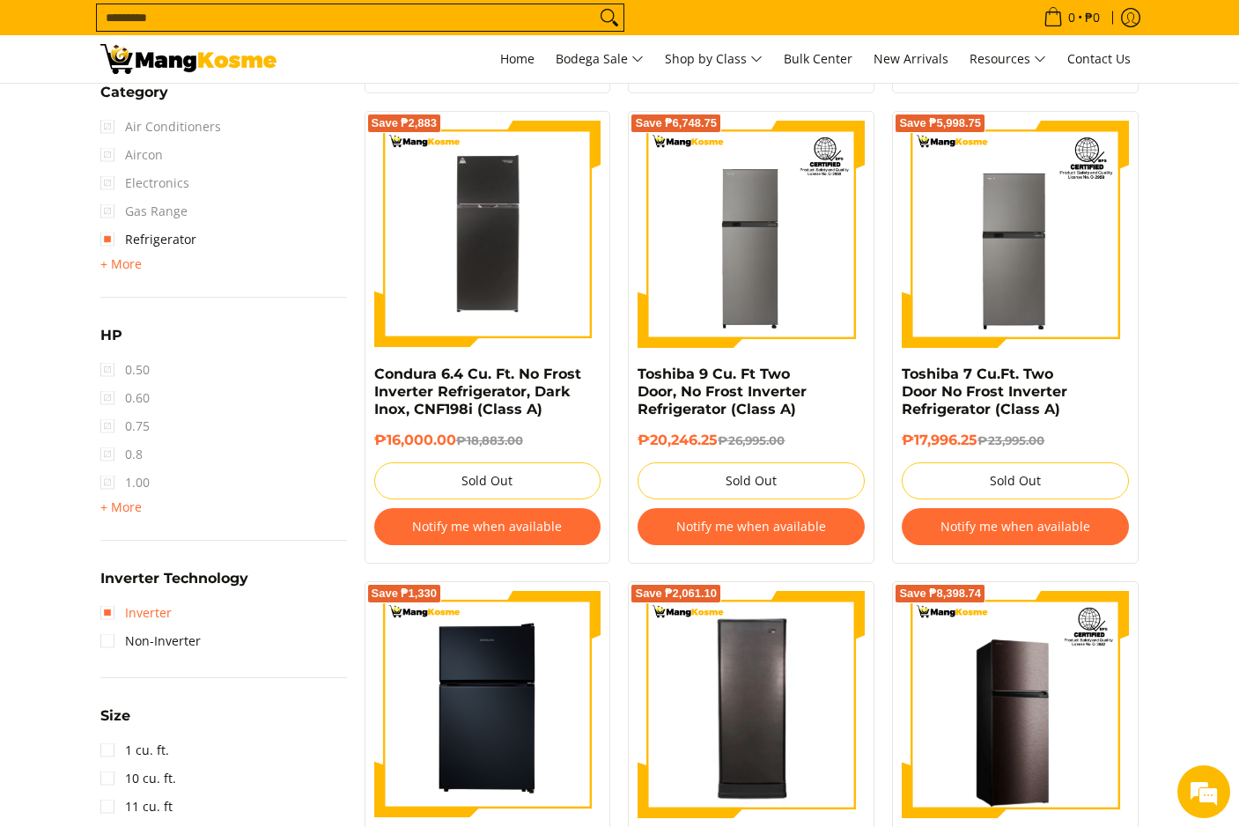
click at [105, 619] on link "Inverter" at bounding box center [135, 613] width 71 height 28
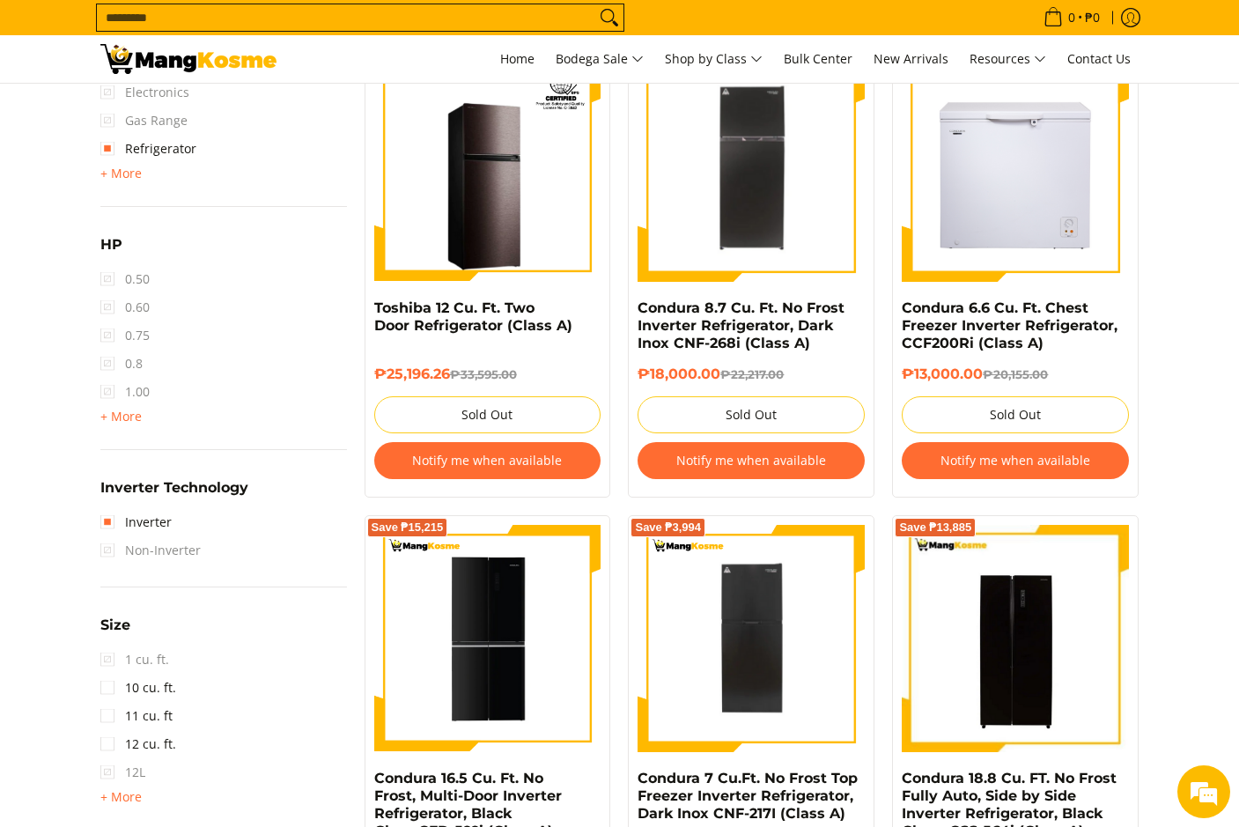
scroll to position [1428, 0]
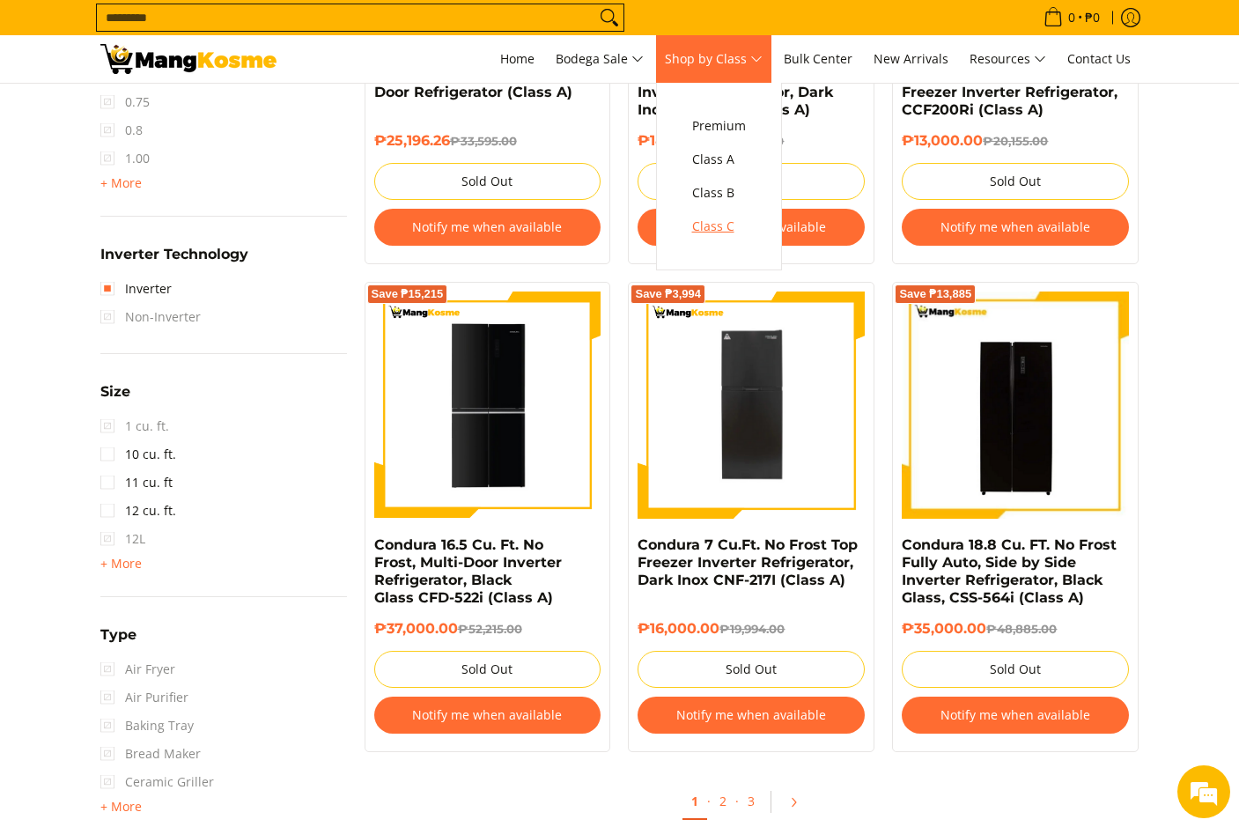
click at [724, 218] on span "Class C" at bounding box center [719, 227] width 54 height 22
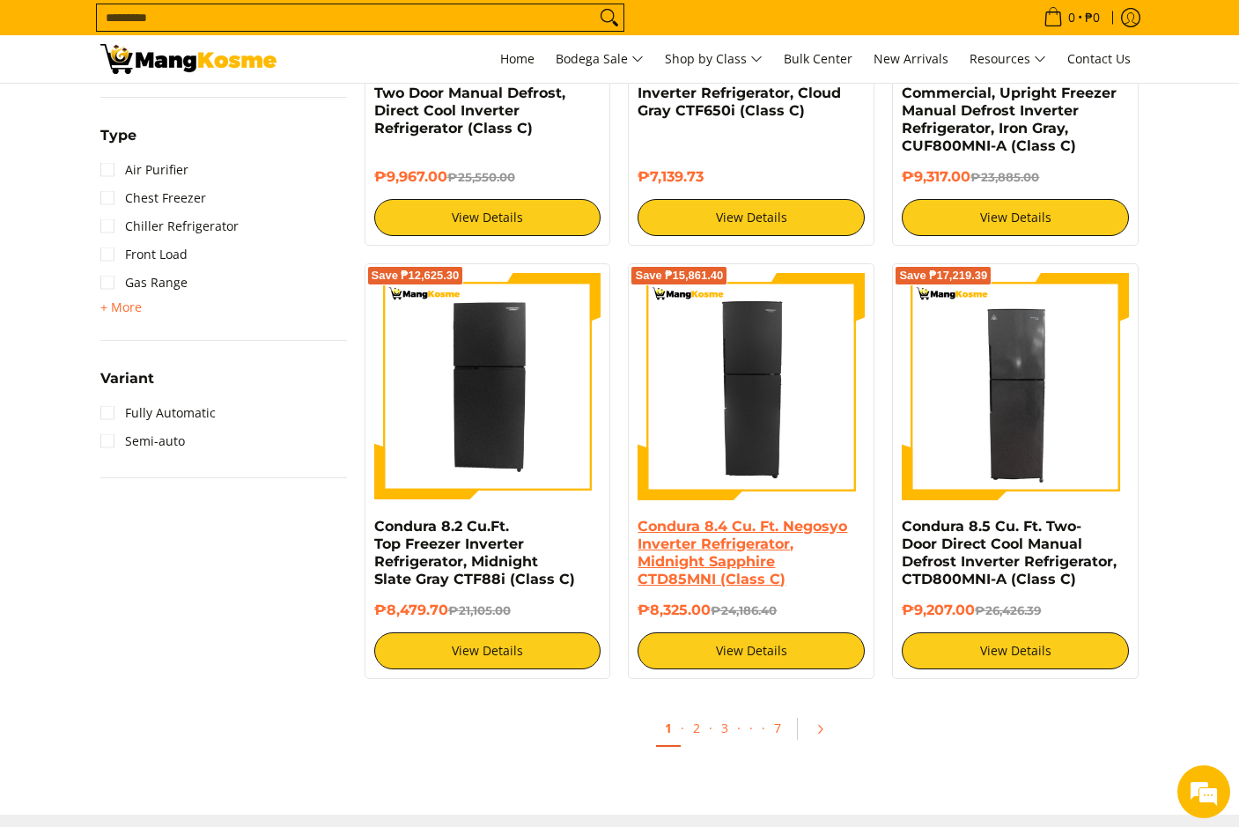
scroll to position [1762, 0]
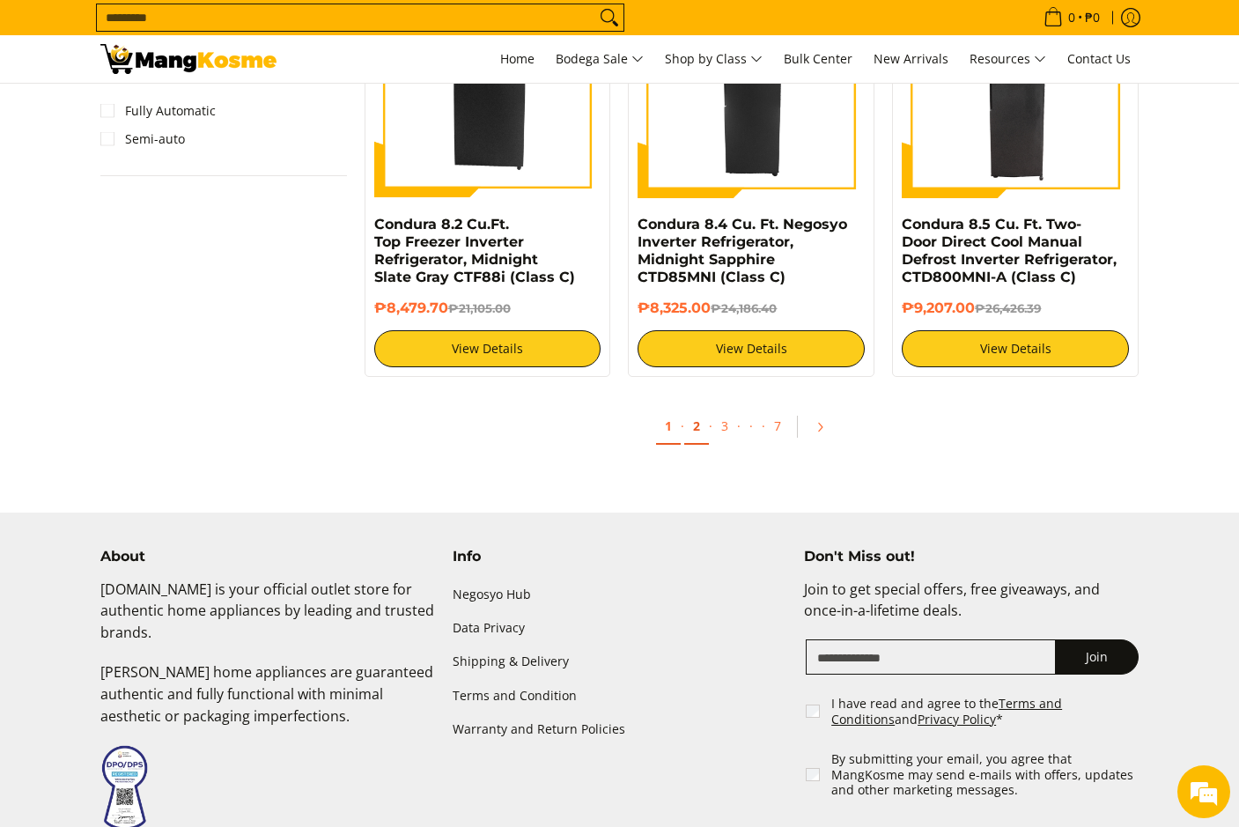
click at [696, 432] on link "2" at bounding box center [696, 427] width 25 height 36
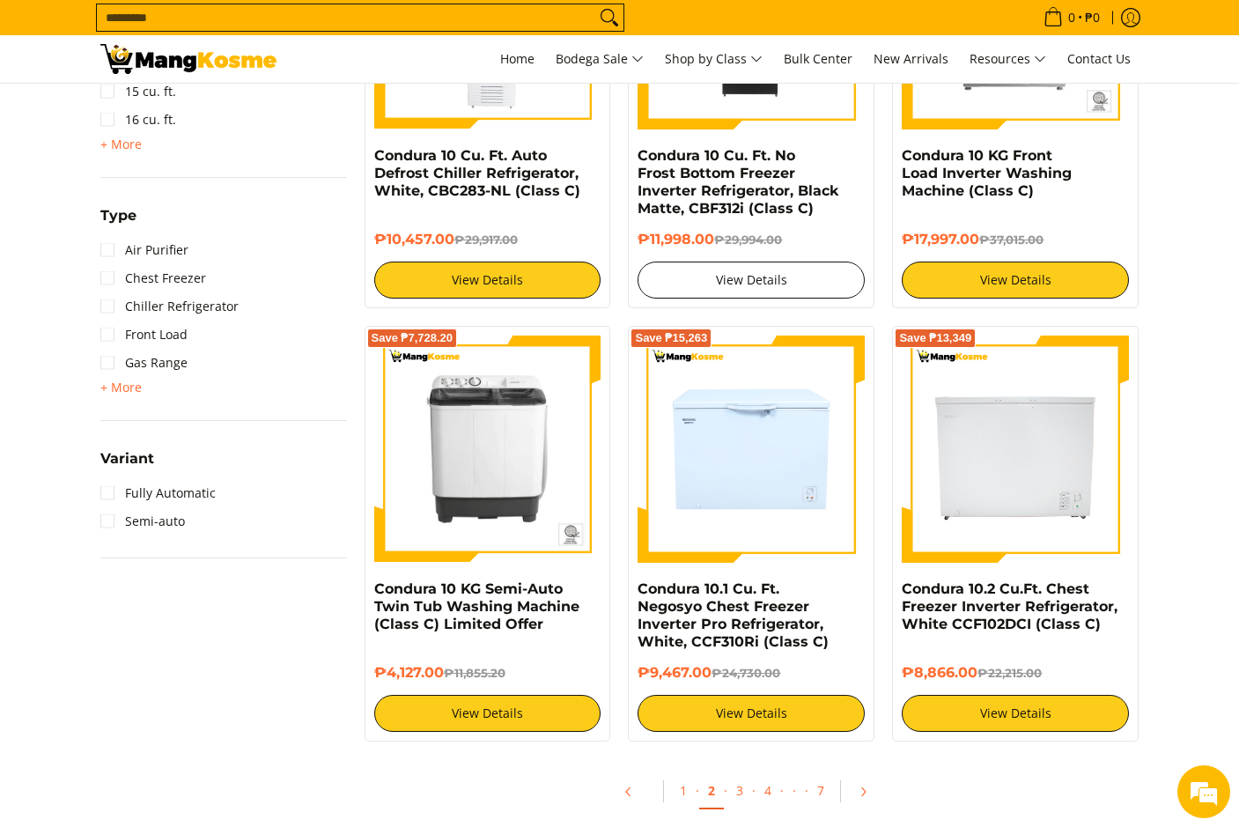
scroll to position [1233, 0]
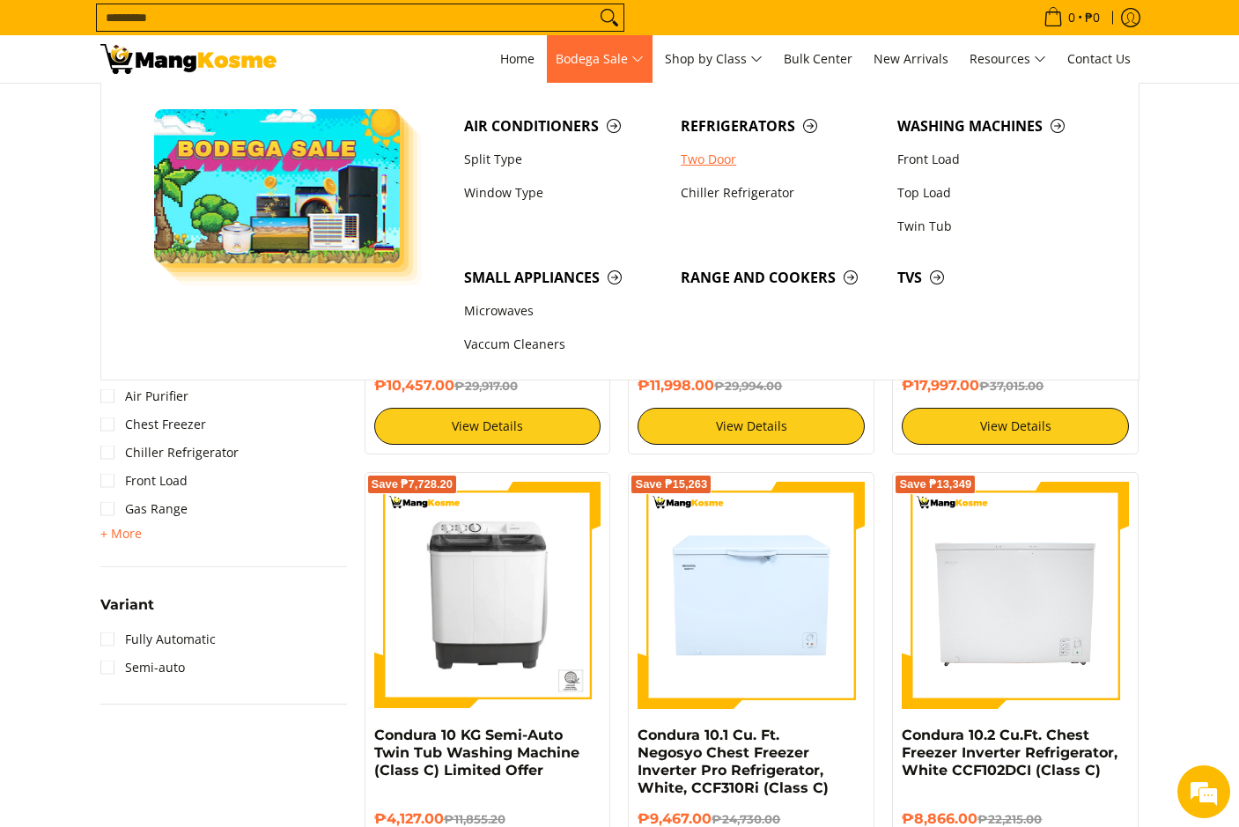
click at [706, 165] on link "Two Door" at bounding box center [780, 159] width 217 height 33
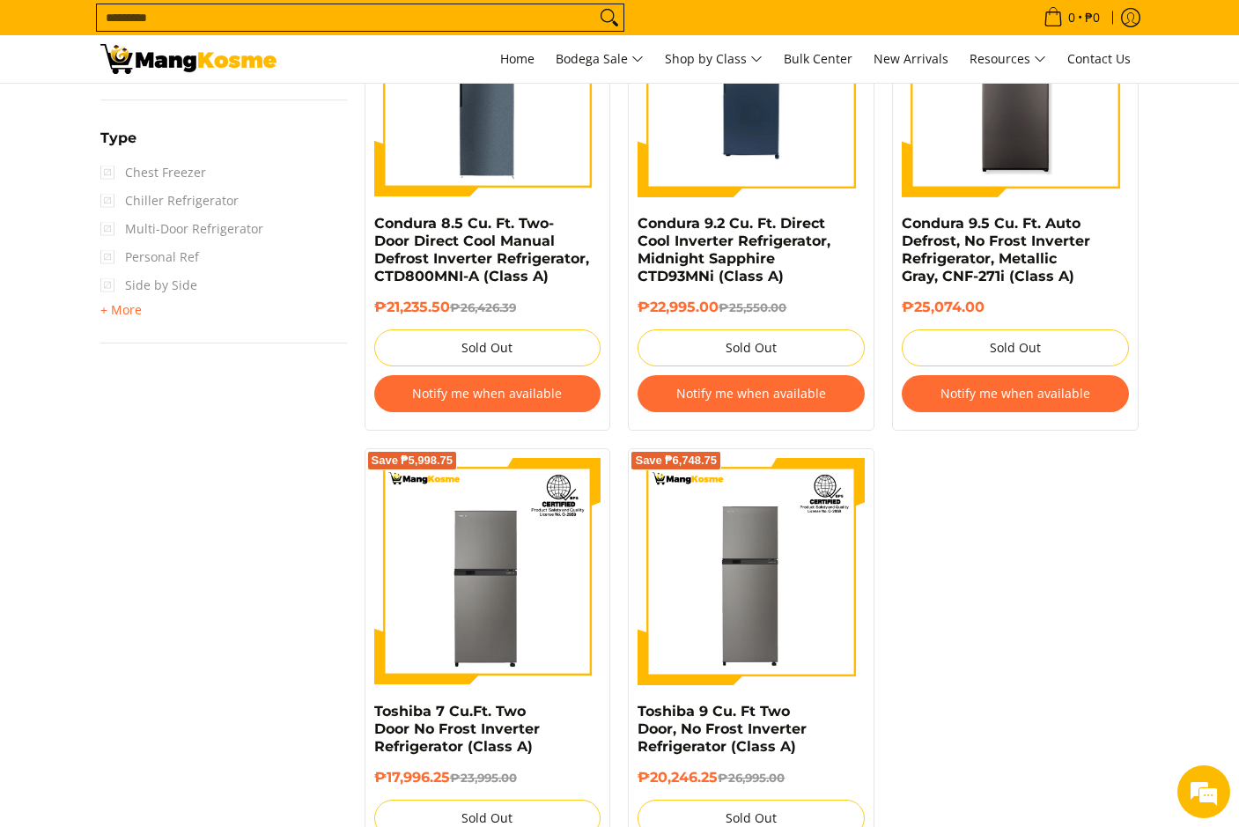
scroll to position [1586, 0]
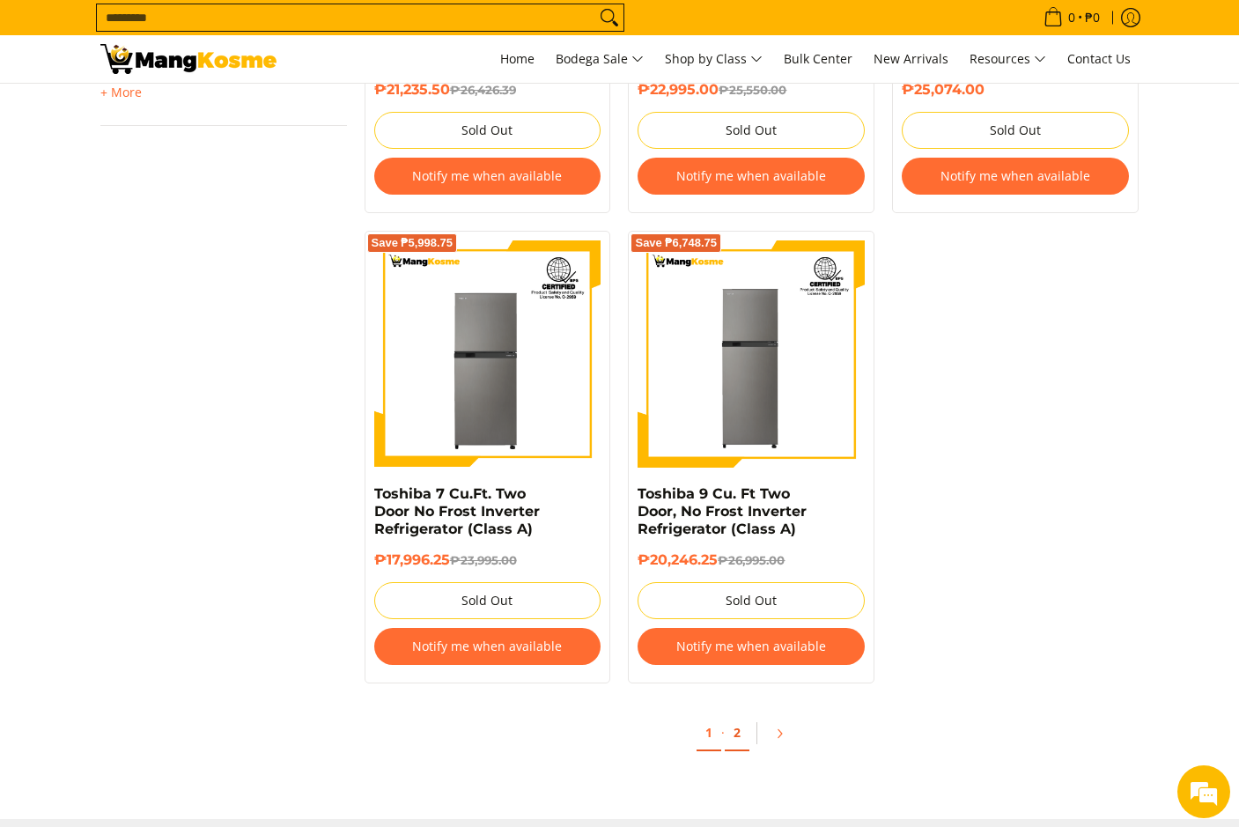
click at [737, 739] on link "2" at bounding box center [737, 733] width 25 height 36
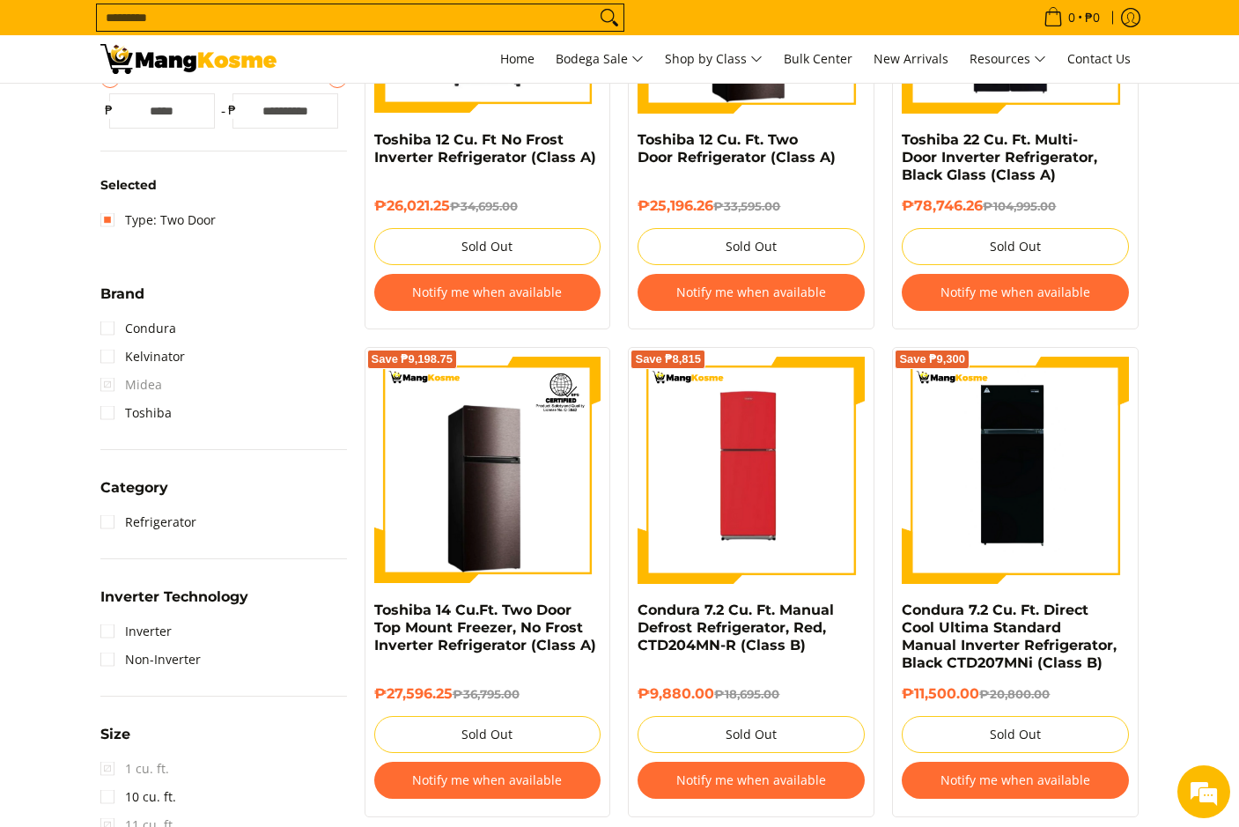
scroll to position [176, 0]
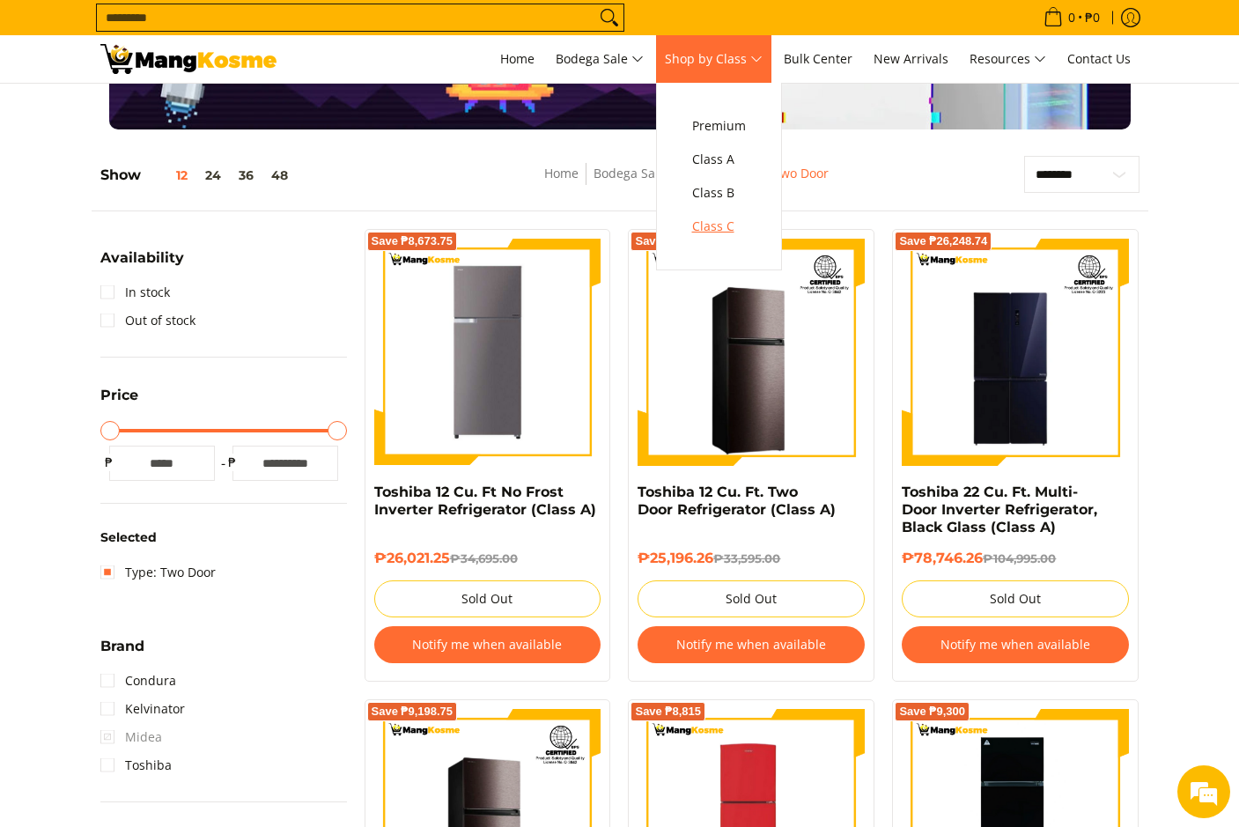
click at [742, 221] on span "Class C" at bounding box center [719, 227] width 54 height 22
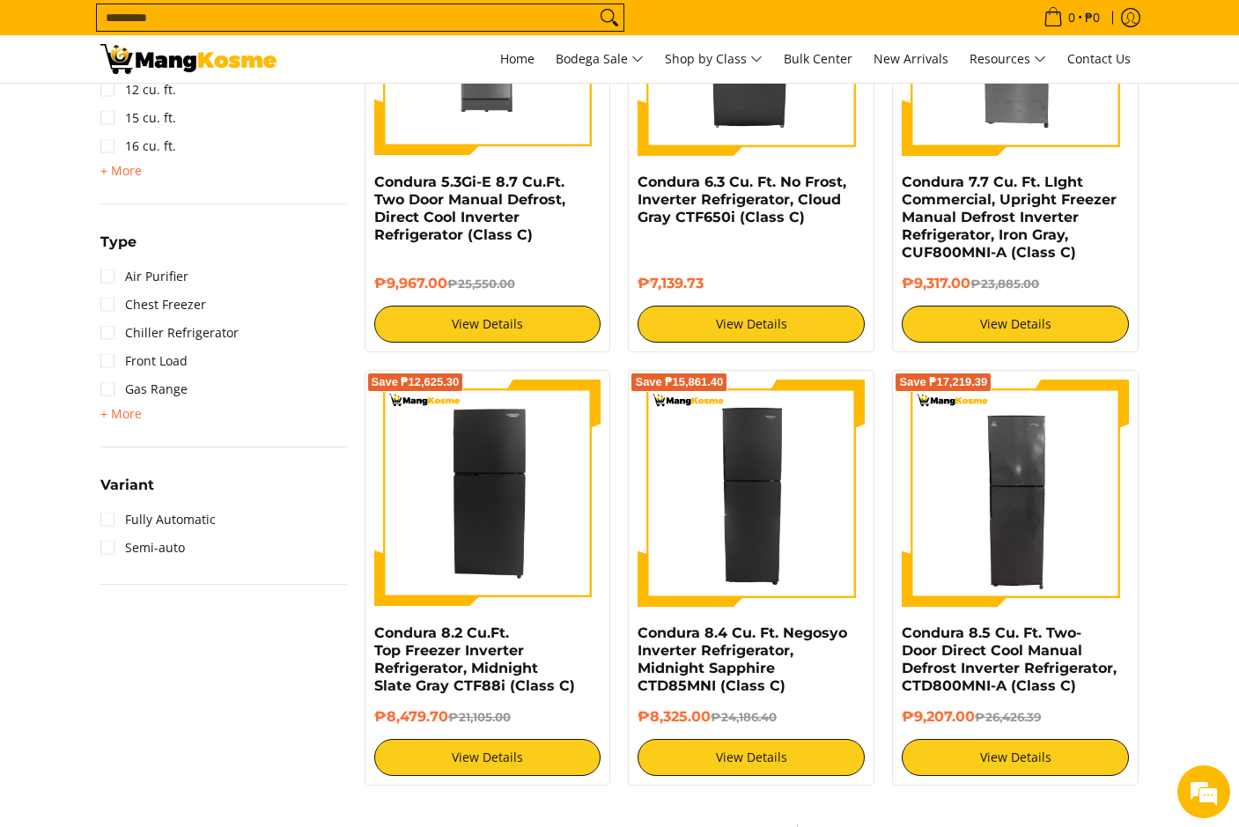
scroll to position [1497, 0]
